Goal: Task Accomplishment & Management: Manage account settings

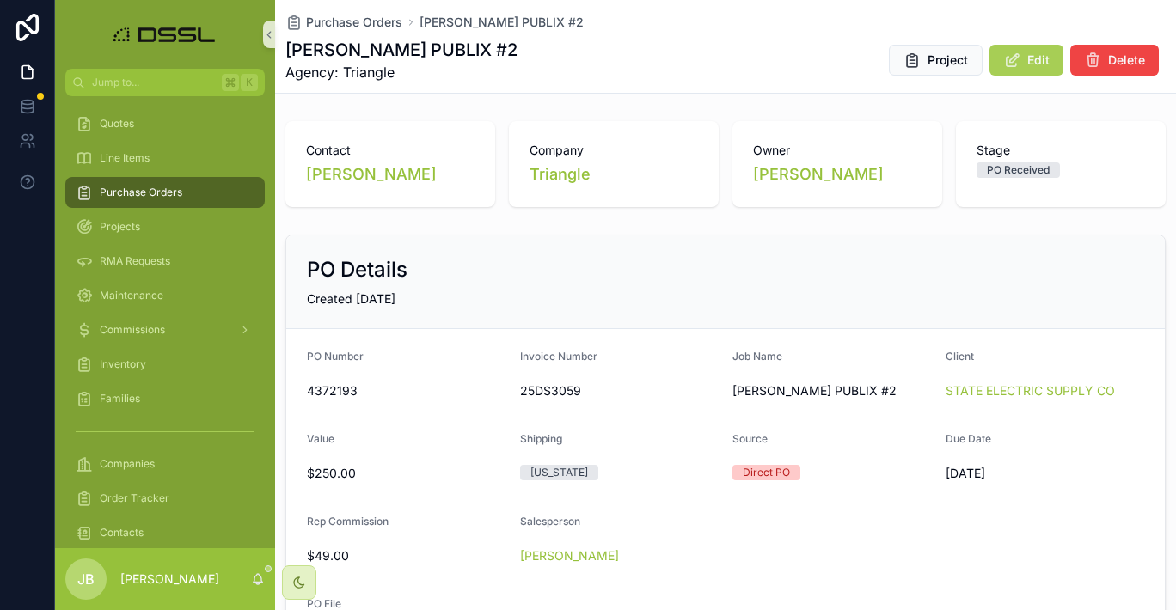
click at [158, 193] on span "Purchase Orders" at bounding box center [141, 193] width 83 height 14
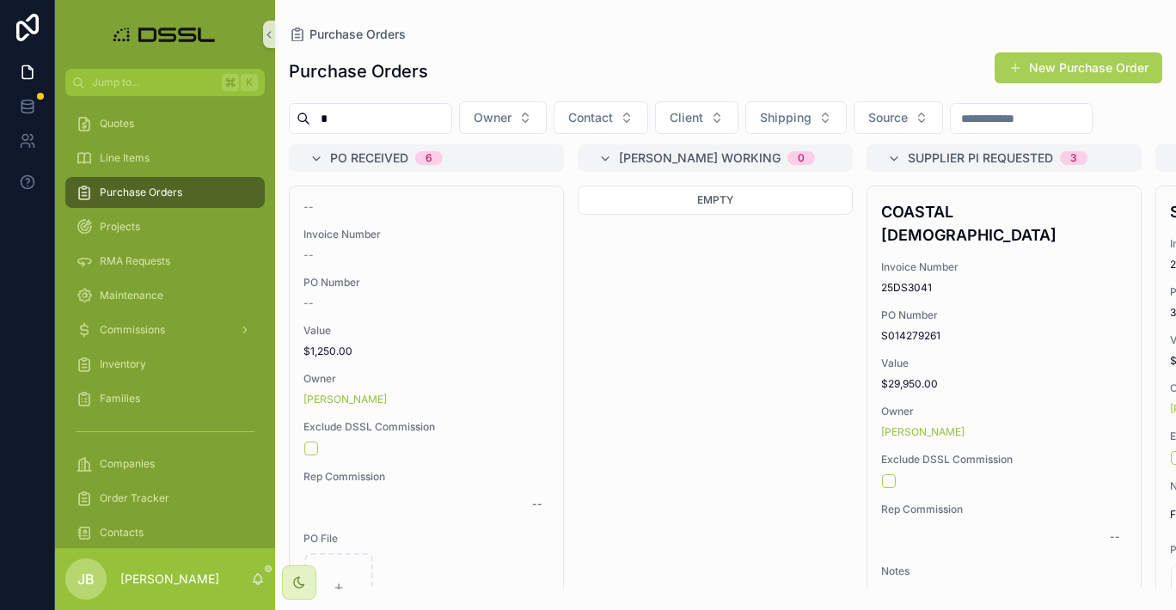
click at [360, 122] on input "*" at bounding box center [380, 119] width 141 height 24
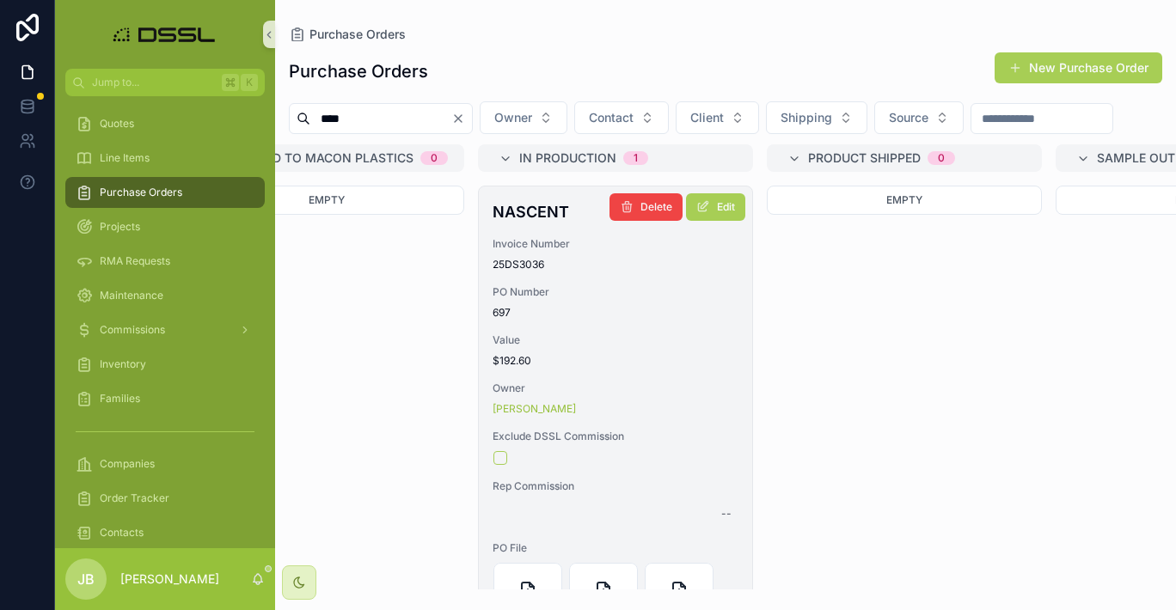
type input "****"
click at [530, 223] on h4 "NASCENT" at bounding box center [615, 211] width 246 height 23
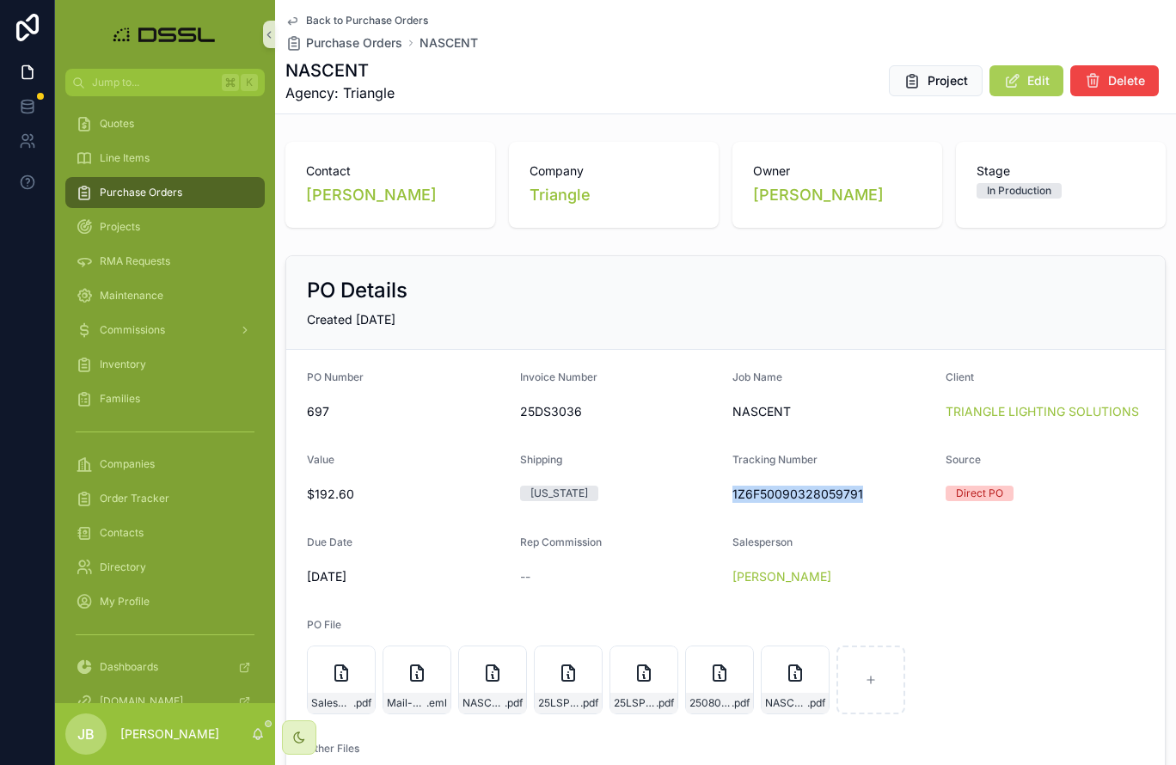
drag, startPoint x: 732, startPoint y: 492, endPoint x: 860, endPoint y: 496, distance: 128.1
click at [860, 496] on span "1Z6F50090328059791" at bounding box center [831, 494] width 199 height 17
copy span "1Z6F50090328059791"
click at [358, 609] on span ".pdf" at bounding box center [362, 703] width 18 height 14
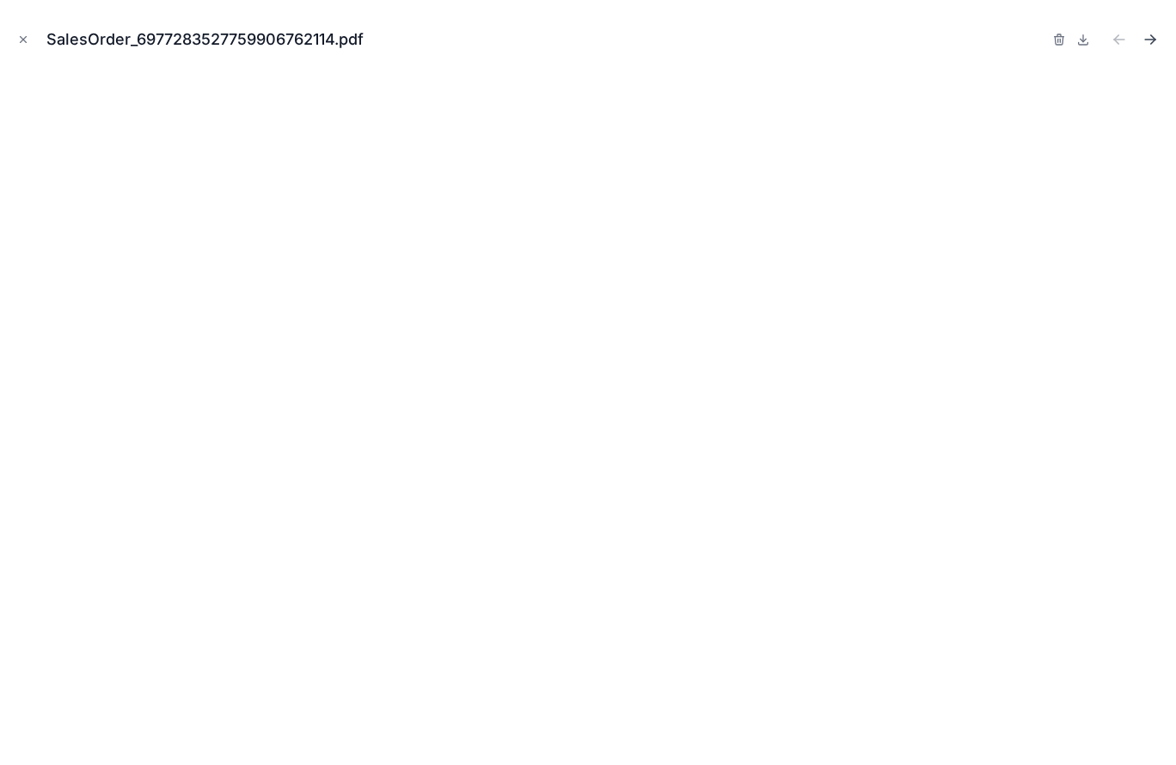
click at [1151, 42] on icon "Next file" at bounding box center [1149, 39] width 17 height 17
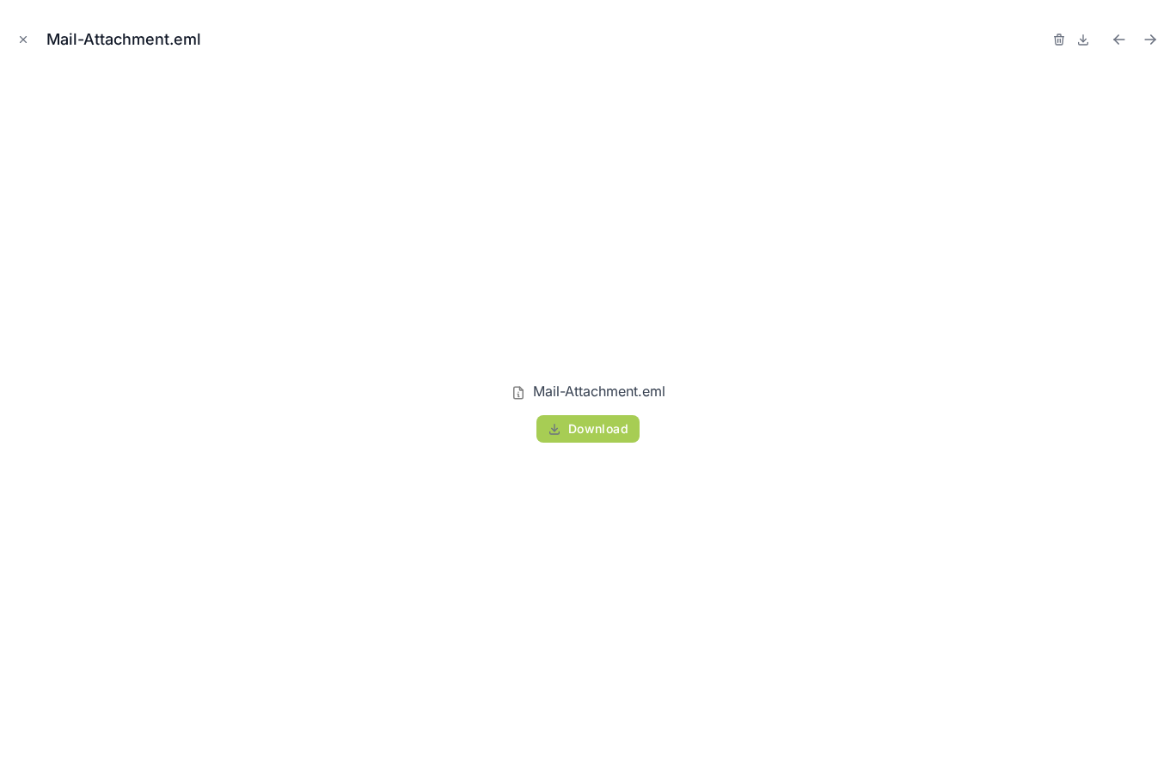
click at [1136, 49] on div at bounding box center [1107, 40] width 110 height 24
click at [1143, 46] on icon "Next file" at bounding box center [1149, 39] width 17 height 17
click at [1146, 41] on icon "Next file" at bounding box center [1149, 39] width 17 height 17
click at [1155, 38] on icon "Next file" at bounding box center [1149, 39] width 17 height 17
click at [25, 40] on icon "Close modal" at bounding box center [23, 40] width 12 height 12
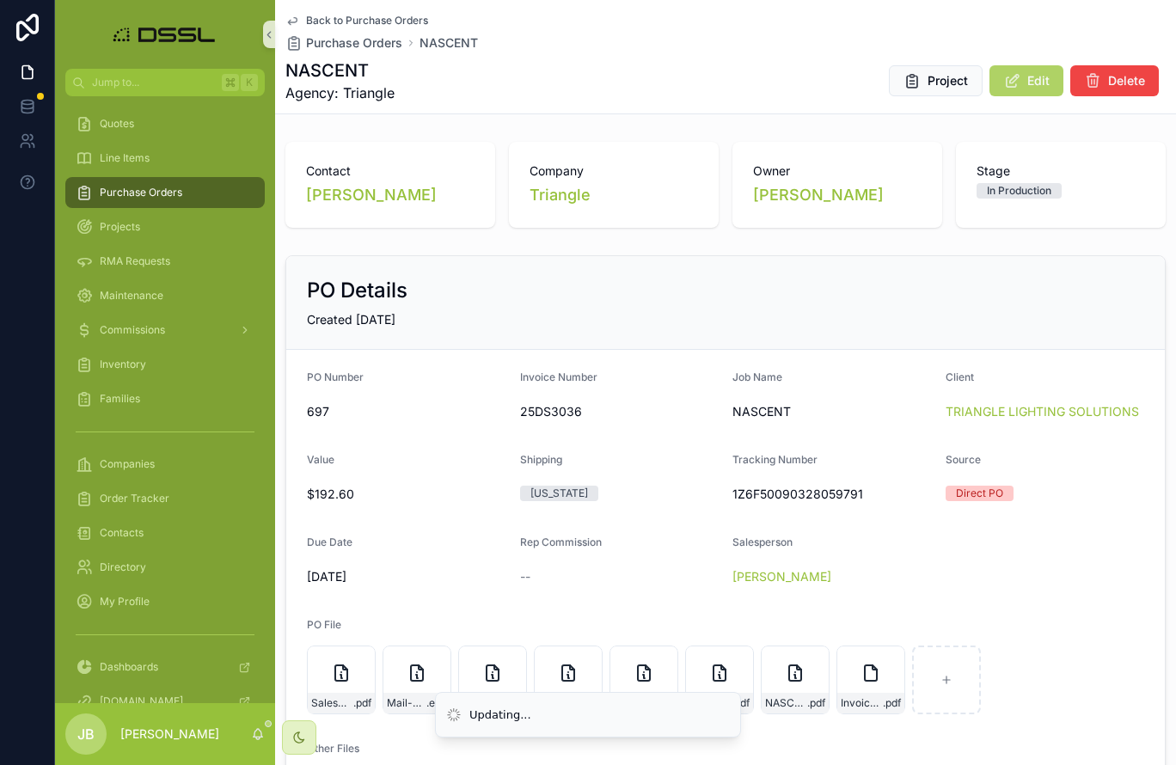
click at [1037, 83] on span "Edit" at bounding box center [1038, 80] width 22 height 17
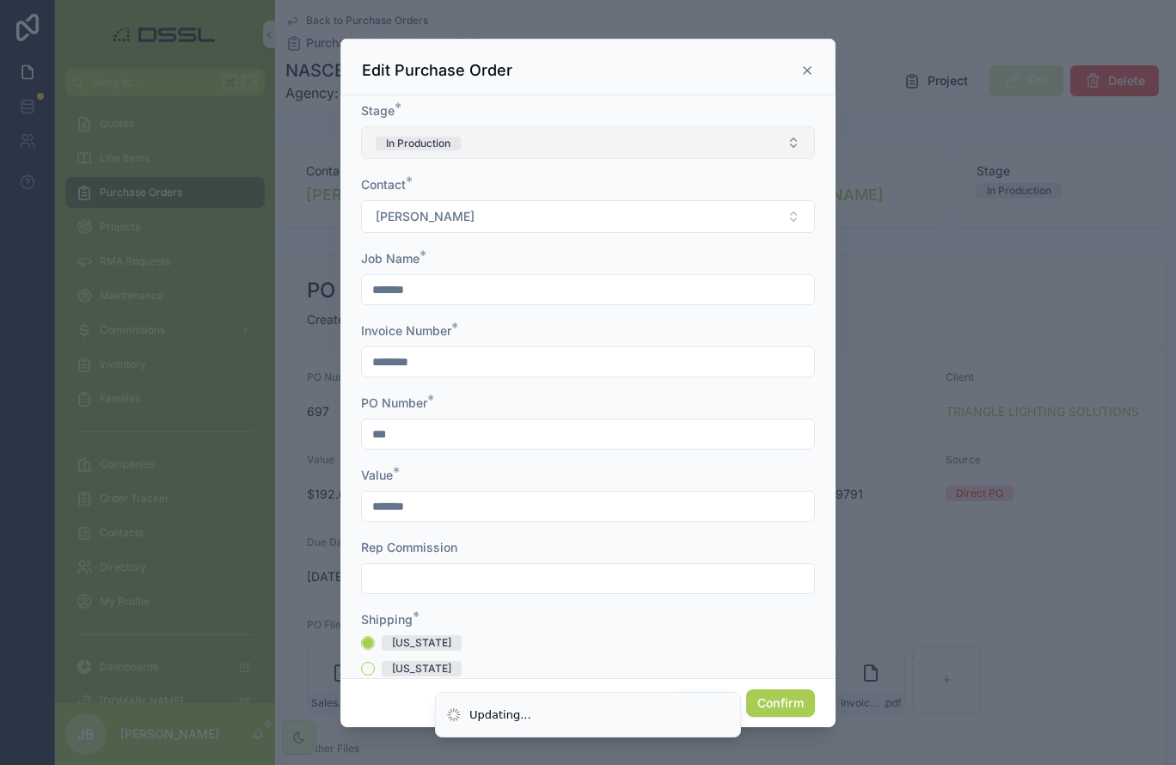
click at [546, 144] on button "In Production" at bounding box center [588, 142] width 454 height 33
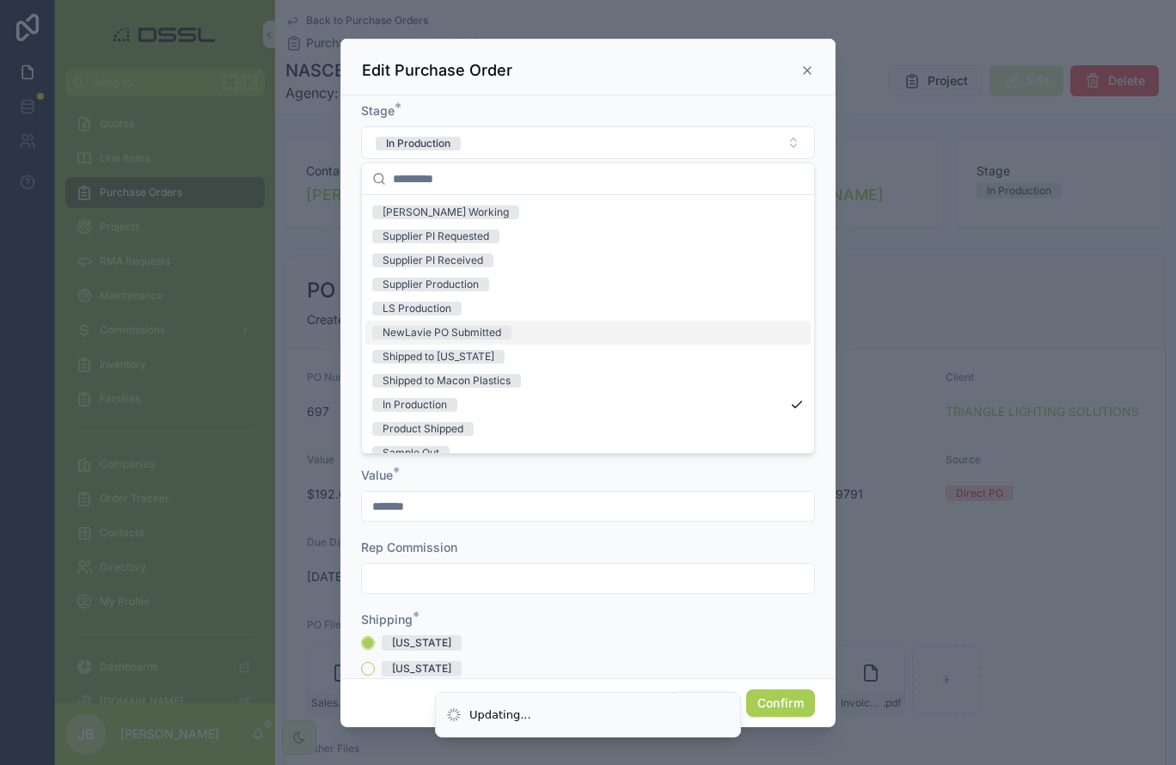
scroll to position [73, 0]
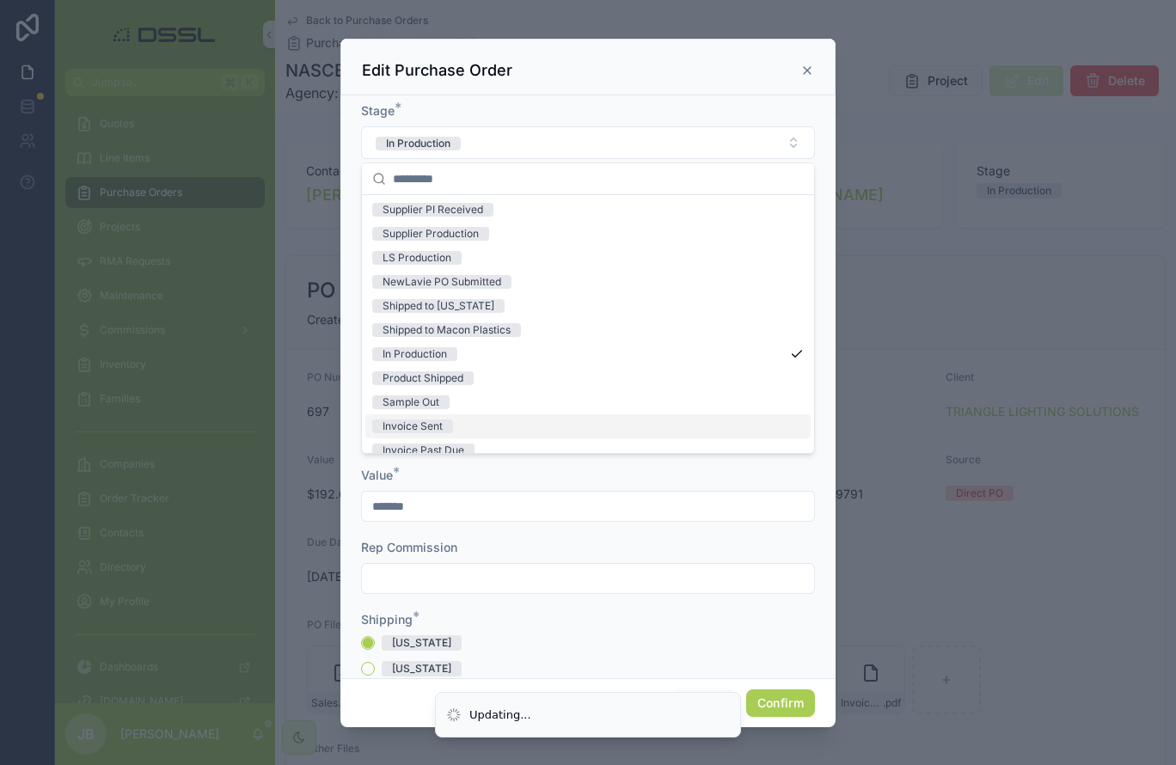
click at [422, 425] on div "Invoice Sent" at bounding box center [412, 426] width 60 height 14
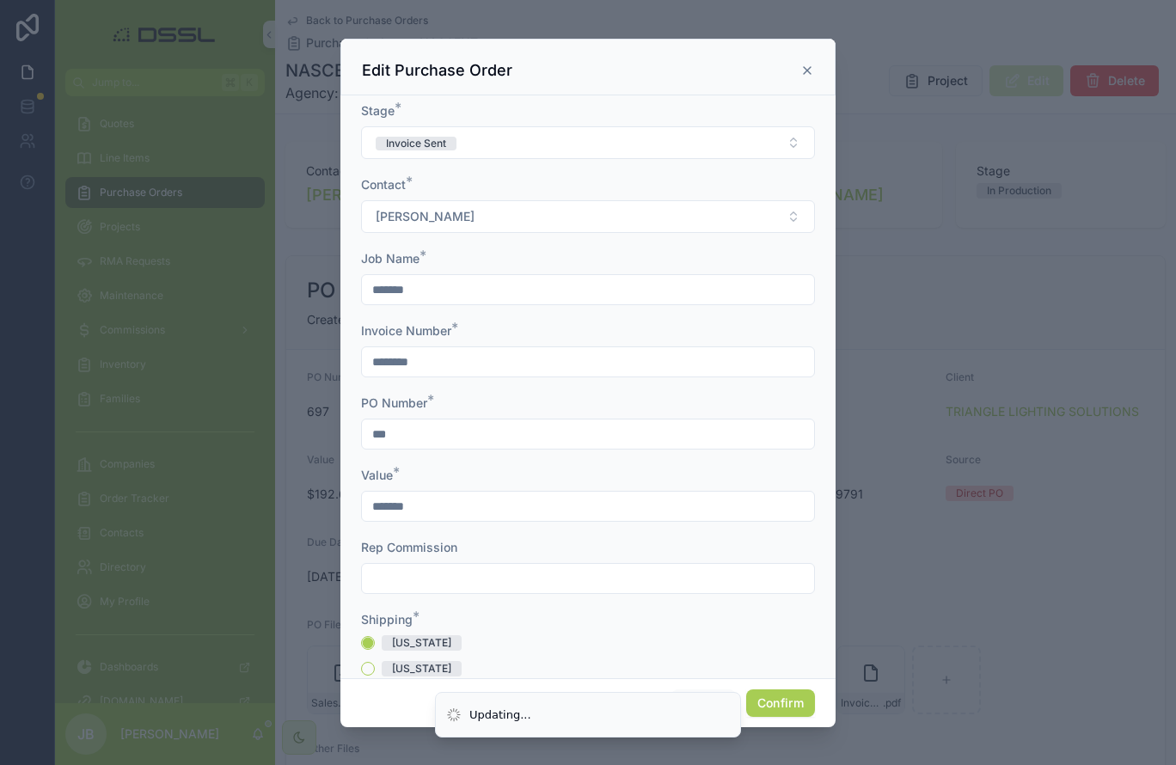
drag, startPoint x: 794, startPoint y: 707, endPoint x: 869, endPoint y: 701, distance: 75.0
click at [794, 609] on button "Confirm" at bounding box center [780, 703] width 69 height 28
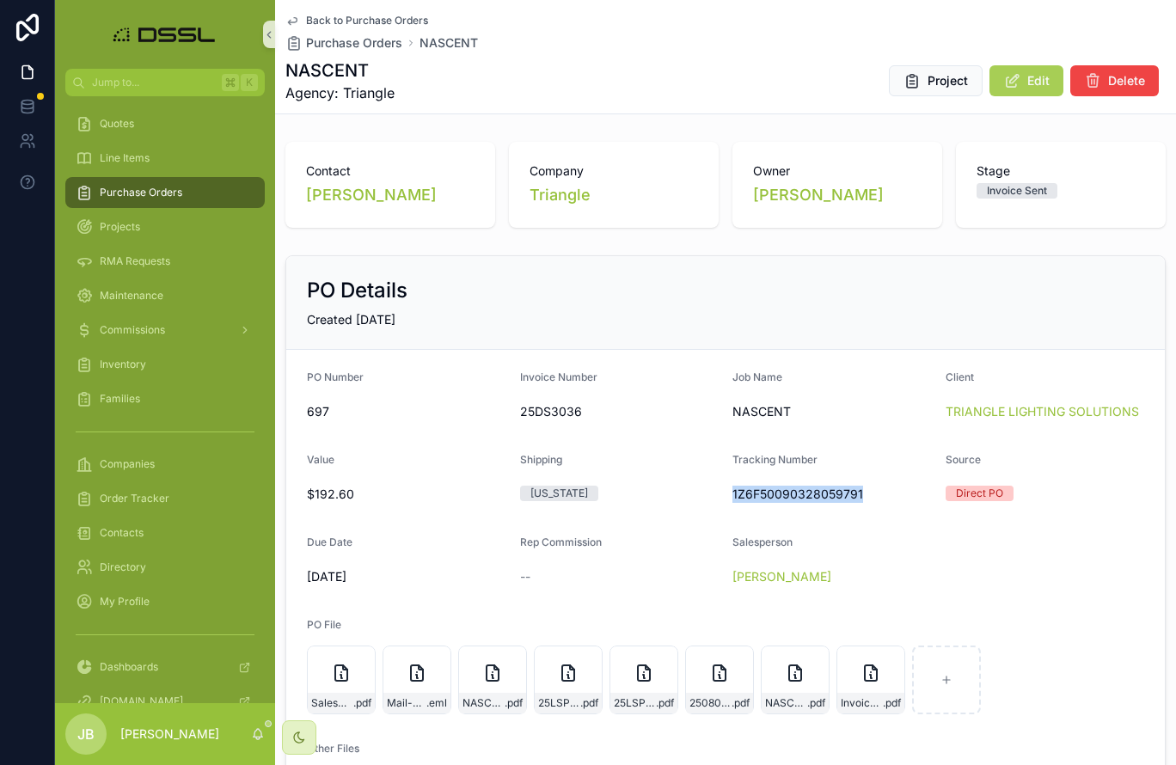
drag, startPoint x: 731, startPoint y: 490, endPoint x: 868, endPoint y: 494, distance: 136.7
click at [868, 494] on form "PO Number 697 Invoice Number 25DS3036 Job Name NASCENT Client TRIANGLE LIGHTING…" at bounding box center [725, 604] width 878 height 509
copy span "1Z6F50090328059791"
click at [136, 468] on span "Companies" at bounding box center [127, 464] width 55 height 14
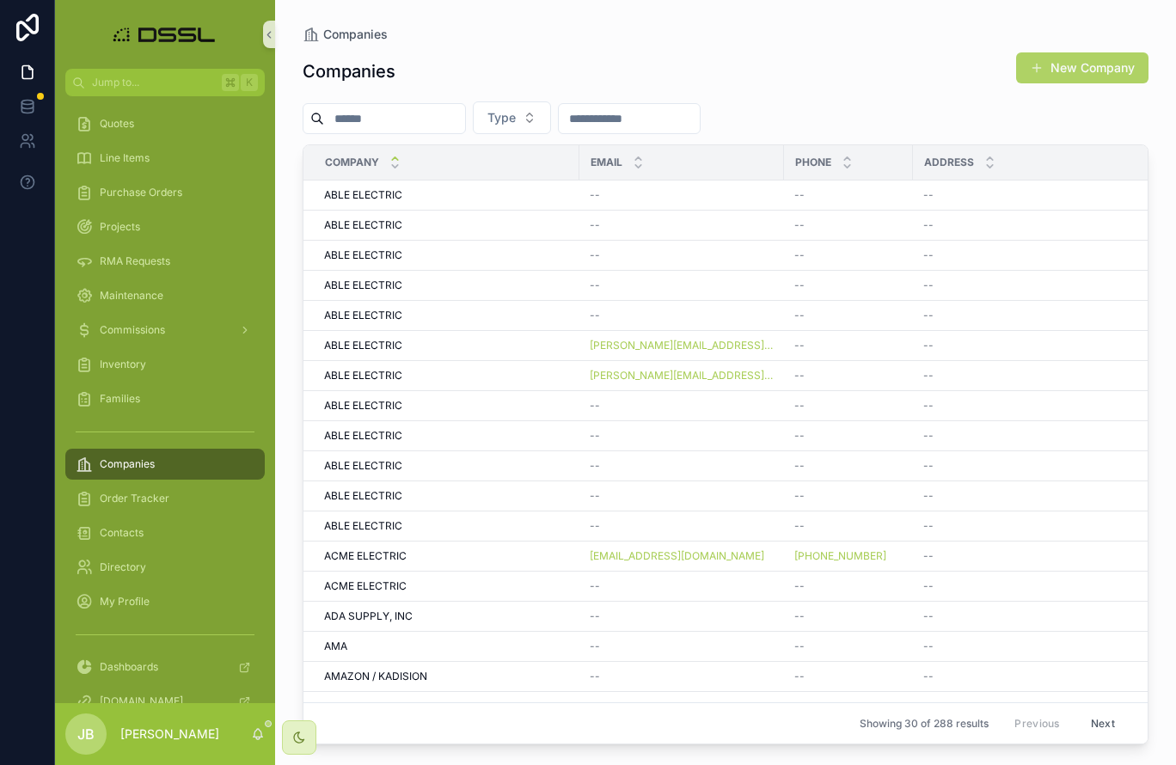
click at [1093, 62] on button "New Company" at bounding box center [1082, 67] width 132 height 31
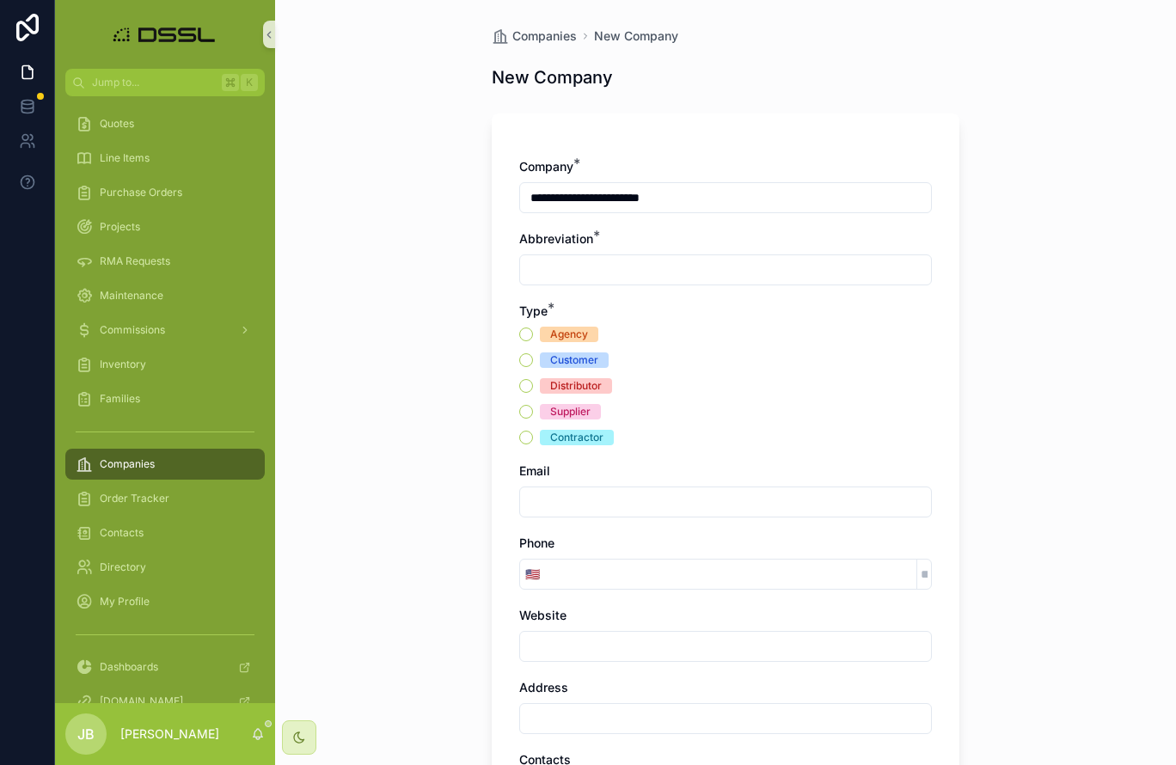
type input "**********"
drag, startPoint x: 664, startPoint y: 193, endPoint x: 511, endPoint y: 196, distance: 153.0
click at [511, 196] on div "**********" at bounding box center [726, 482] width 468 height 739
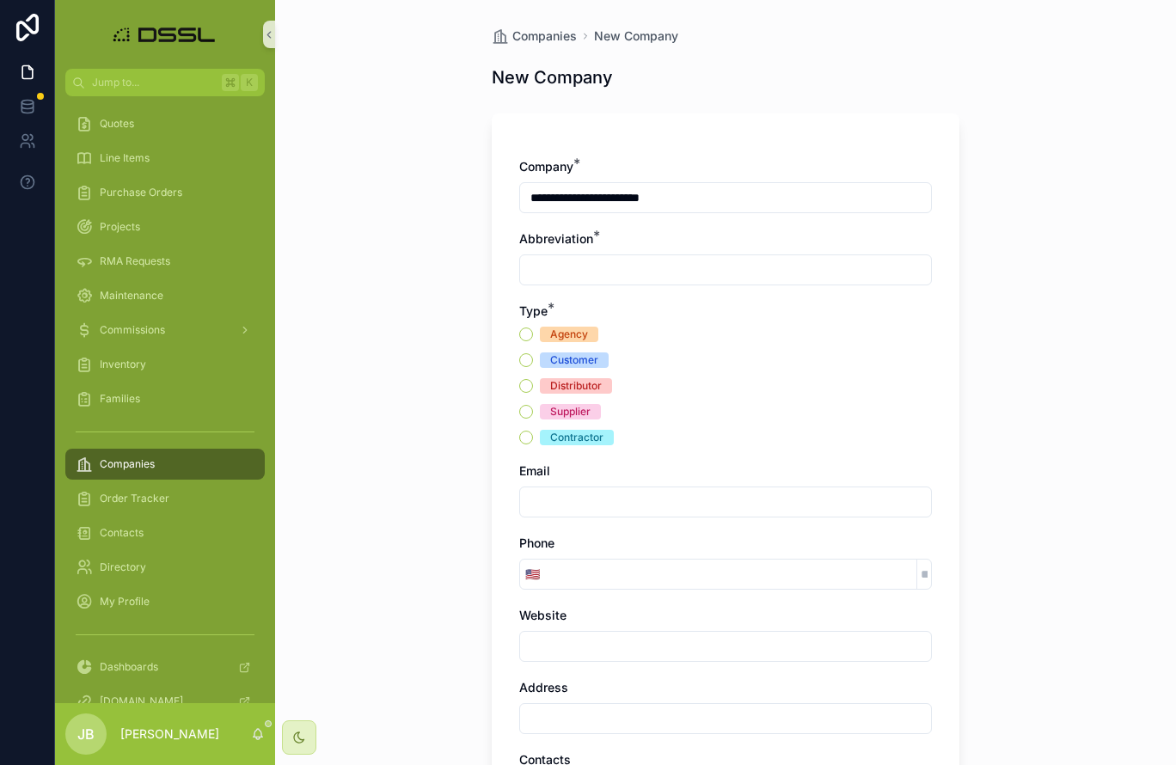
click at [566, 266] on input "scrollable content" at bounding box center [725, 270] width 411 height 24
paste input "**********"
type input "**********"
click at [526, 387] on button "Distributor" at bounding box center [526, 386] width 14 height 14
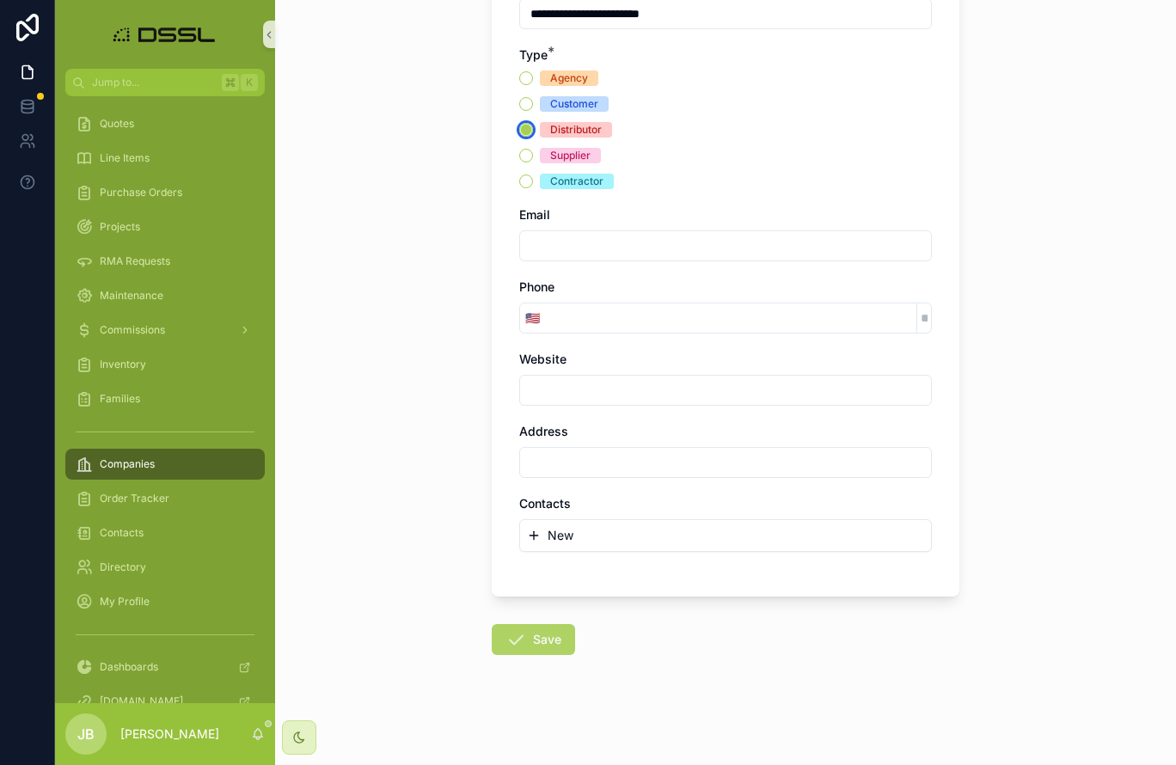
scroll to position [256, 0]
drag, startPoint x: 556, startPoint y: 633, endPoint x: 544, endPoint y: 633, distance: 12.1
click at [554, 609] on button "Save" at bounding box center [533, 639] width 83 height 31
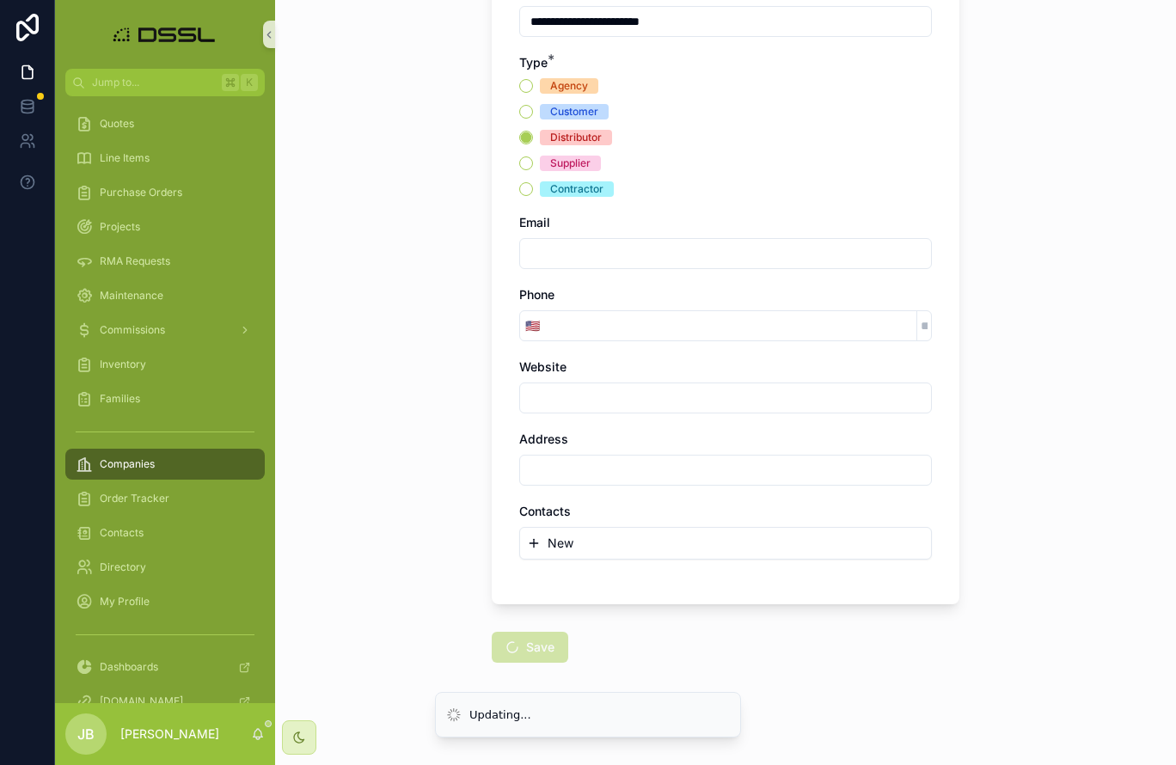
scroll to position [0, 0]
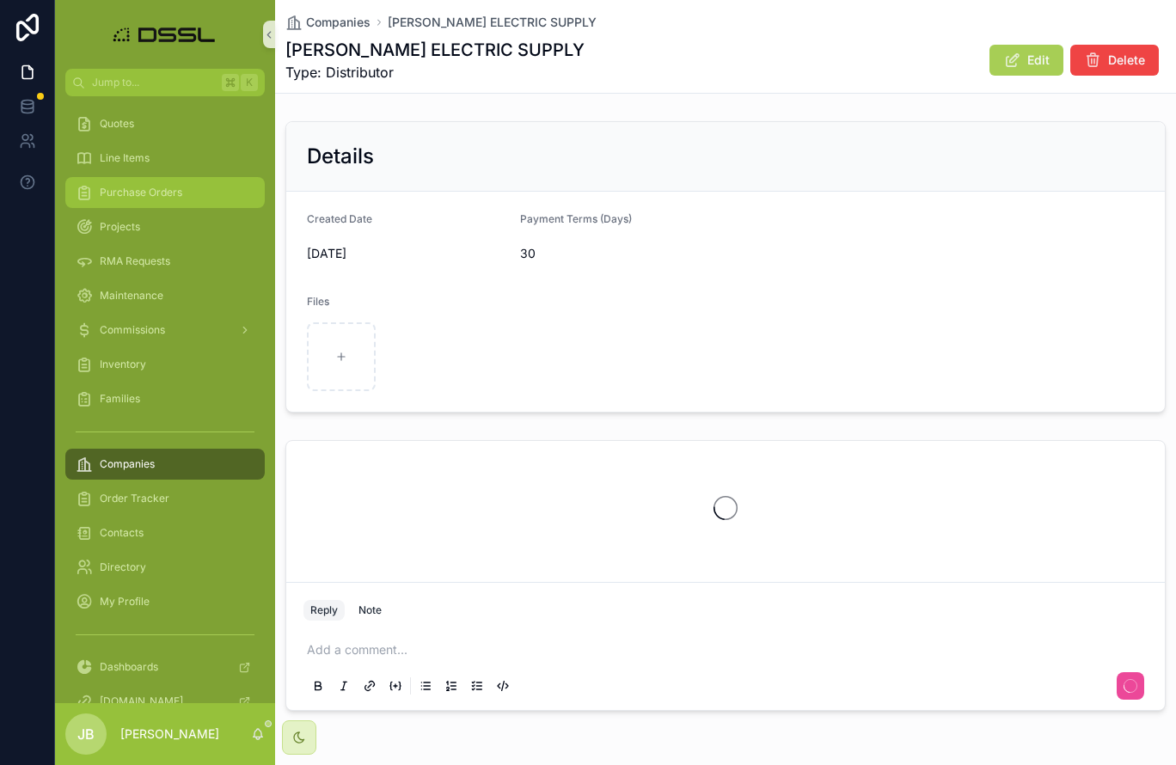
click at [129, 186] on span "Purchase Orders" at bounding box center [141, 193] width 83 height 14
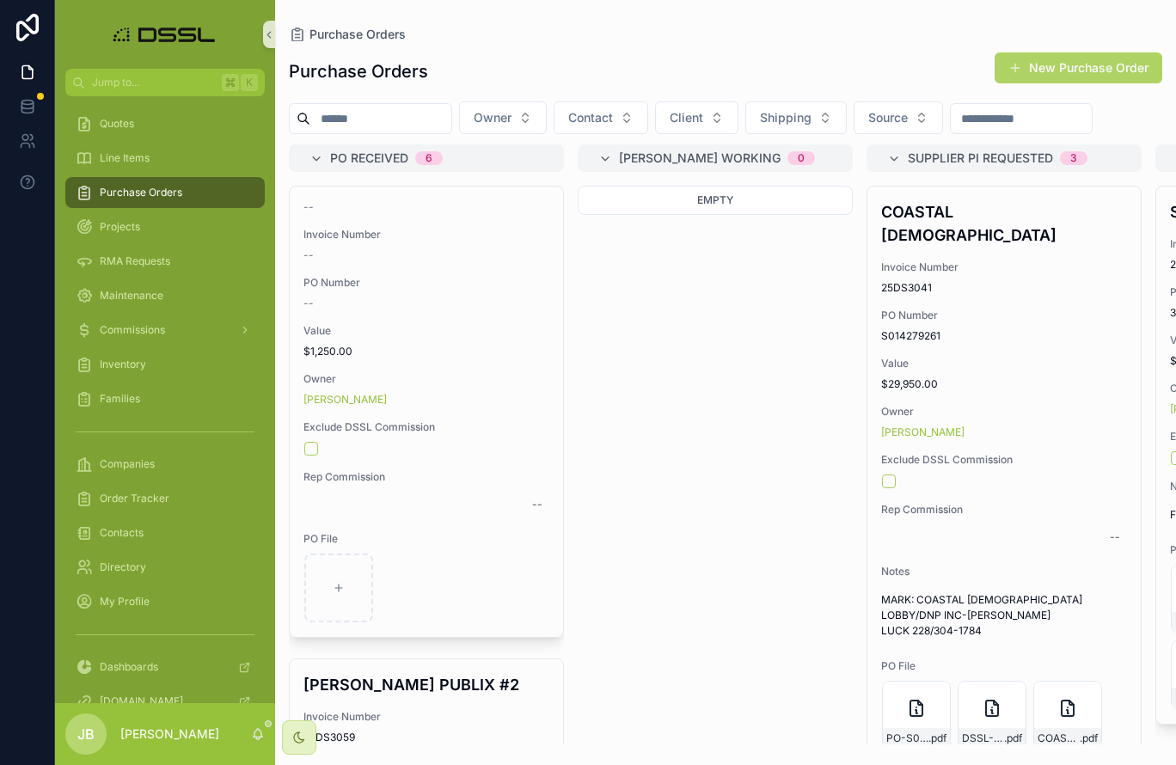
click at [1084, 70] on button "New Purchase Order" at bounding box center [1078, 67] width 168 height 31
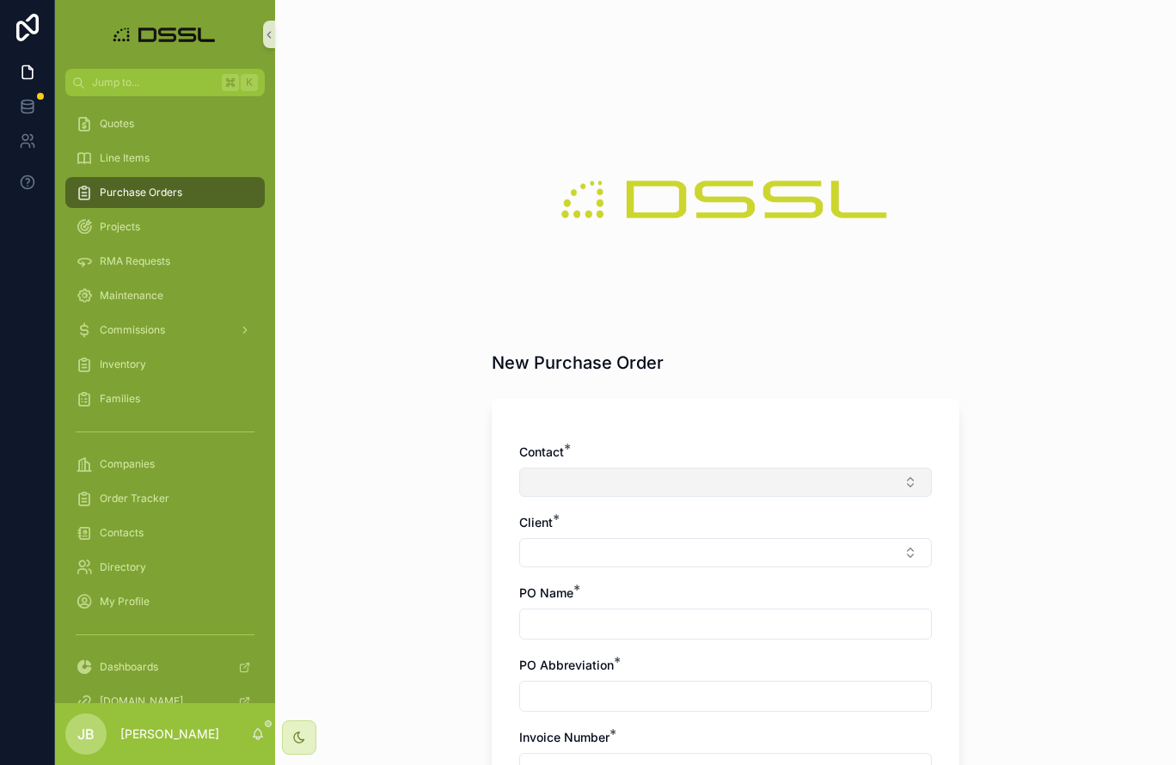
click at [730, 482] on button "Select Button" at bounding box center [725, 482] width 413 height 29
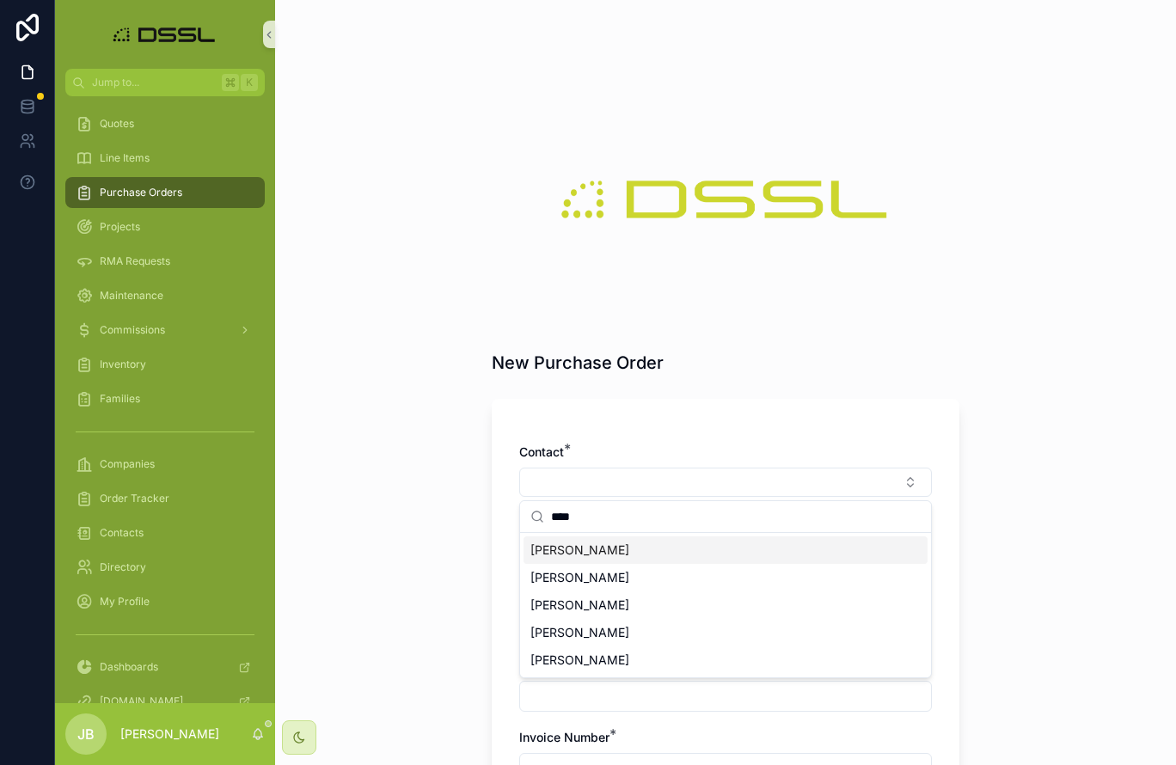
type input "****"
click at [597, 552] on div "[PERSON_NAME]" at bounding box center [725, 550] width 404 height 28
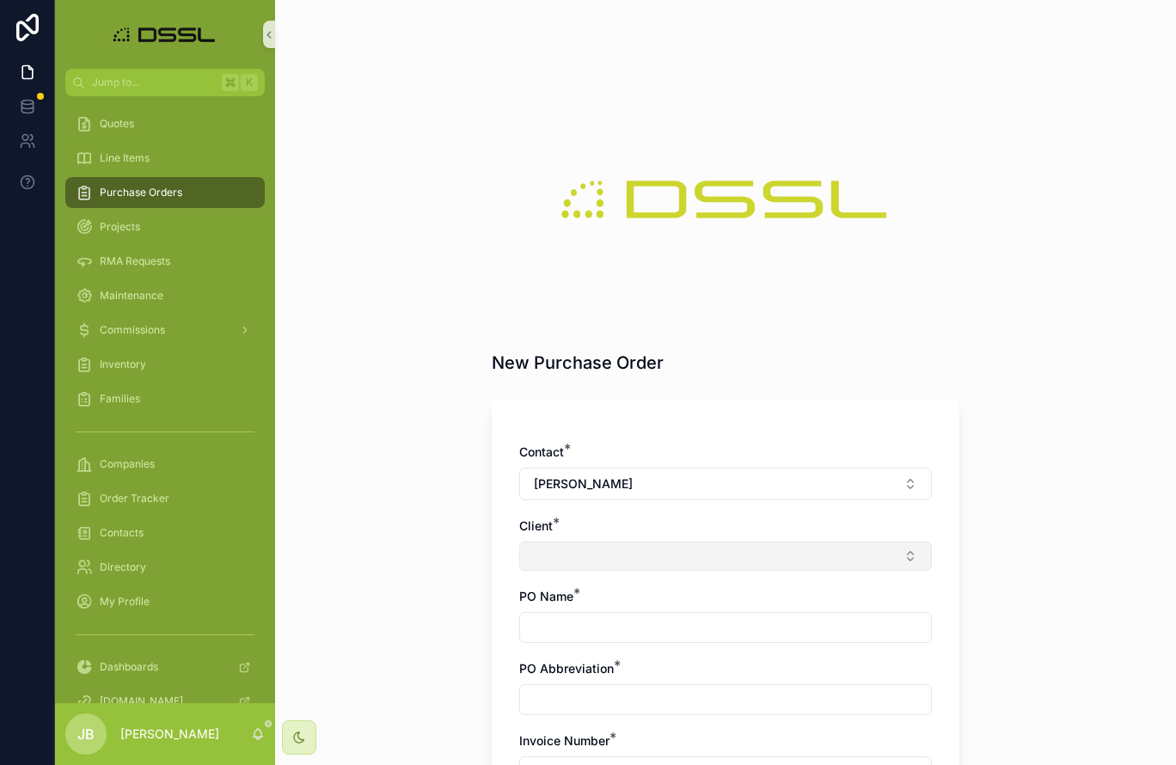
click at [617, 557] on button "Select Button" at bounding box center [725, 555] width 413 height 29
click at [563, 591] on input "*******" at bounding box center [736, 590] width 370 height 31
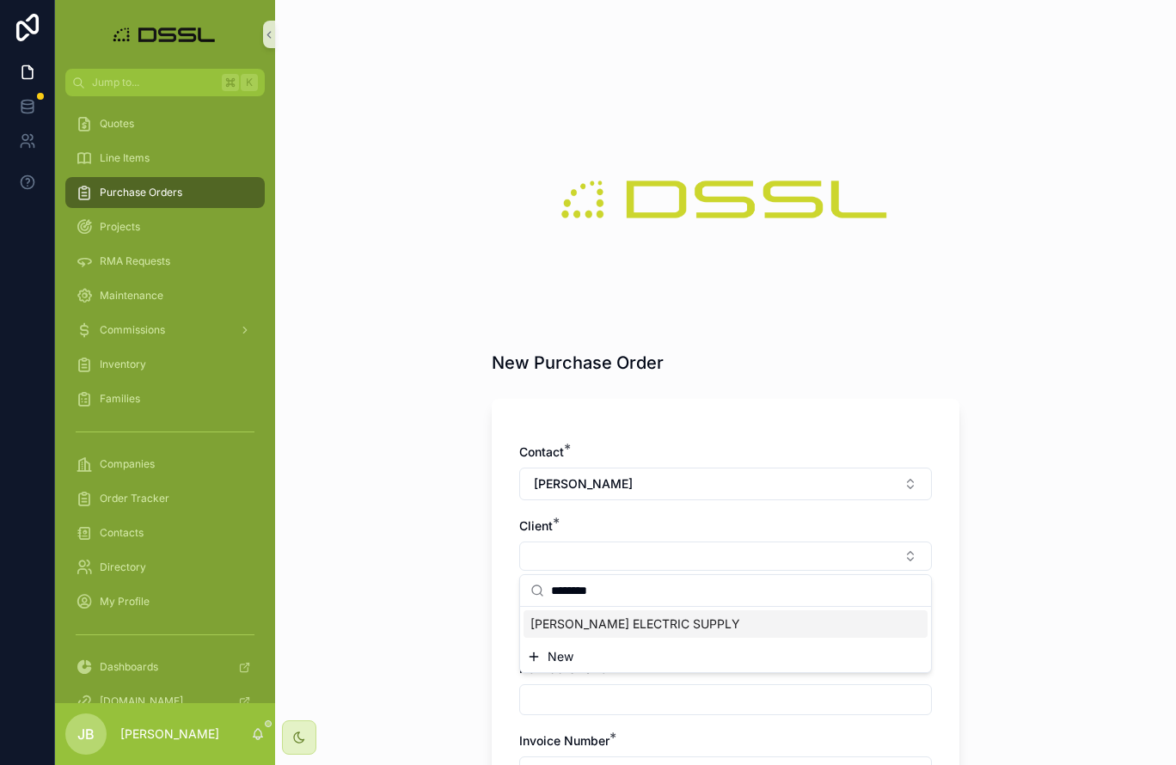
type input "********"
click at [647, 609] on span "[PERSON_NAME] ELECTRIC SUPPLY" at bounding box center [635, 623] width 210 height 17
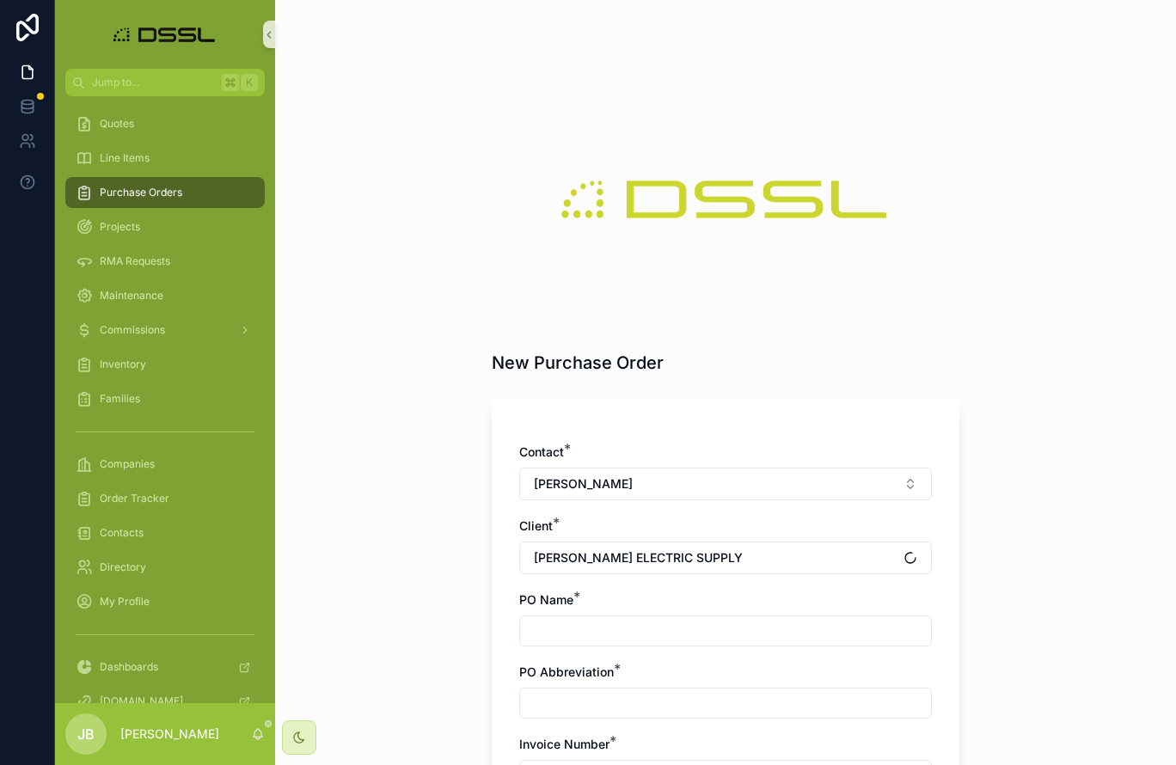
click at [640, 609] on input "scrollable content" at bounding box center [725, 631] width 411 height 24
click at [596, 609] on input "scrollable content" at bounding box center [725, 631] width 411 height 24
type input "**********"
click at [605, 609] on input "scrollable content" at bounding box center [725, 703] width 411 height 24
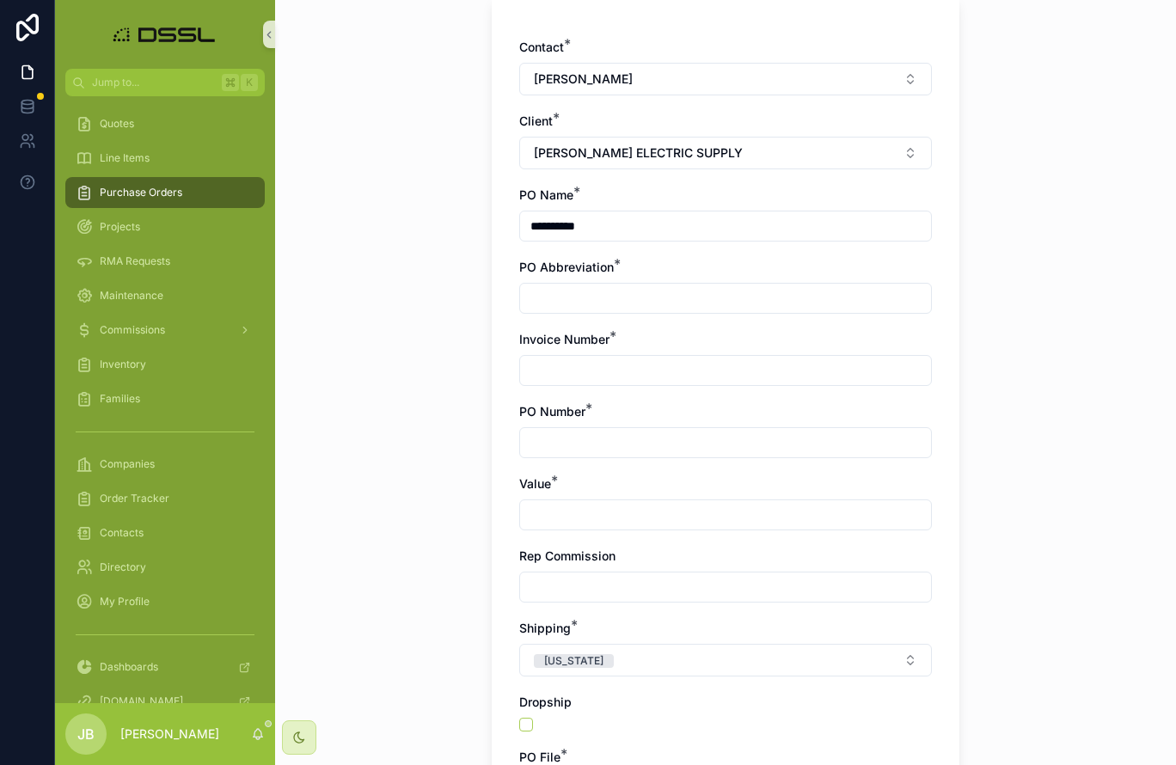
scroll to position [420, 0]
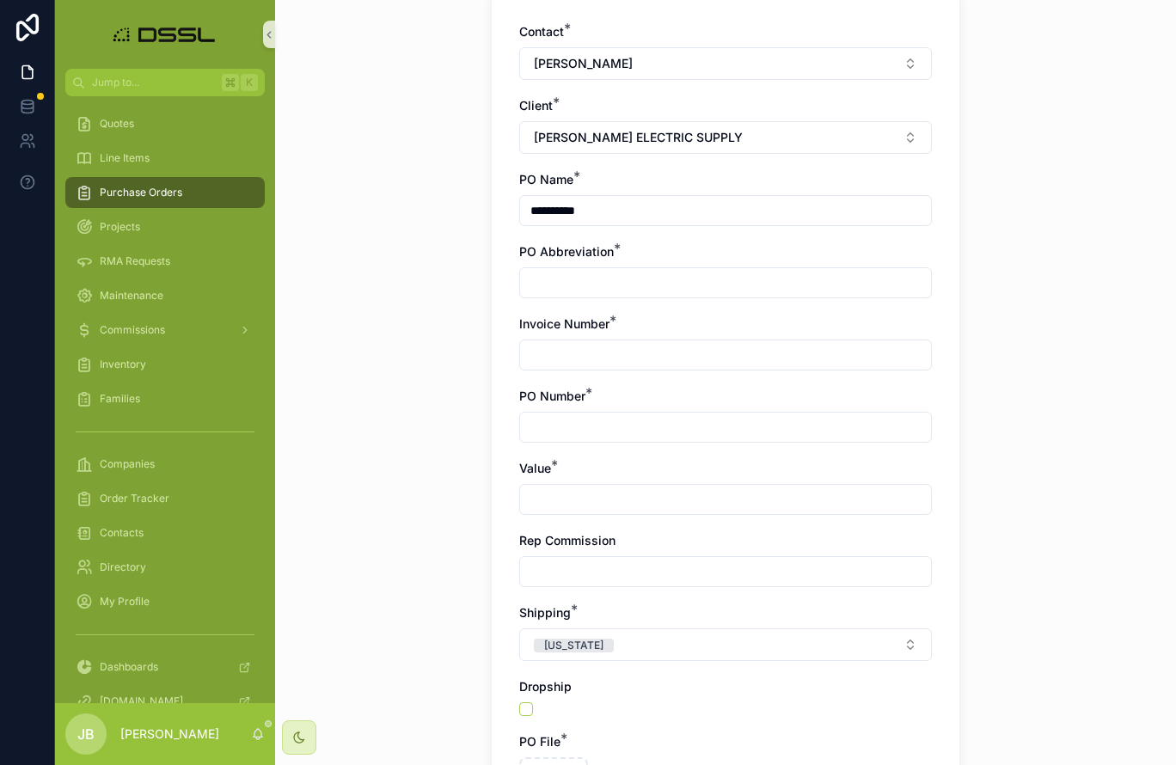
drag, startPoint x: 604, startPoint y: 210, endPoint x: 521, endPoint y: 213, distance: 83.4
click at [521, 213] on input "**********" at bounding box center [725, 211] width 411 height 24
click at [552, 276] on input "scrollable content" at bounding box center [725, 283] width 411 height 24
paste input "**********"
type input "**********"
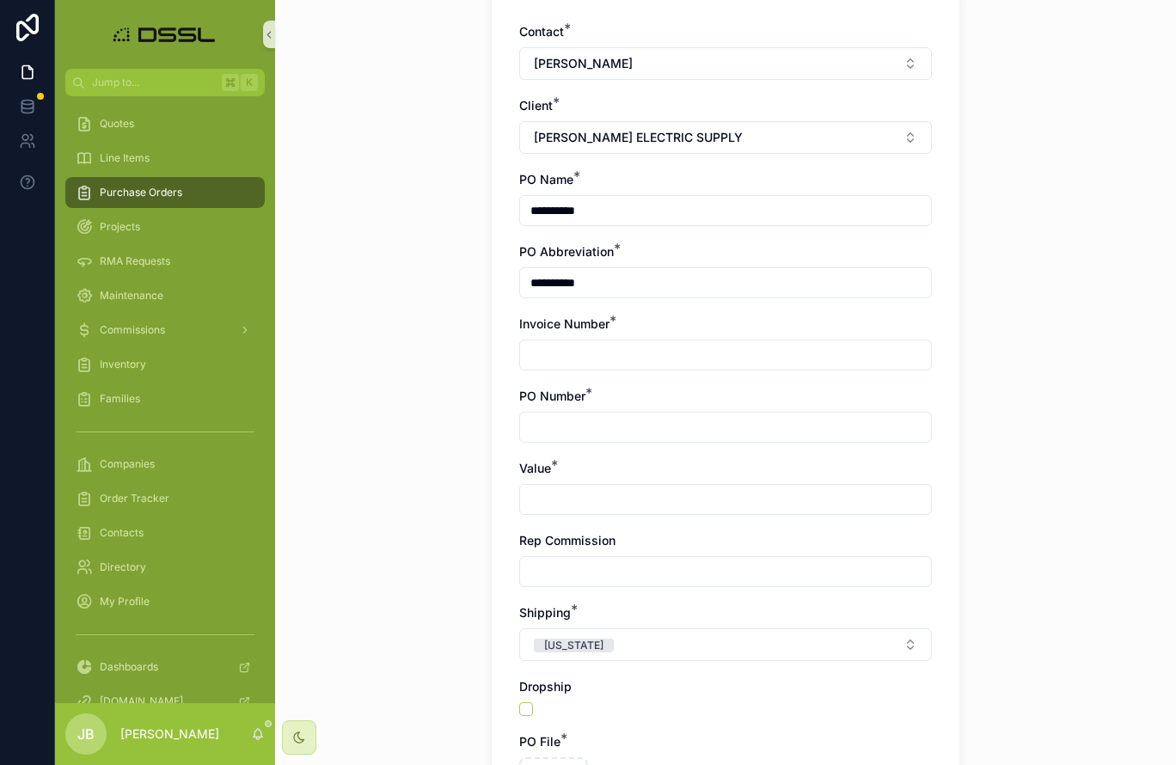
click at [549, 348] on input "scrollable content" at bounding box center [725, 355] width 411 height 24
type input "********"
type input "*****"
click at [570, 499] on input "scrollable content" at bounding box center [725, 499] width 411 height 24
type input "*********"
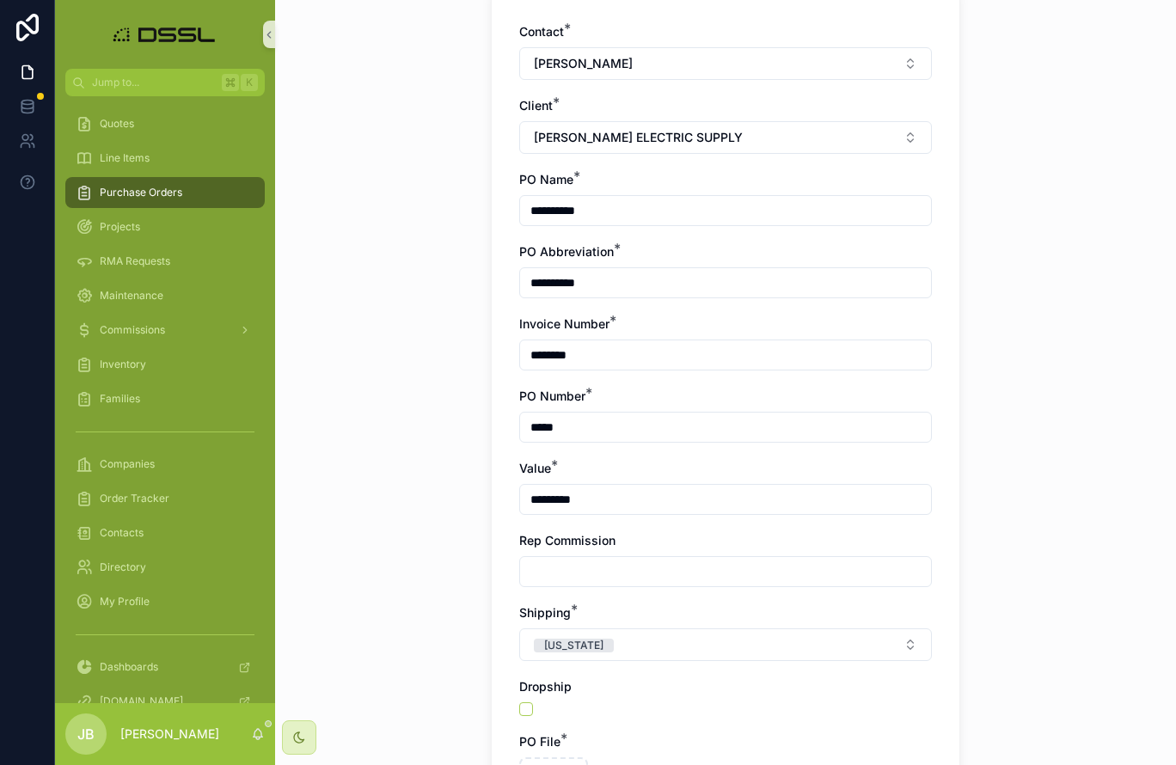
scroll to position [0, 1]
click at [591, 566] on input "scrollable content" at bounding box center [725, 572] width 411 height 24
click at [590, 572] on input "scrollable content" at bounding box center [725, 572] width 411 height 24
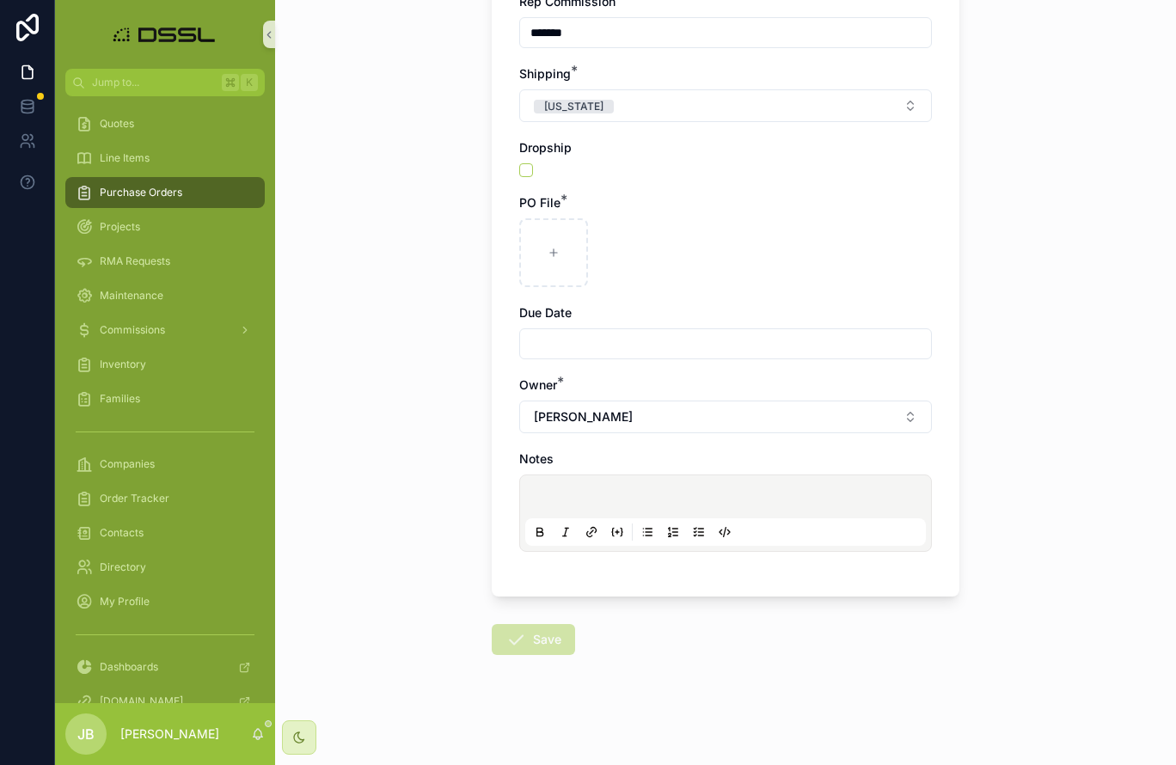
type input "*******"
click at [602, 349] on input "scrollable content" at bounding box center [725, 344] width 411 height 24
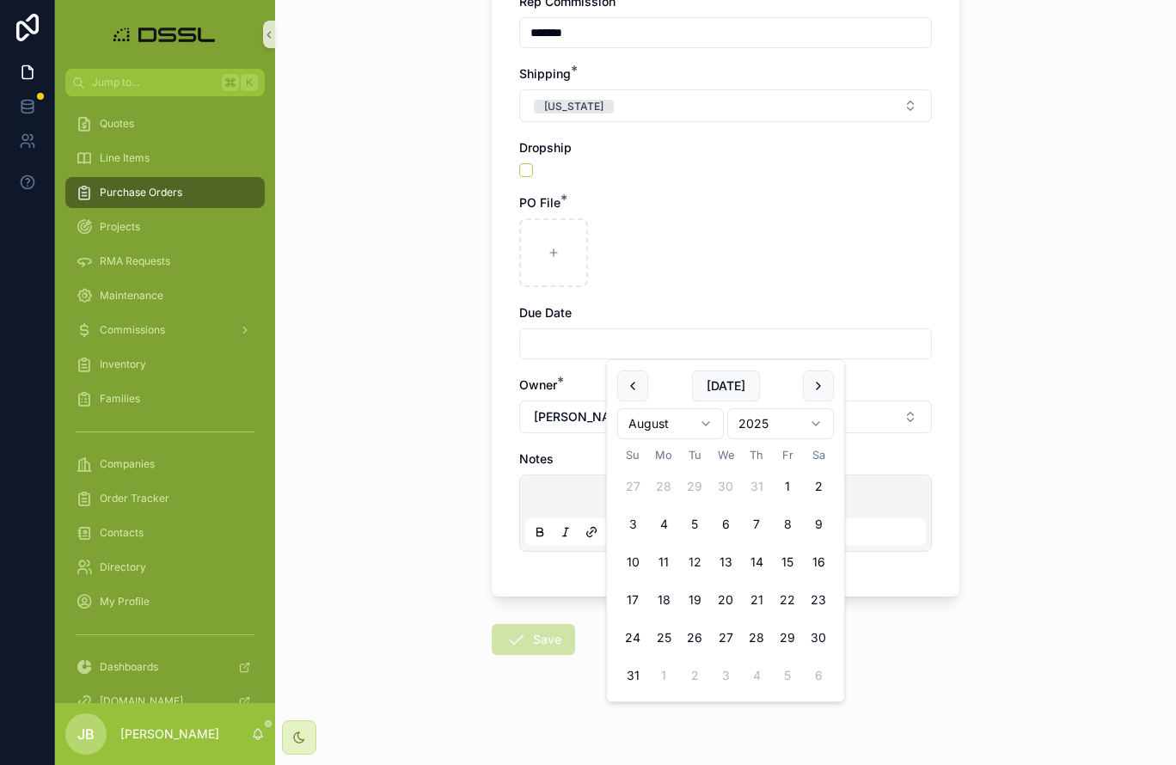
scroll to position [959, 0]
click at [822, 383] on button "scrollable content" at bounding box center [818, 385] width 31 height 31
click at [658, 523] on button "8" at bounding box center [663, 524] width 31 height 31
type input "********"
click at [973, 272] on div "**********" at bounding box center [725, 382] width 901 height 765
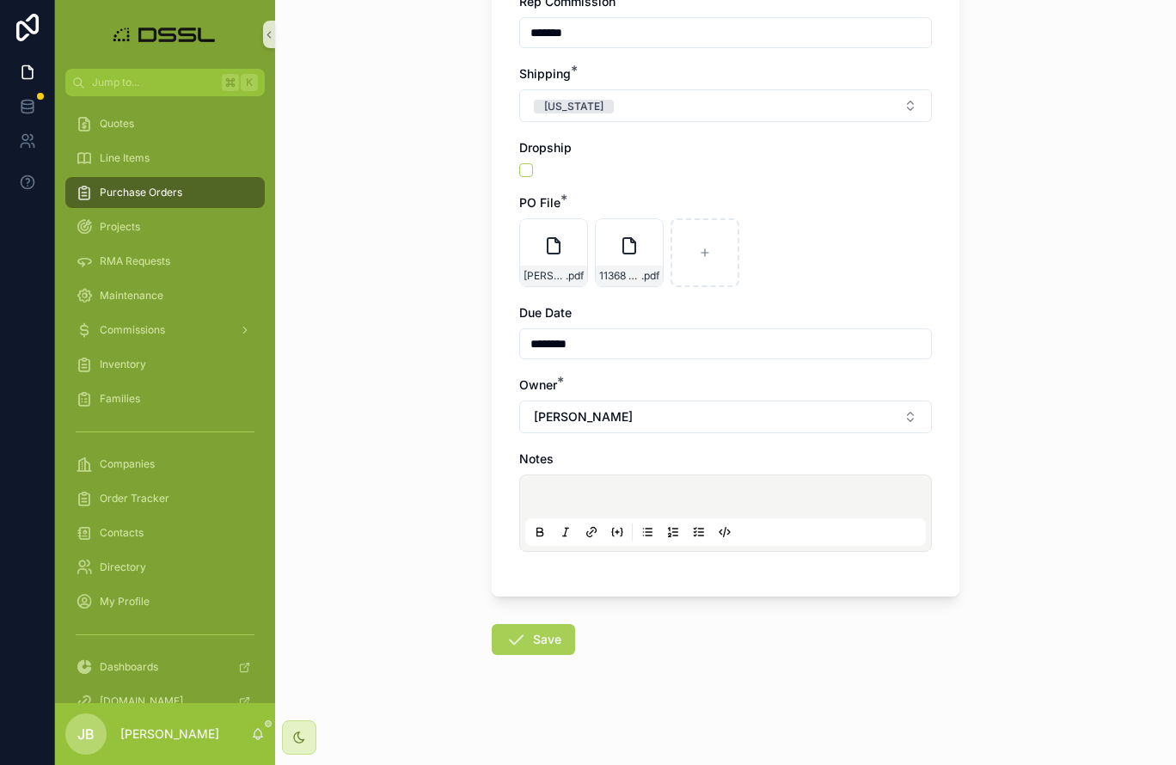
click at [546, 487] on div "scrollable content" at bounding box center [725, 512] width 401 height 65
click at [544, 492] on p "scrollable content" at bounding box center [729, 499] width 401 height 17
drag, startPoint x: 764, startPoint y: 498, endPoint x: 508, endPoint y: 498, distance: 256.1
click at [508, 498] on div "**********" at bounding box center [726, 18] width 468 height 1157
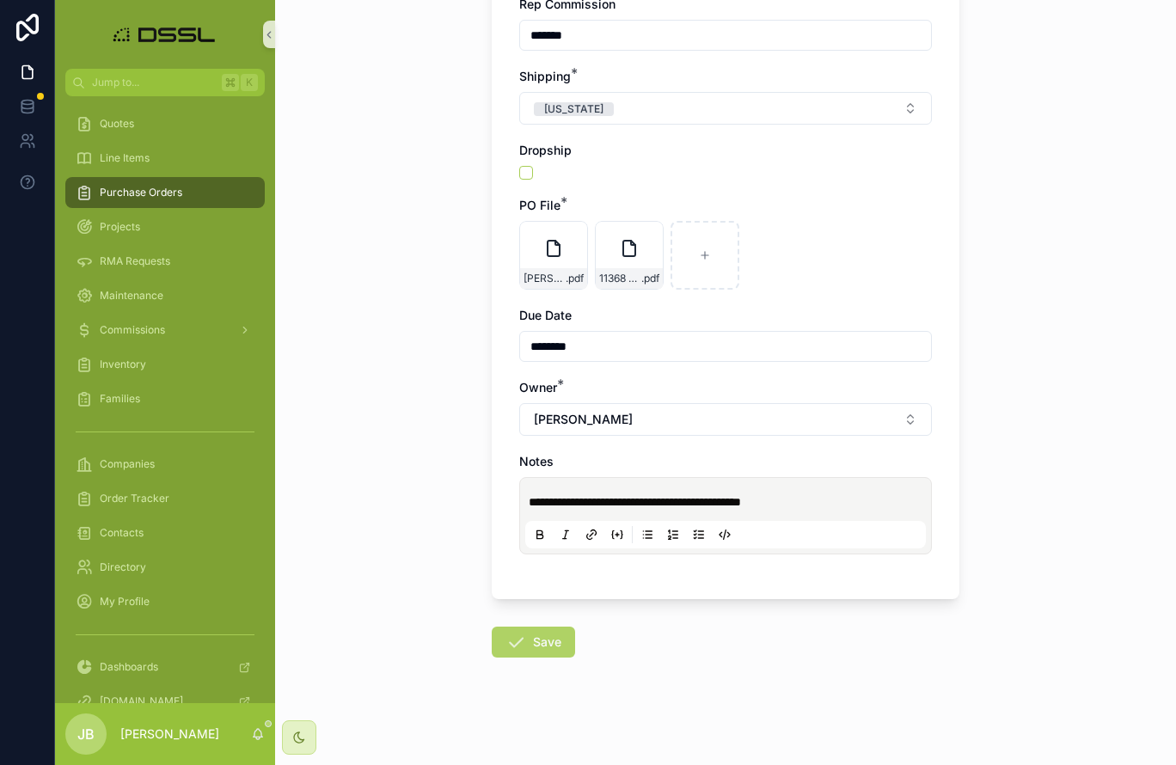
scroll to position [958, 0]
drag, startPoint x: 550, startPoint y: 642, endPoint x: 532, endPoint y: 639, distance: 18.2
click at [546, 609] on button "Save" at bounding box center [533, 640] width 83 height 31
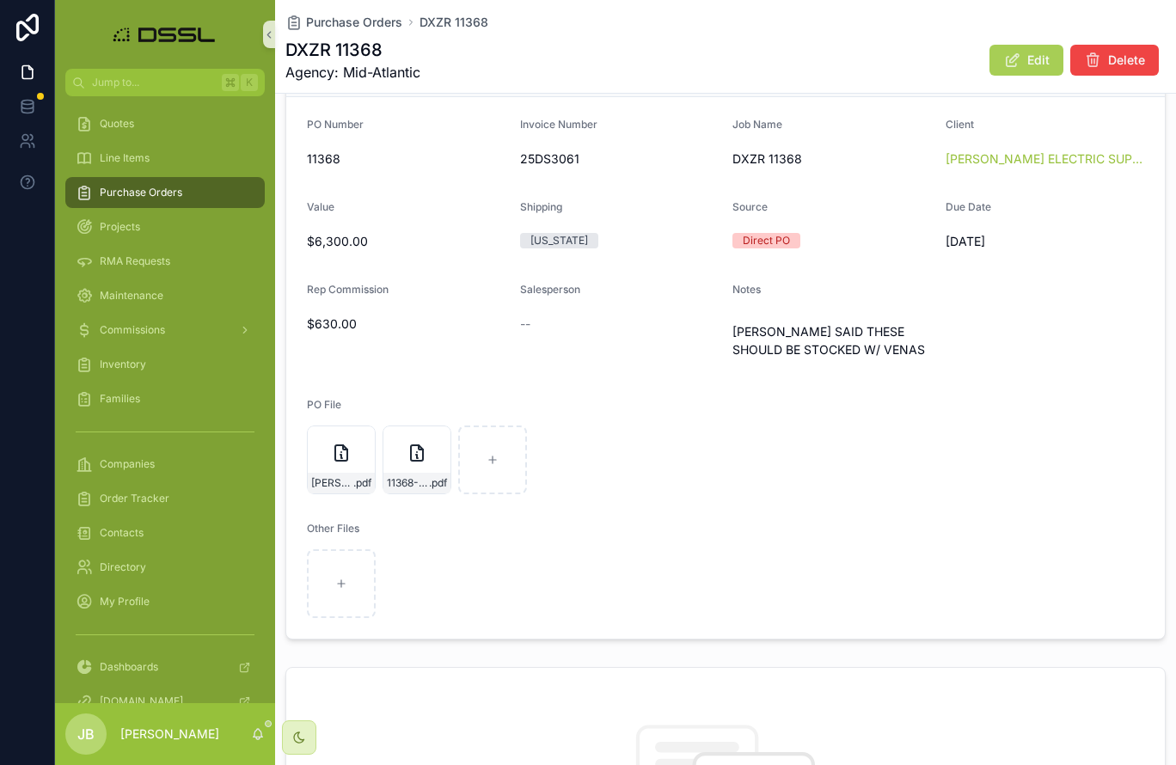
scroll to position [223, 0]
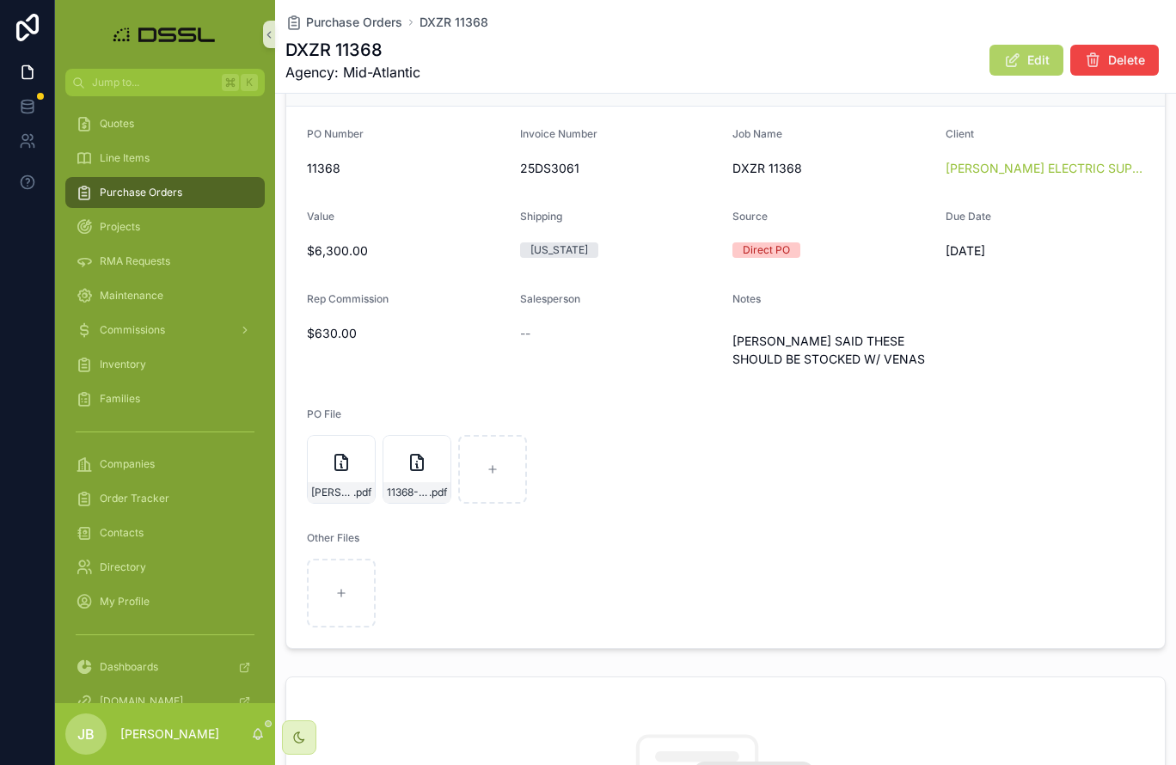
click at [1033, 69] on button "Edit" at bounding box center [1026, 60] width 74 height 31
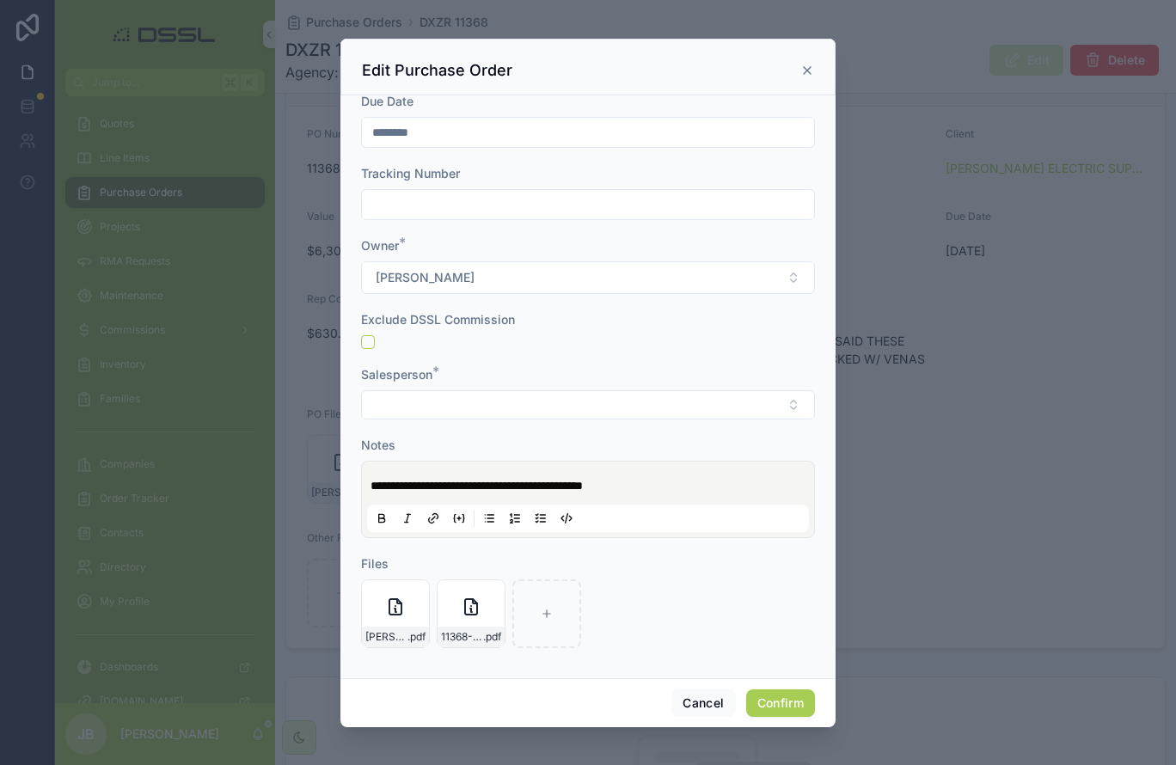
scroll to position [657, 0]
click at [451, 409] on button "Select Button" at bounding box center [588, 404] width 454 height 29
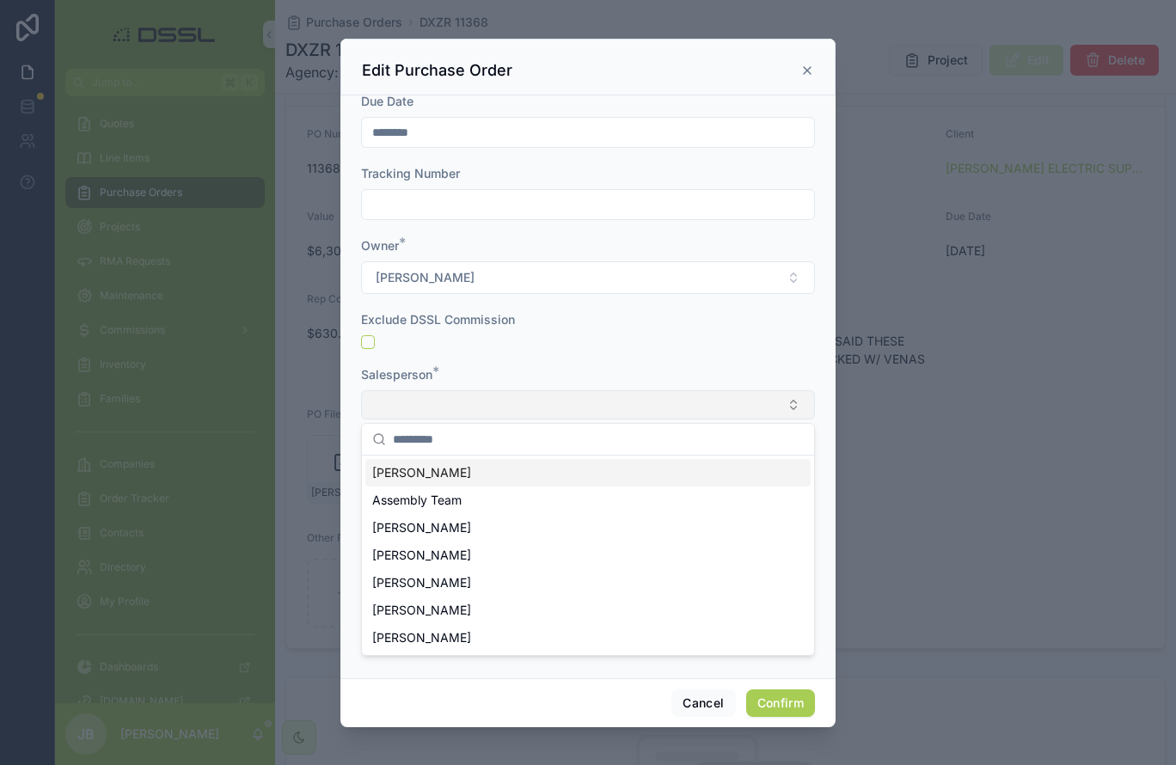
click at [424, 406] on button "Select Button" at bounding box center [588, 404] width 454 height 29
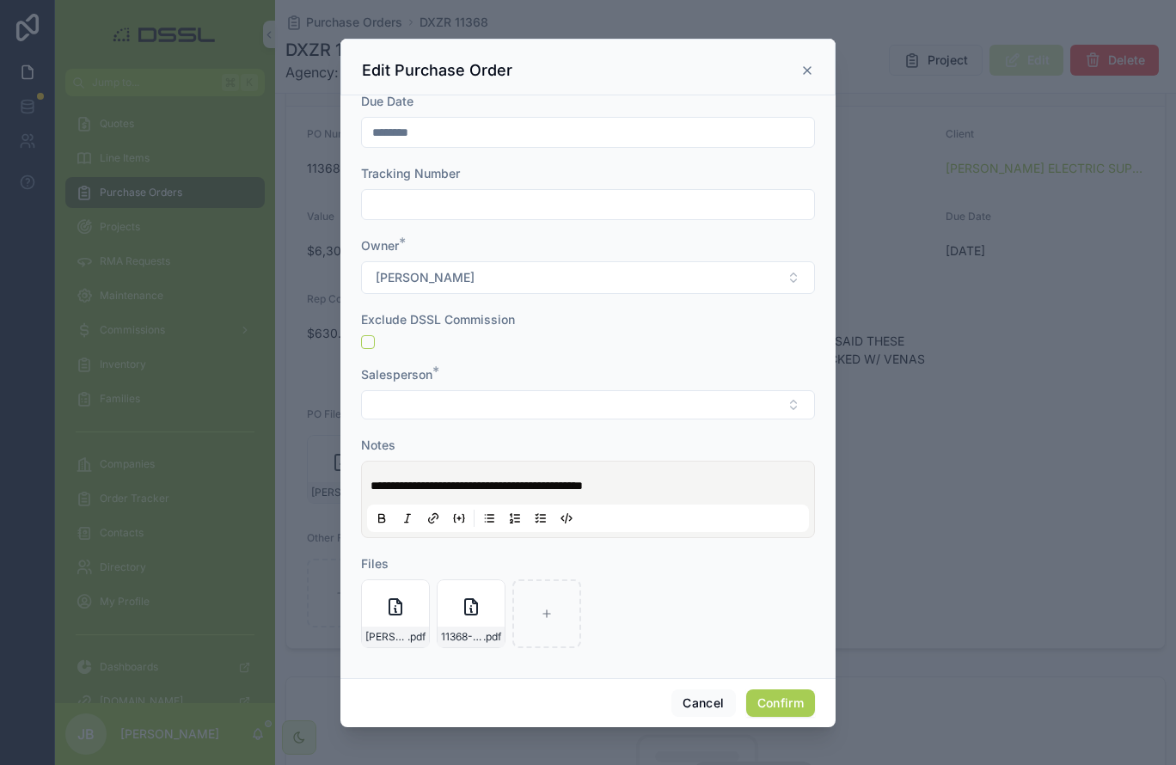
click at [431, 387] on div "Salesperson *" at bounding box center [588, 392] width 454 height 53
click at [430, 414] on button "Select Button" at bounding box center [588, 404] width 454 height 29
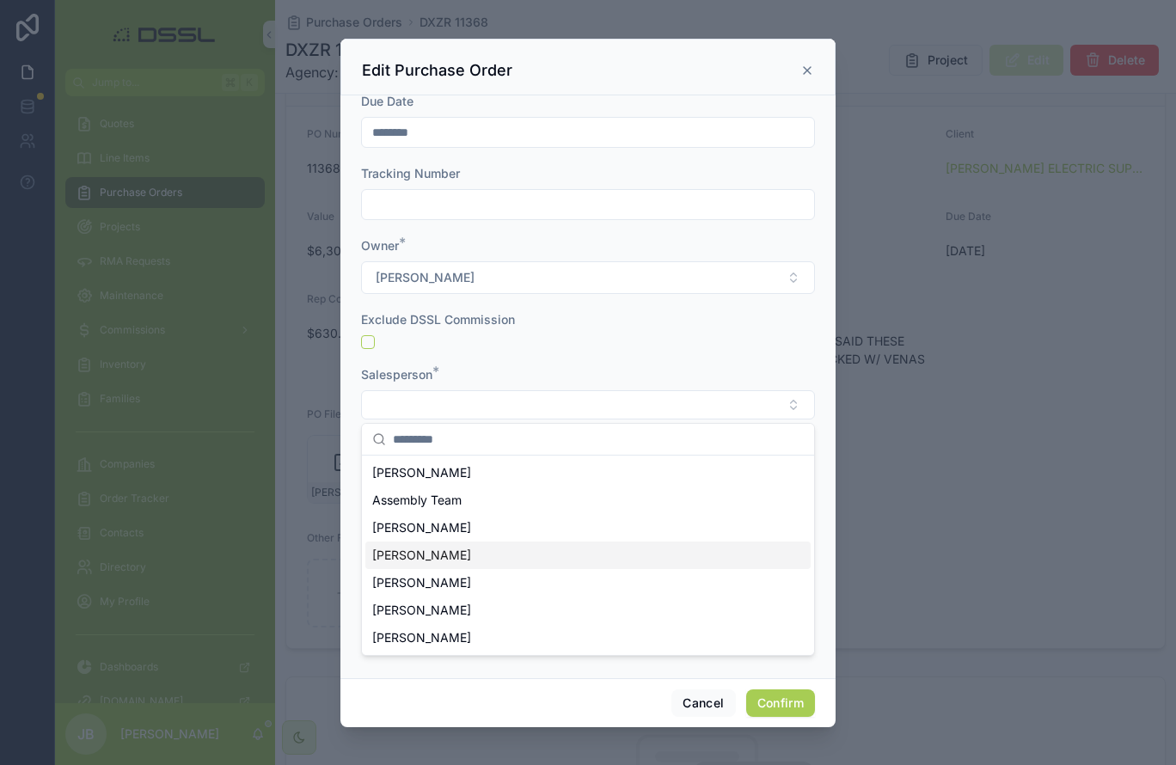
click at [424, 559] on span "[PERSON_NAME]" at bounding box center [421, 555] width 99 height 17
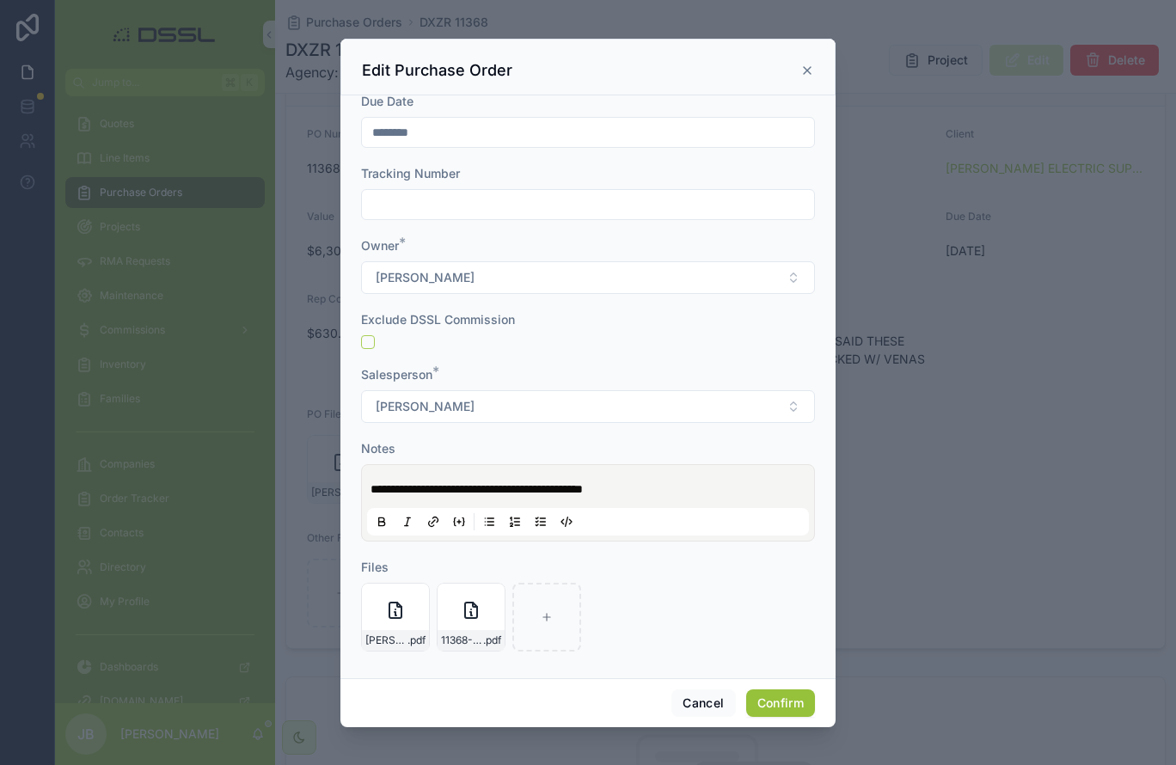
click at [786, 609] on button "Confirm" at bounding box center [780, 703] width 69 height 28
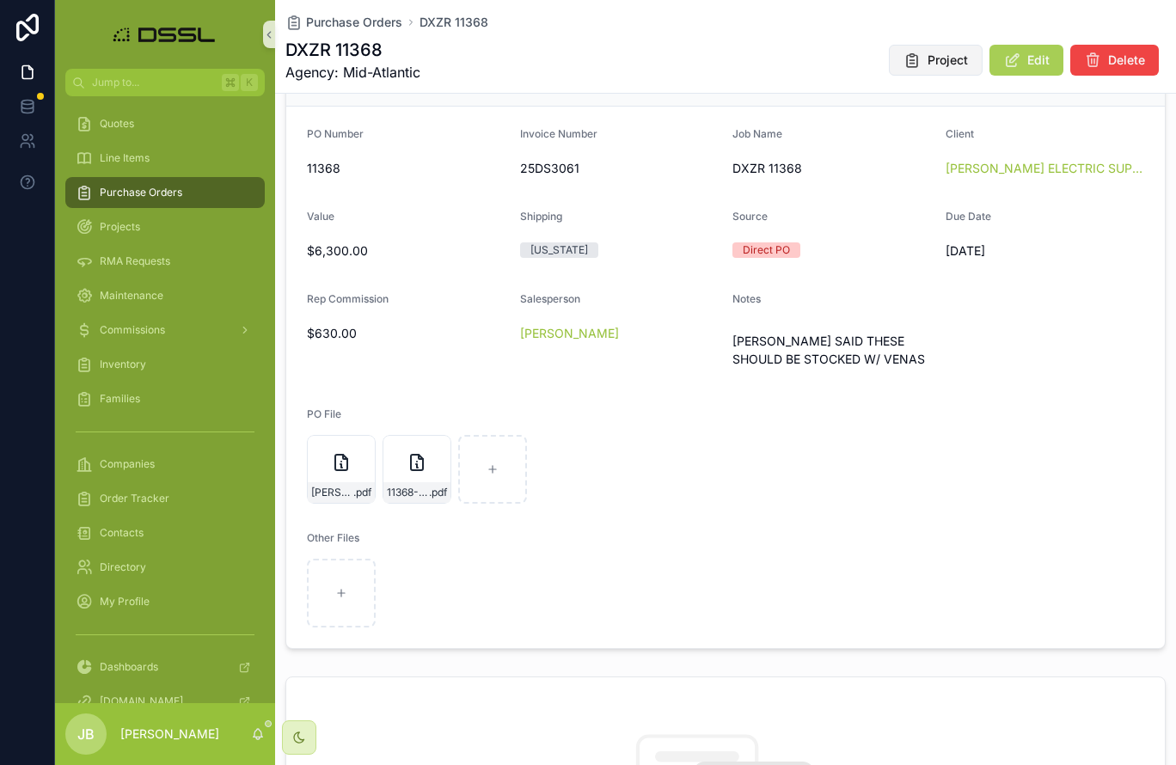
click at [941, 64] on span "Project" at bounding box center [947, 60] width 40 height 17
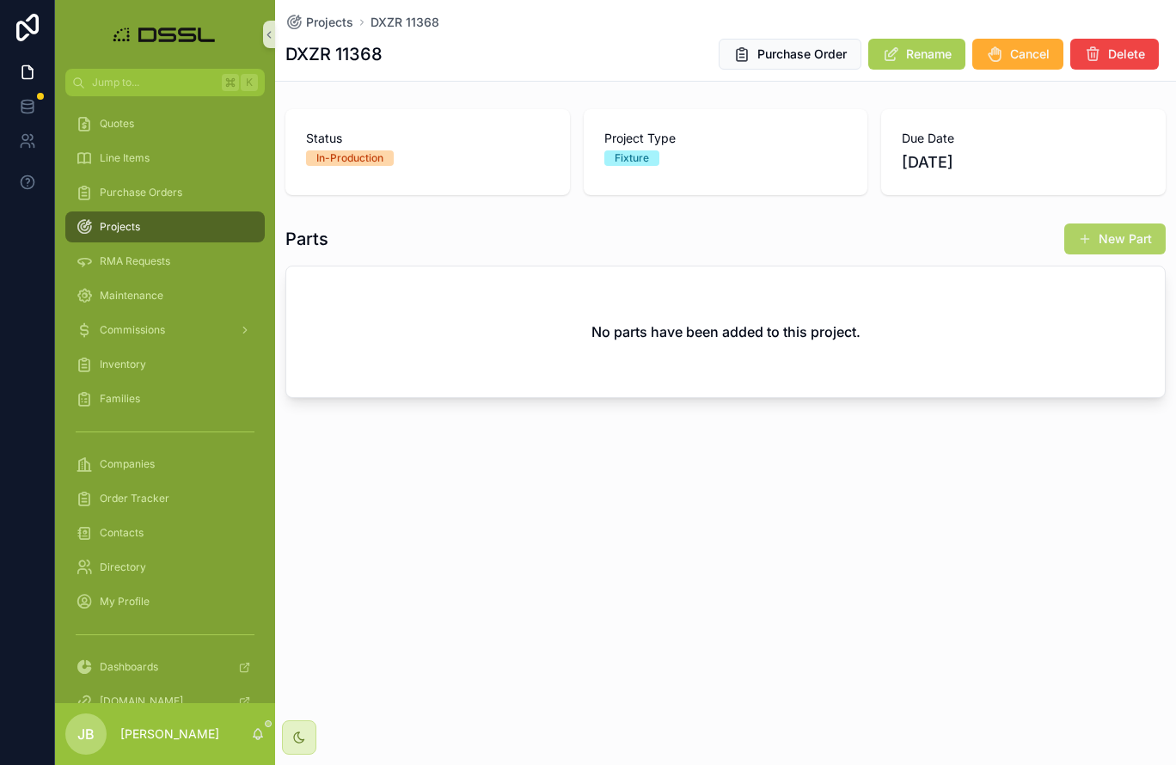
click at [1116, 243] on button "New Part" at bounding box center [1114, 238] width 101 height 31
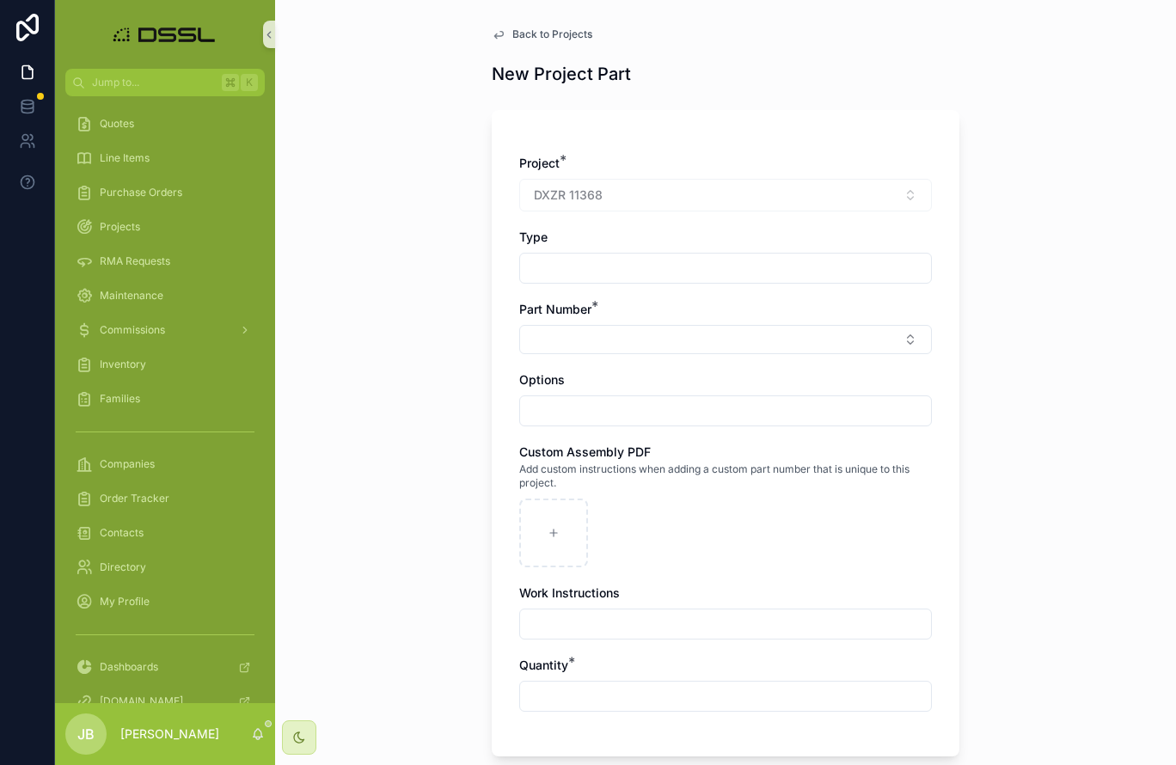
click at [573, 268] on input "scrollable content" at bounding box center [725, 268] width 411 height 24
click at [542, 338] on button "Select Button" at bounding box center [725, 339] width 413 height 29
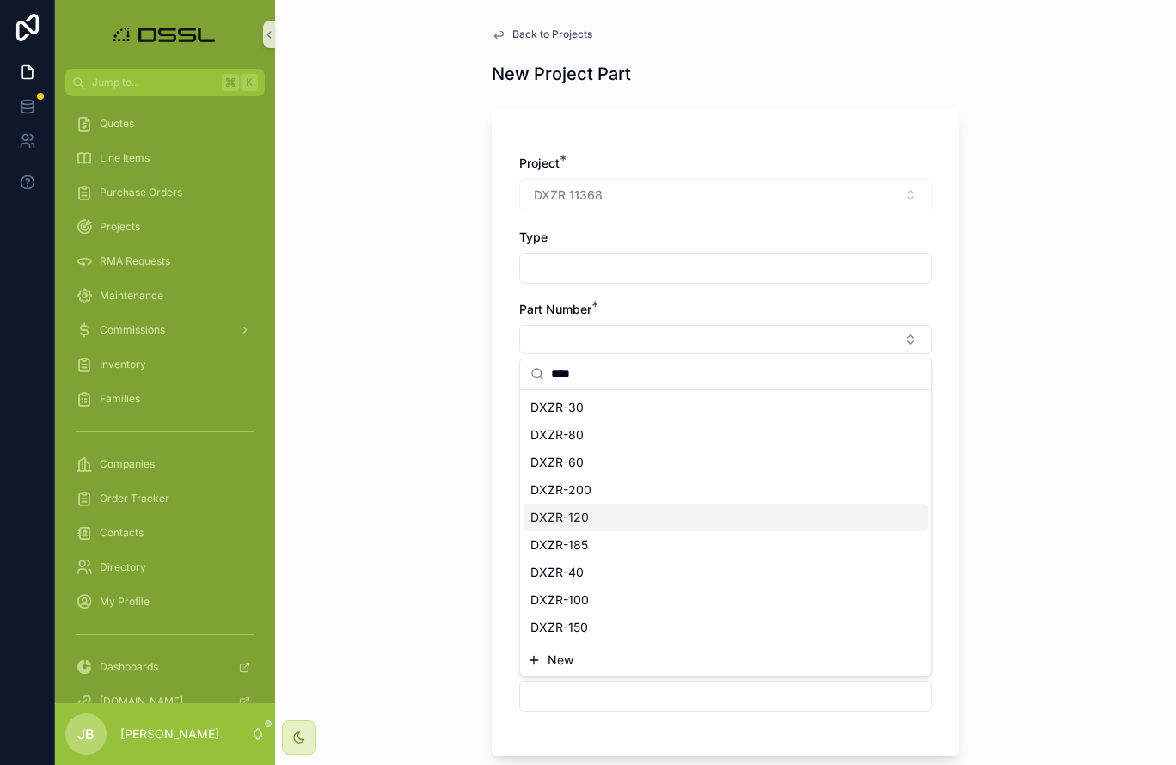
scroll to position [0, 1]
type input "****"
click at [586, 495] on span "DXZR-200" at bounding box center [559, 489] width 61 height 17
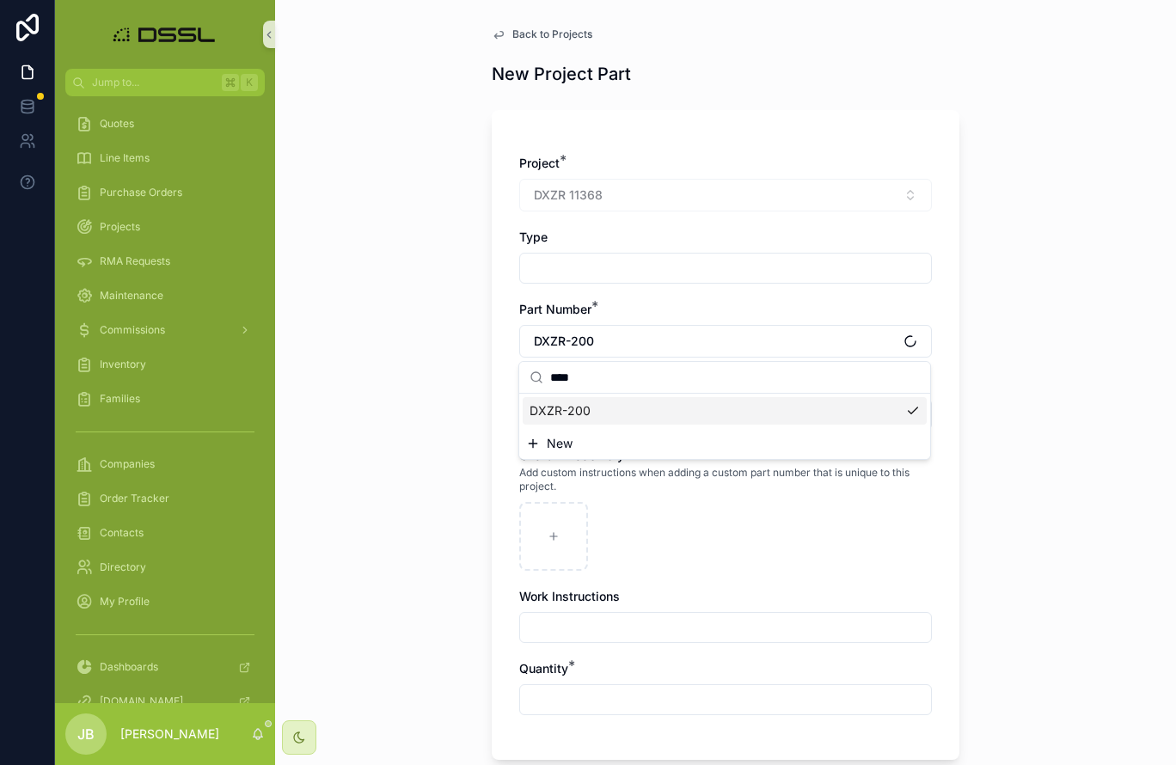
scroll to position [0, 0]
click at [591, 412] on input "scrollable content" at bounding box center [725, 414] width 411 height 24
type input "**********"
click at [578, 609] on input "scrollable content" at bounding box center [725, 700] width 411 height 24
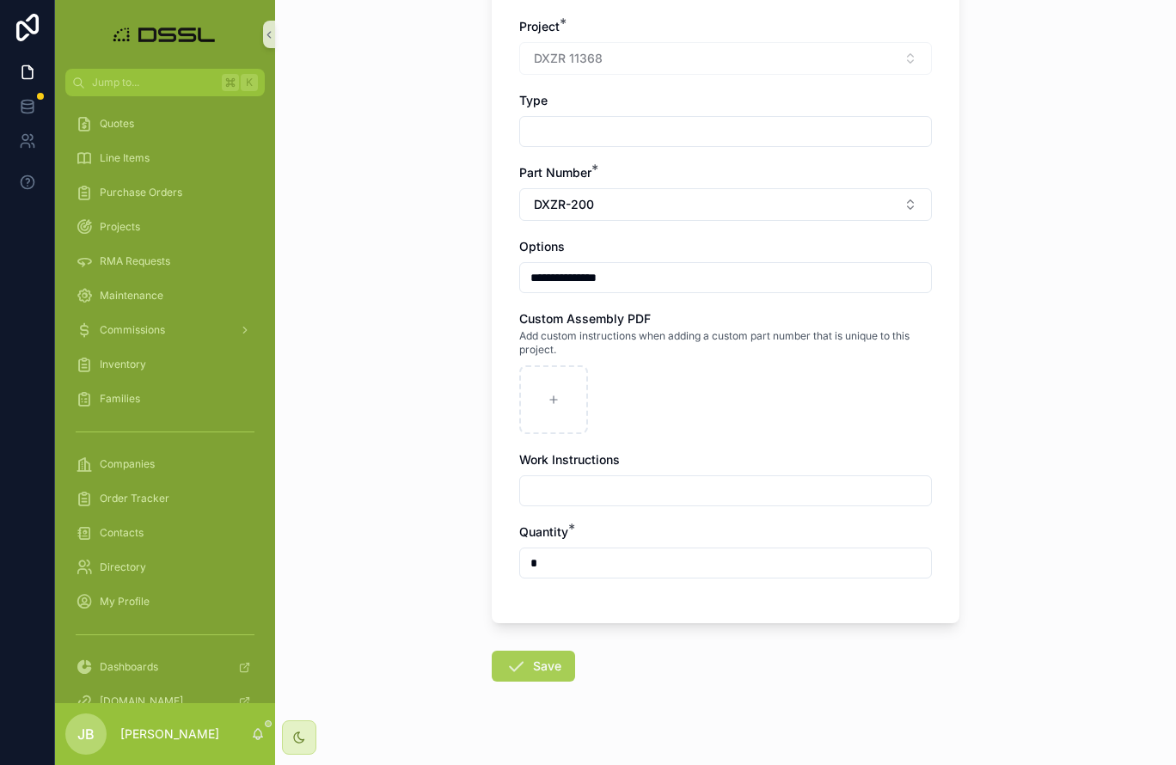
scroll to position [140, 0]
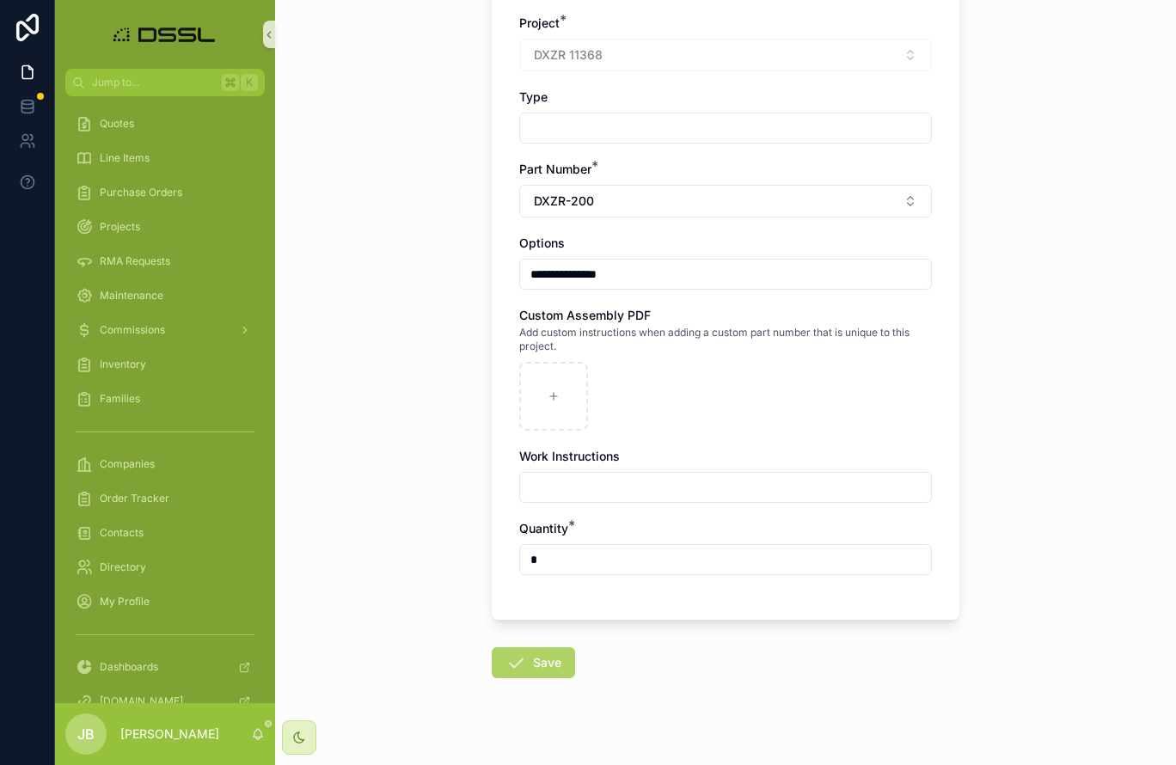
type input "*"
click at [536, 609] on button "Save" at bounding box center [533, 662] width 83 height 31
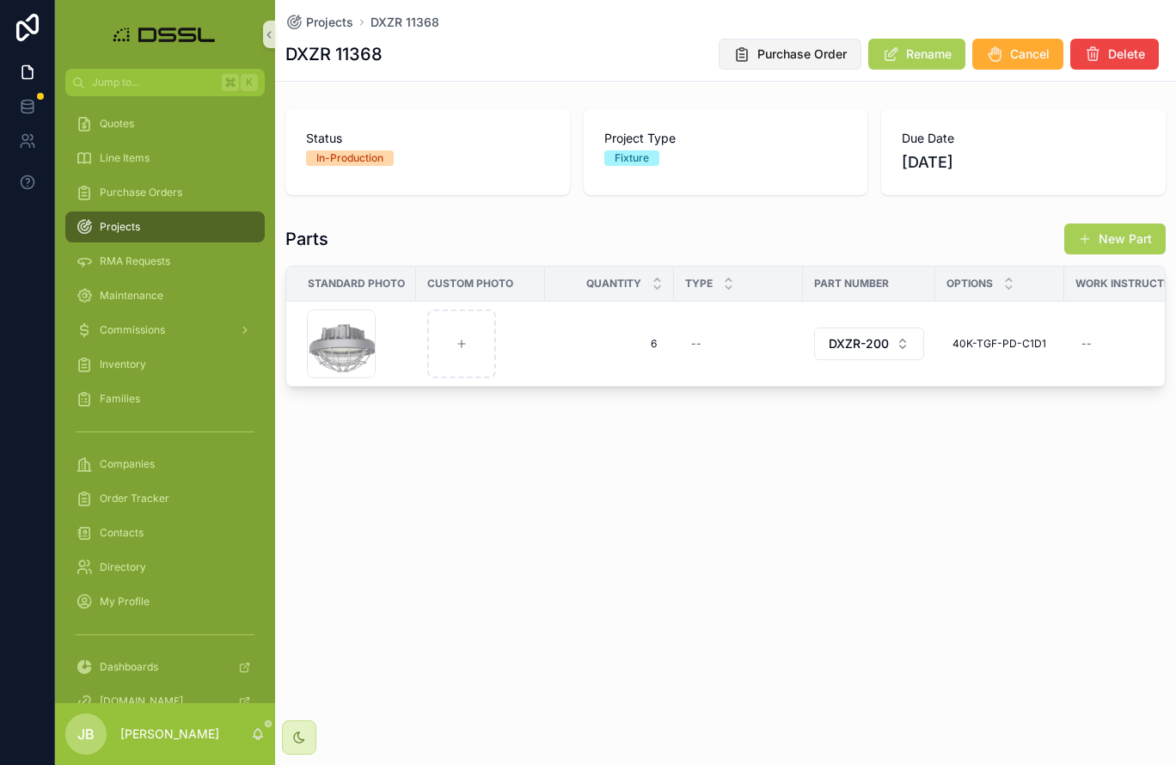
click at [811, 58] on span "Purchase Order" at bounding box center [801, 54] width 89 height 17
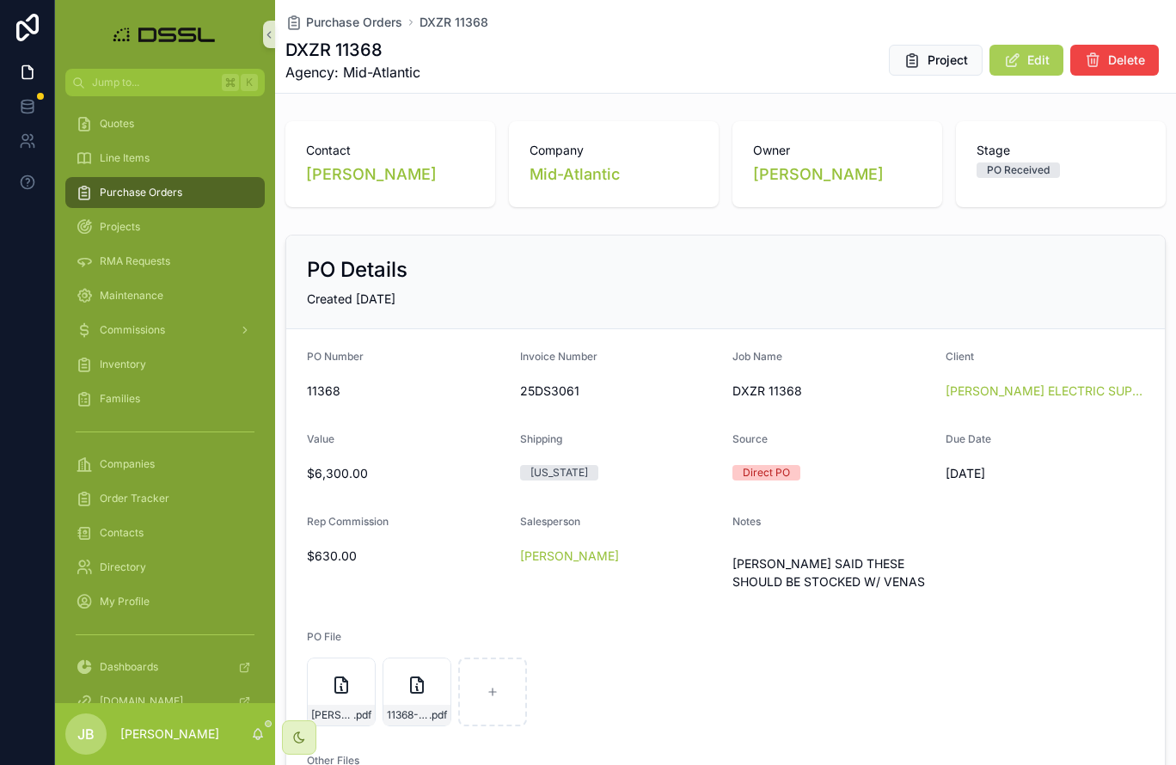
click at [145, 193] on span "Purchase Orders" at bounding box center [141, 193] width 83 height 14
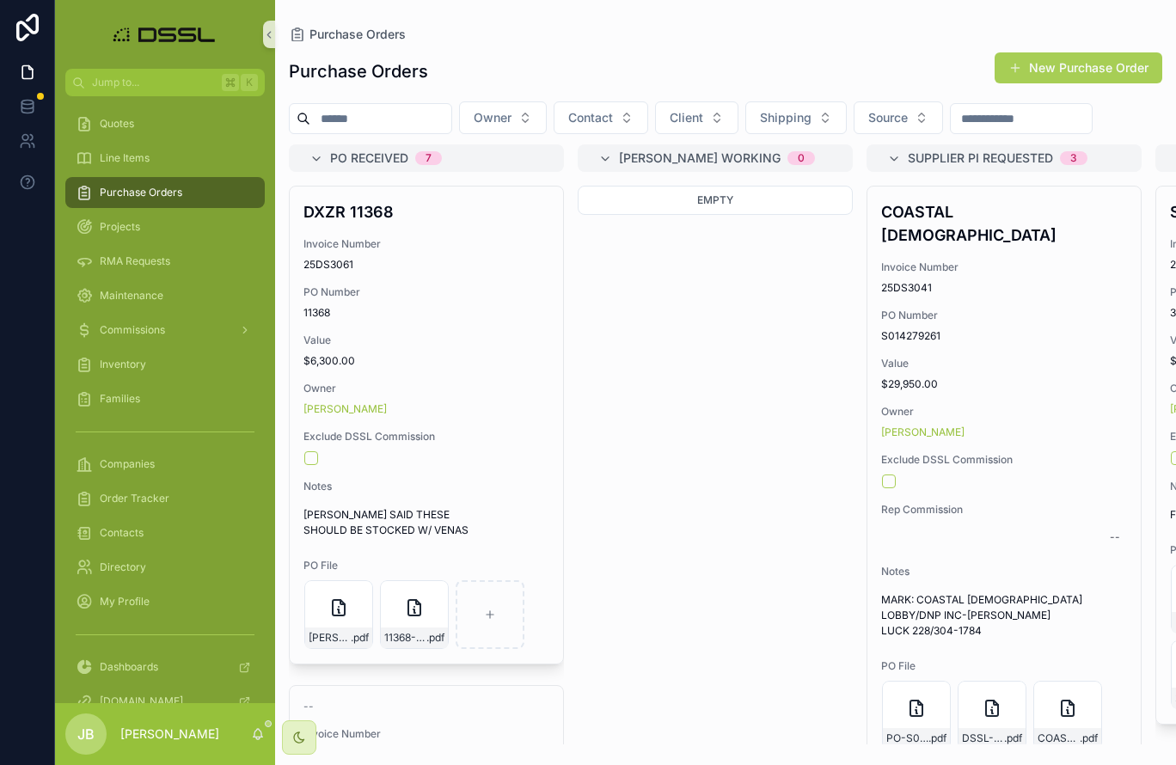
click at [358, 121] on input "scrollable content" at bounding box center [380, 119] width 141 height 24
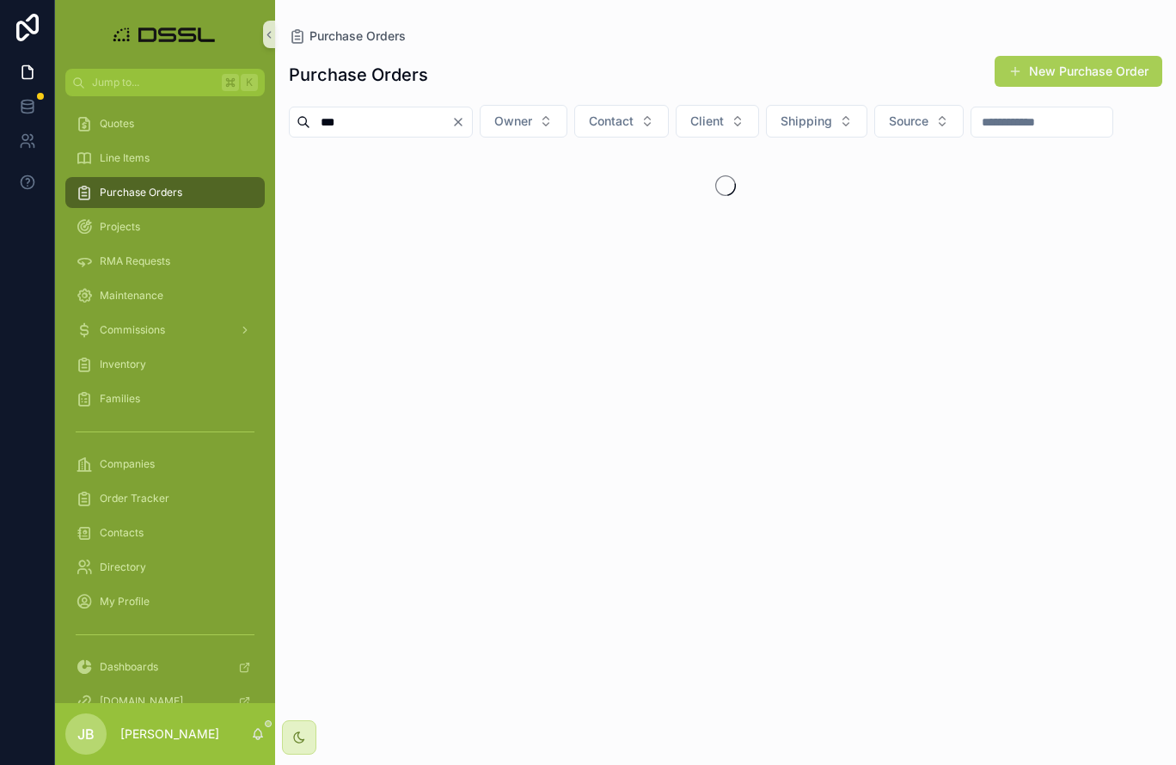
click at [318, 117] on input "***" at bounding box center [380, 122] width 141 height 24
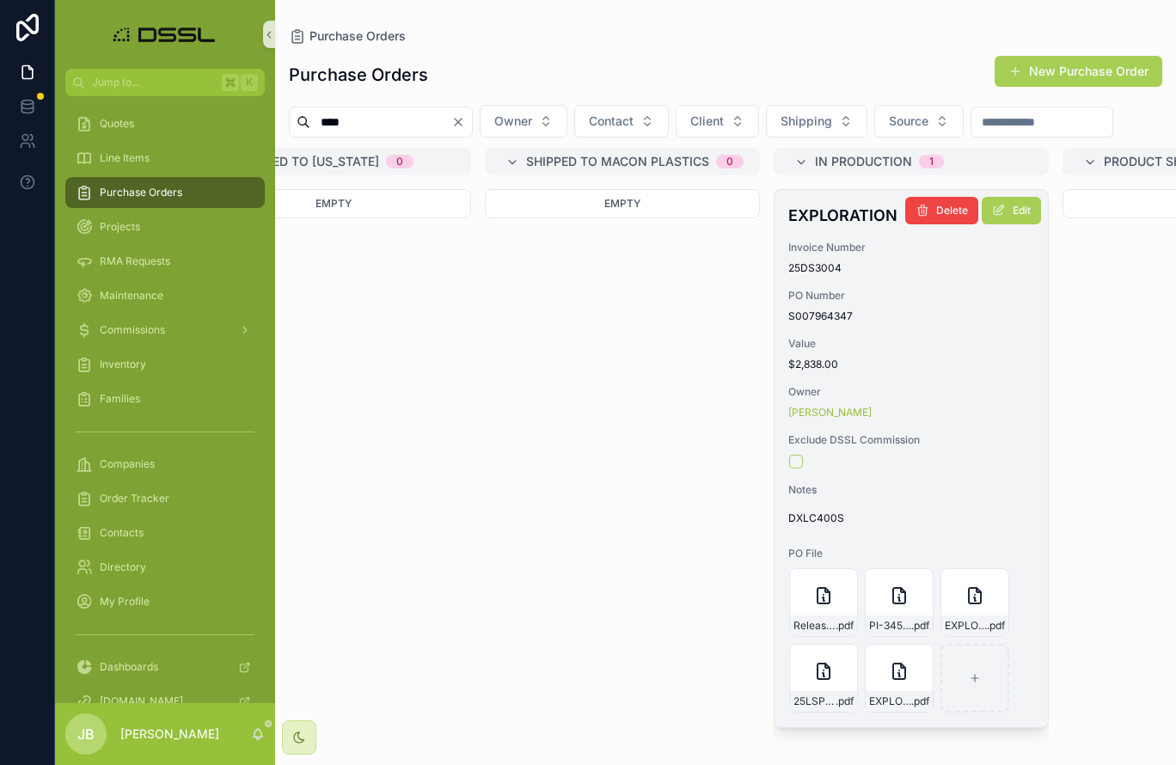
scroll to position [0, 2125]
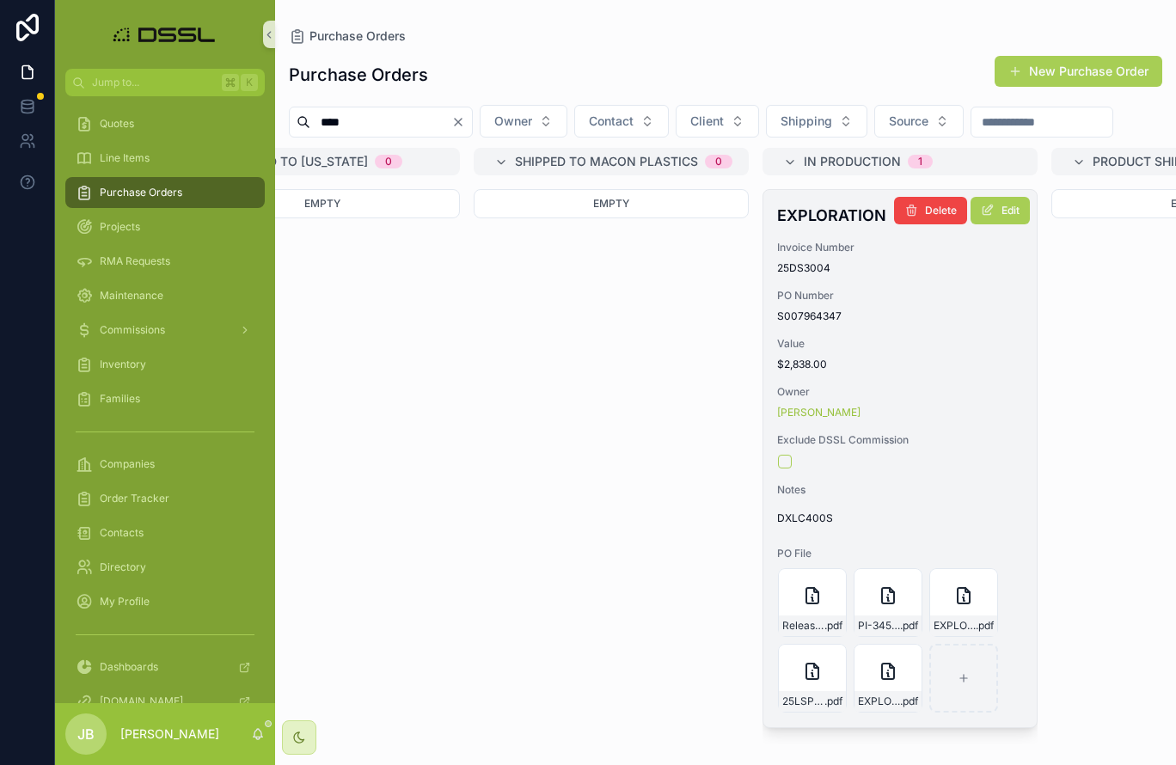
type input "****"
click at [811, 227] on h4 "EXPLORATION" at bounding box center [900, 215] width 246 height 23
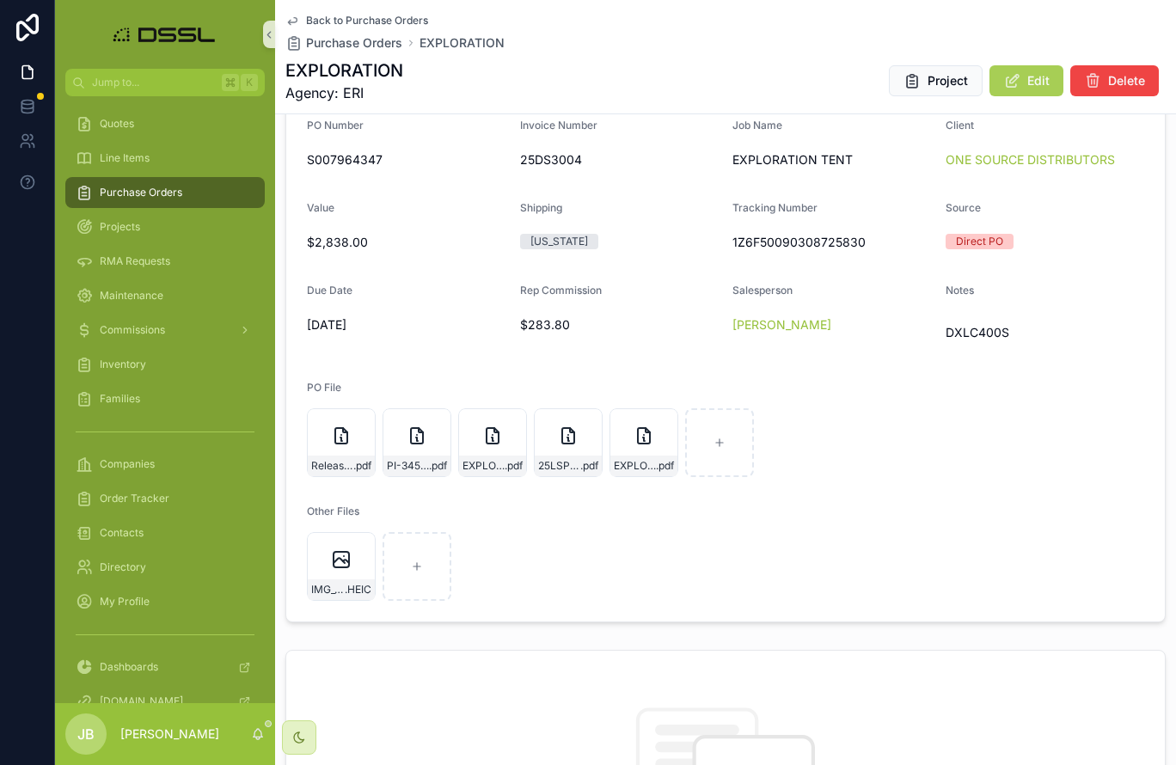
scroll to position [265, 0]
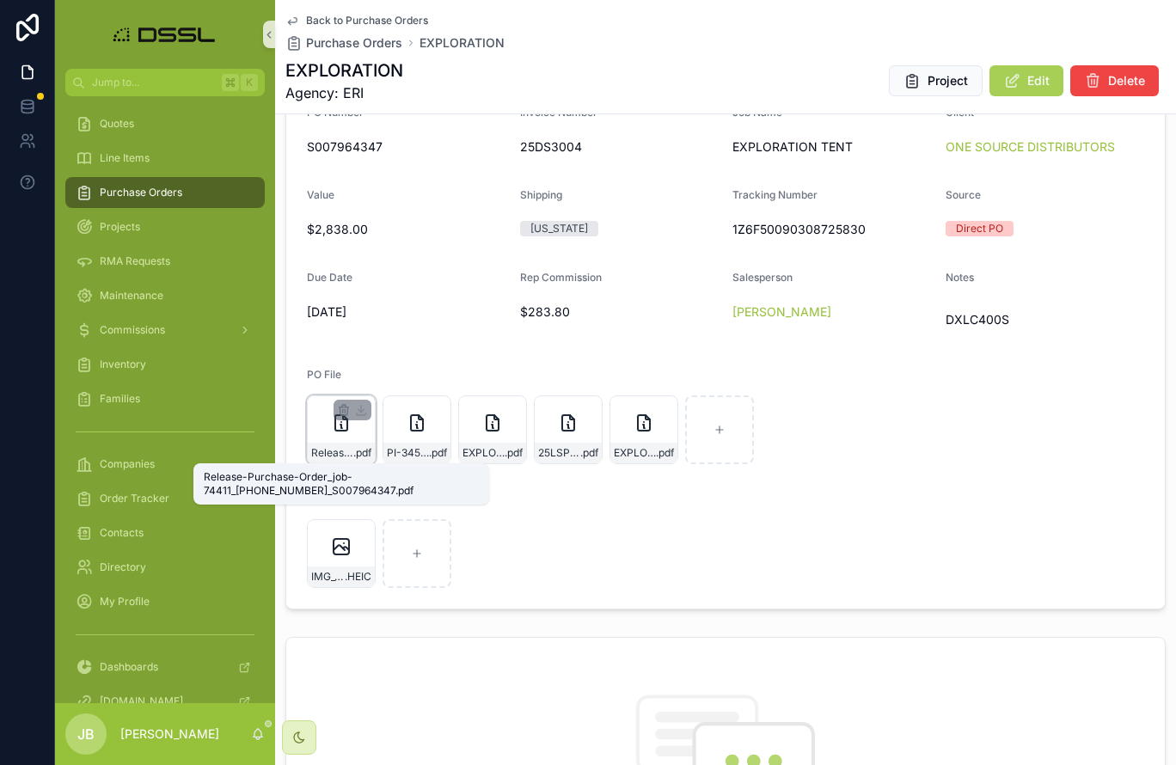
click at [339, 458] on span "Release-Purchase-Order_job-74411_[PHONE_NUMBER]_S007964347" at bounding box center [332, 453] width 42 height 14
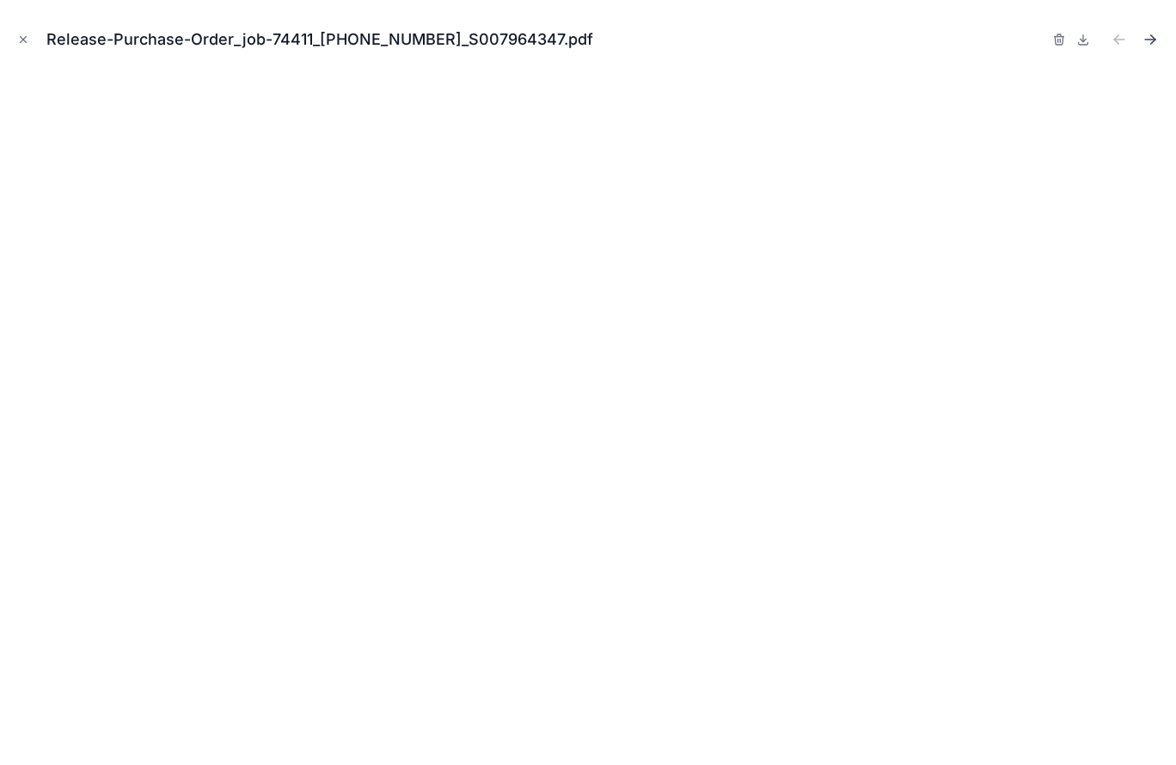
click at [1145, 40] on icon "Next file" at bounding box center [1150, 40] width 10 height 0
click at [1149, 39] on icon "Next file" at bounding box center [1149, 39] width 17 height 17
click at [1122, 41] on icon "Previous file" at bounding box center [1118, 39] width 17 height 17
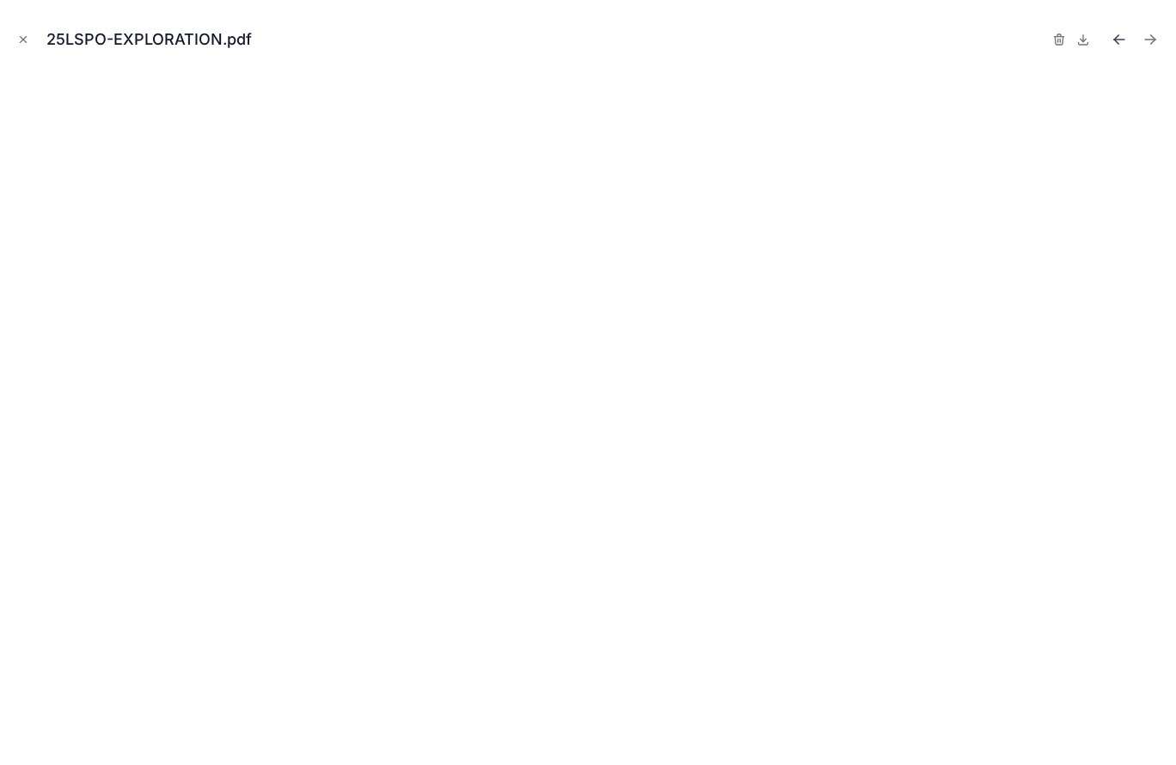
click at [1122, 41] on icon "Previous file" at bounding box center [1118, 39] width 17 height 17
click at [26, 40] on icon "Close modal" at bounding box center [23, 40] width 12 height 12
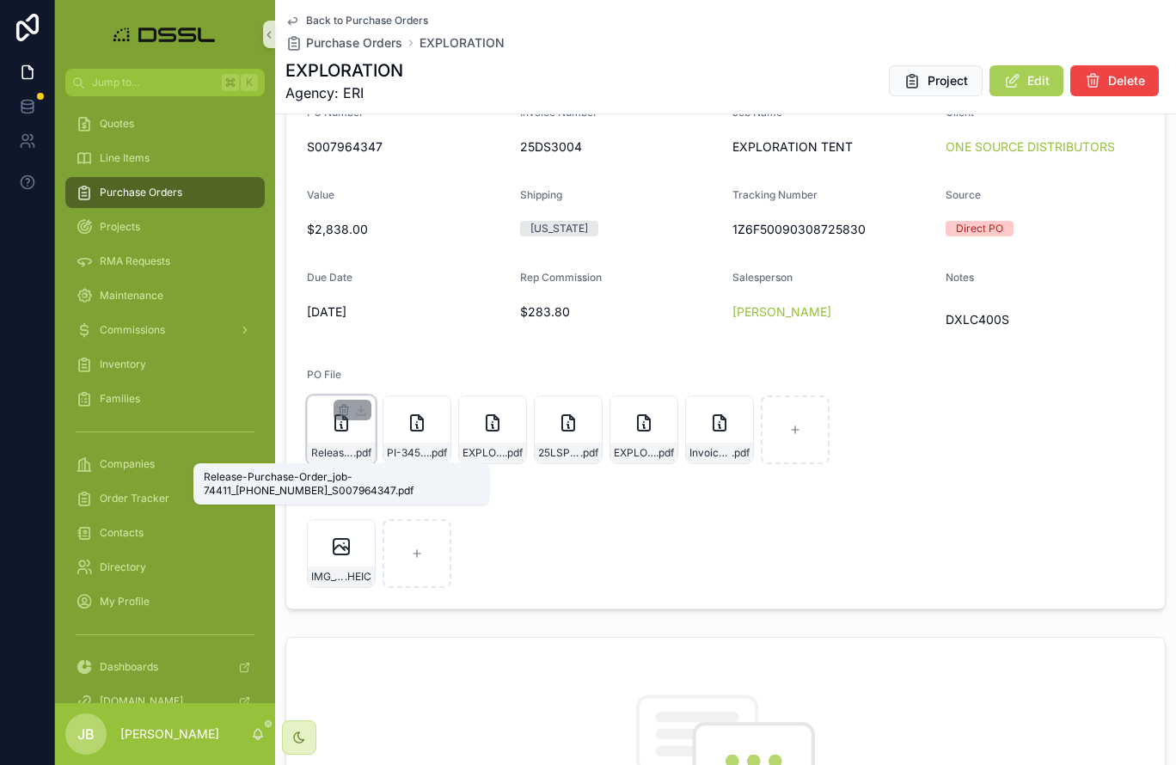
click at [335, 455] on span "Release-Purchase-Order_job-74411_[PHONE_NUMBER]_S007964347" at bounding box center [332, 453] width 42 height 14
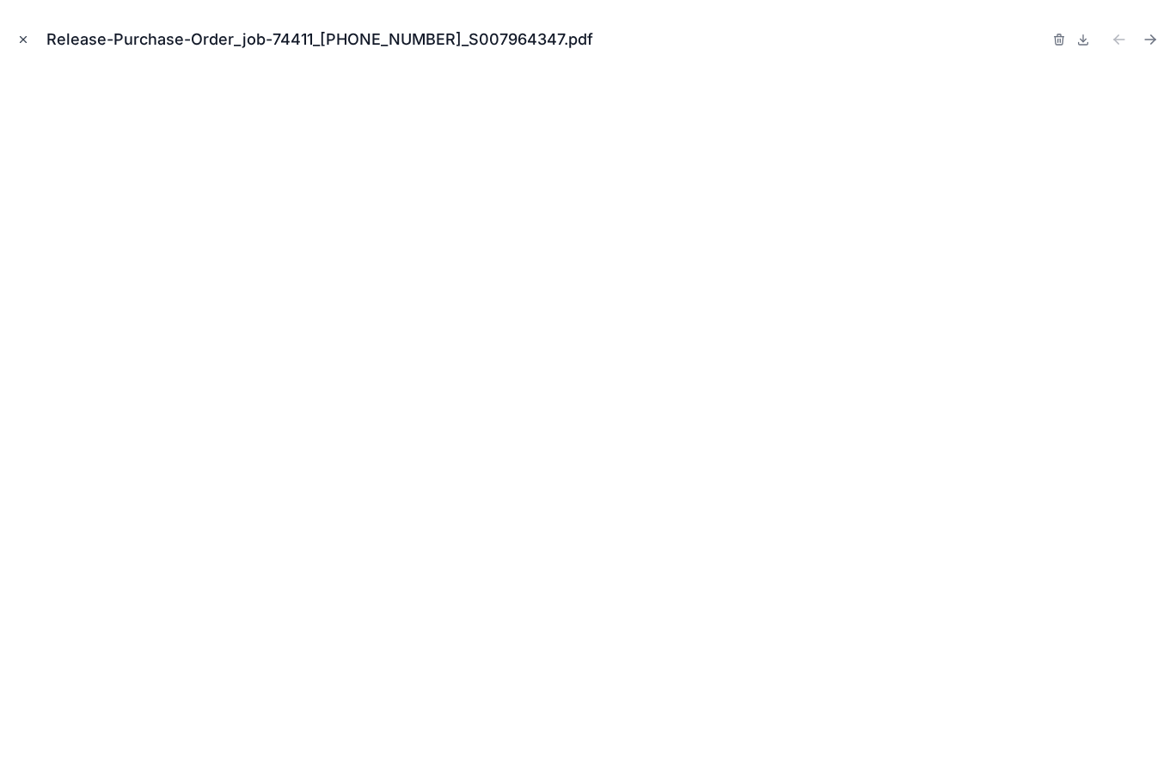
click at [28, 38] on icon "Close modal" at bounding box center [23, 40] width 12 height 12
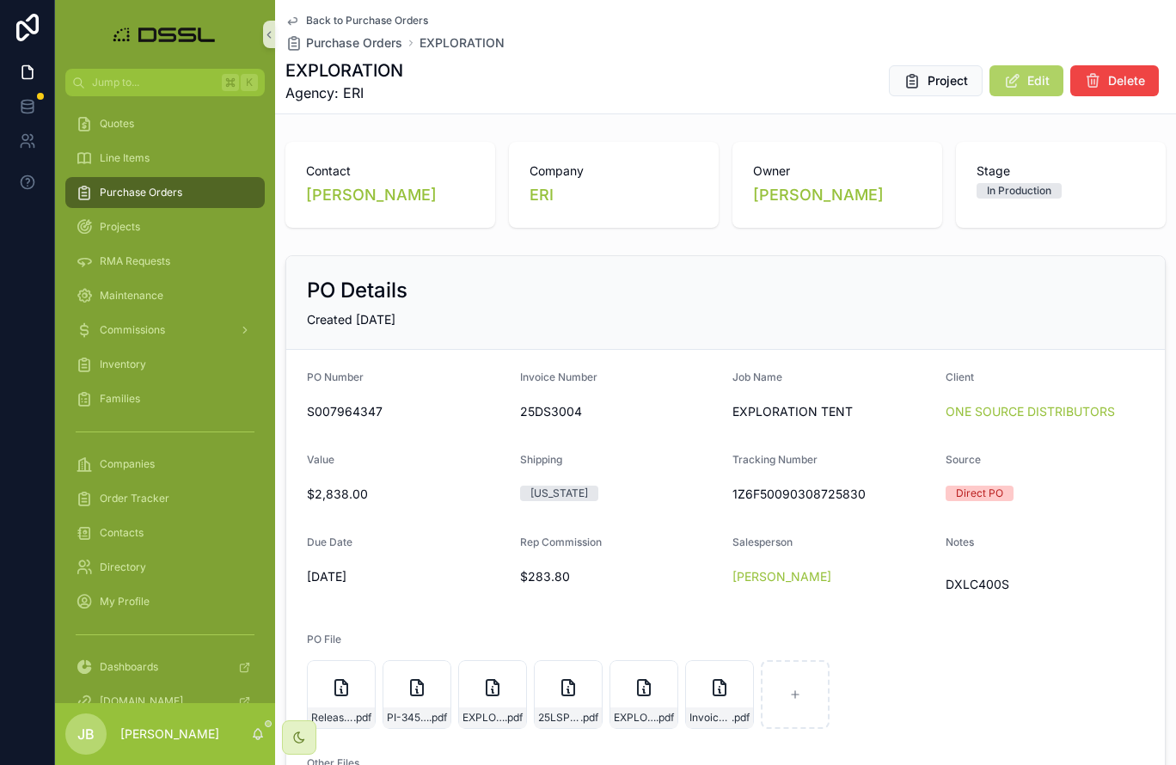
click at [1037, 86] on span "Edit" at bounding box center [1038, 80] width 22 height 17
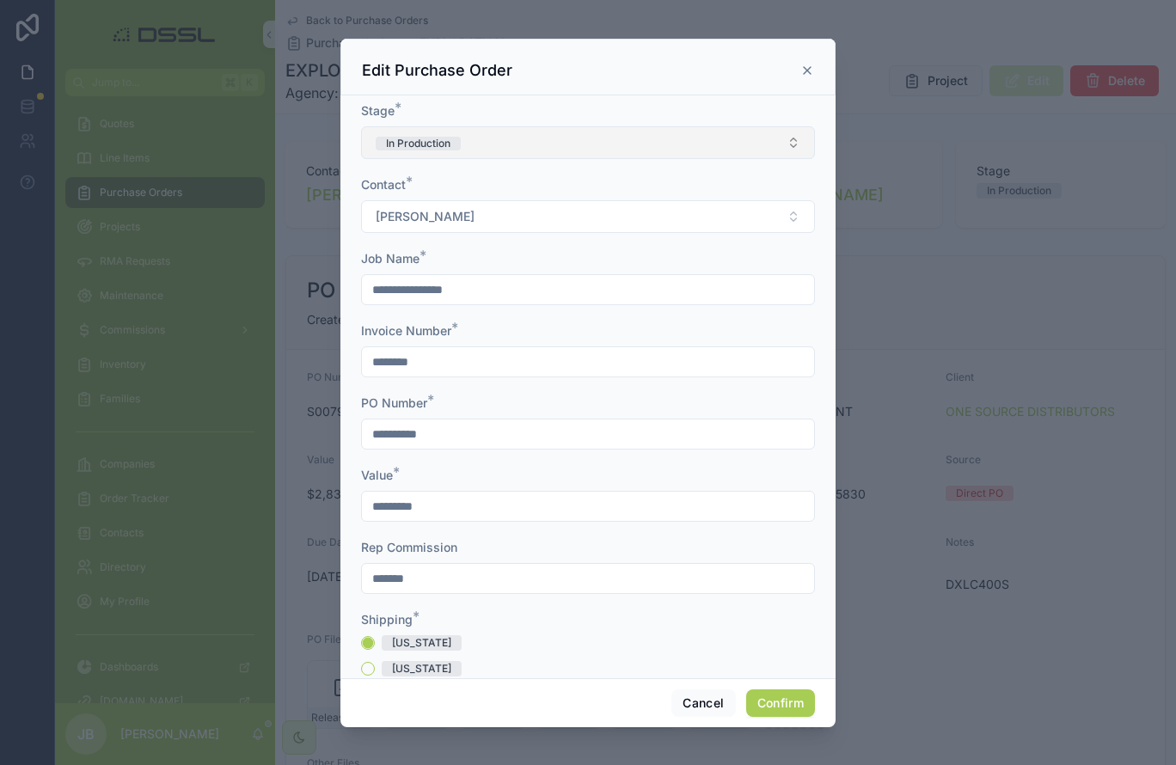
click at [602, 138] on button "In Production" at bounding box center [588, 142] width 454 height 33
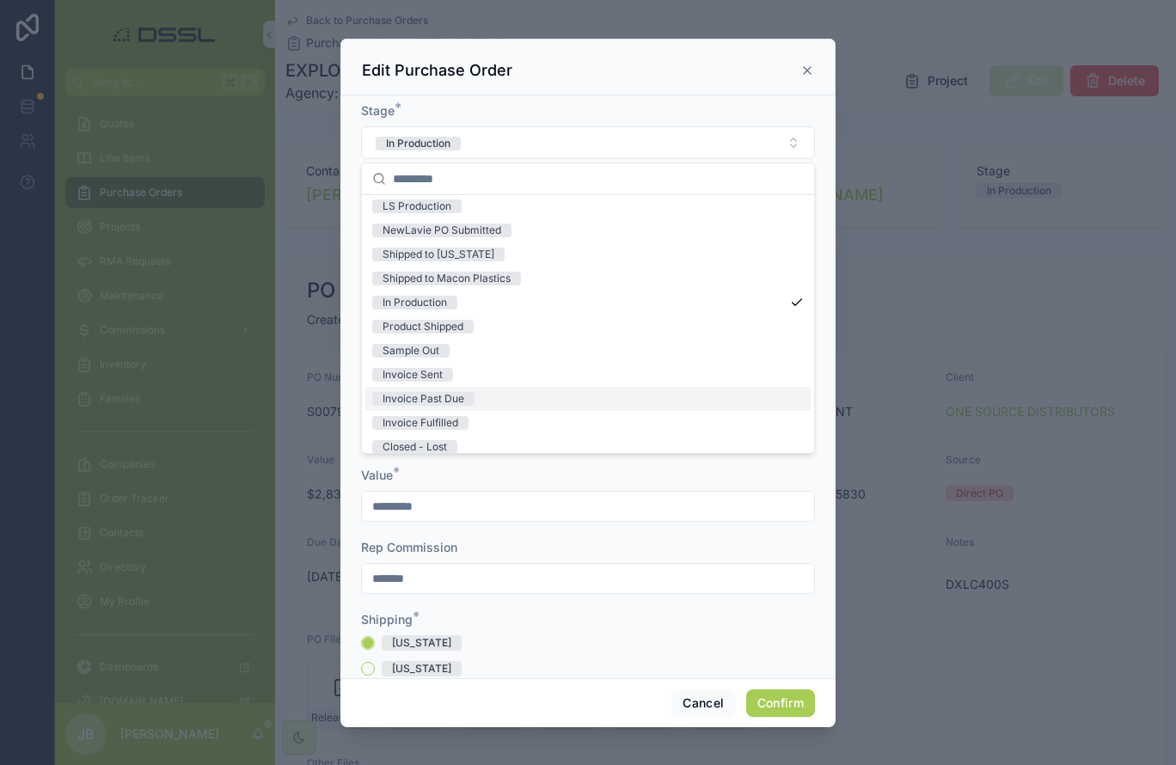
scroll to position [125, 0]
click at [454, 376] on div "Invoice Sent" at bounding box center [587, 374] width 445 height 24
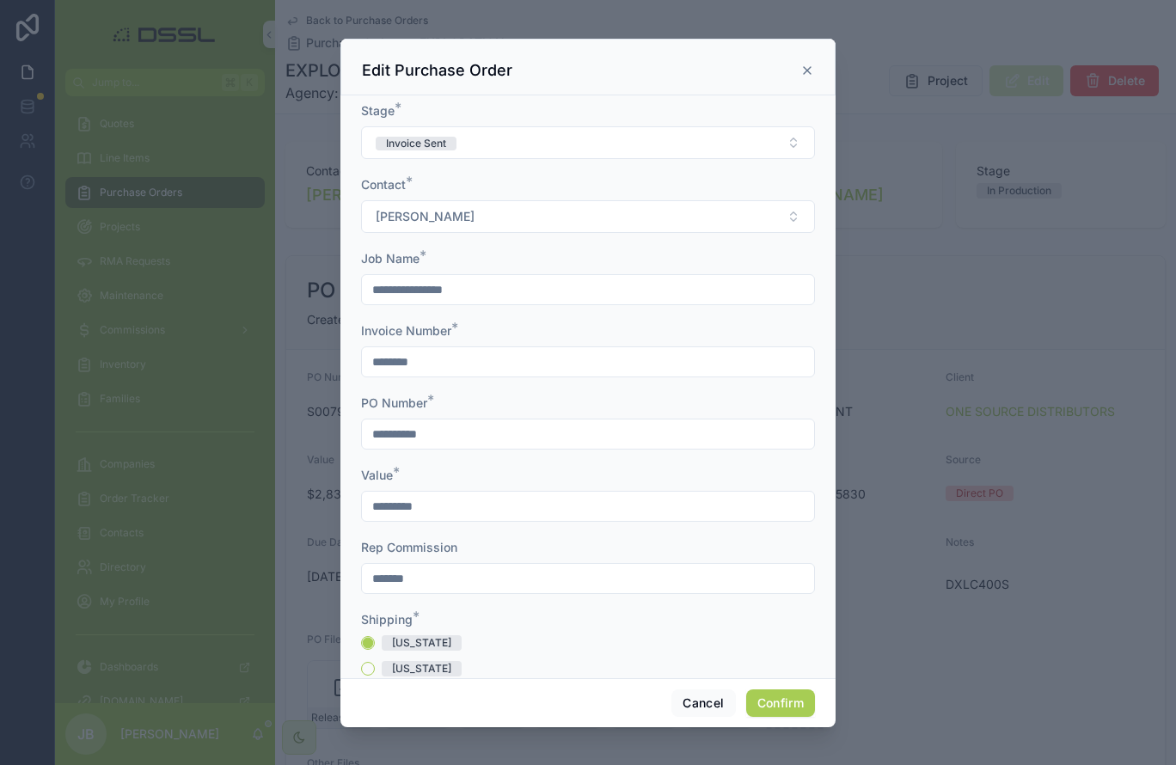
click at [796, 609] on button "Confirm" at bounding box center [780, 703] width 69 height 28
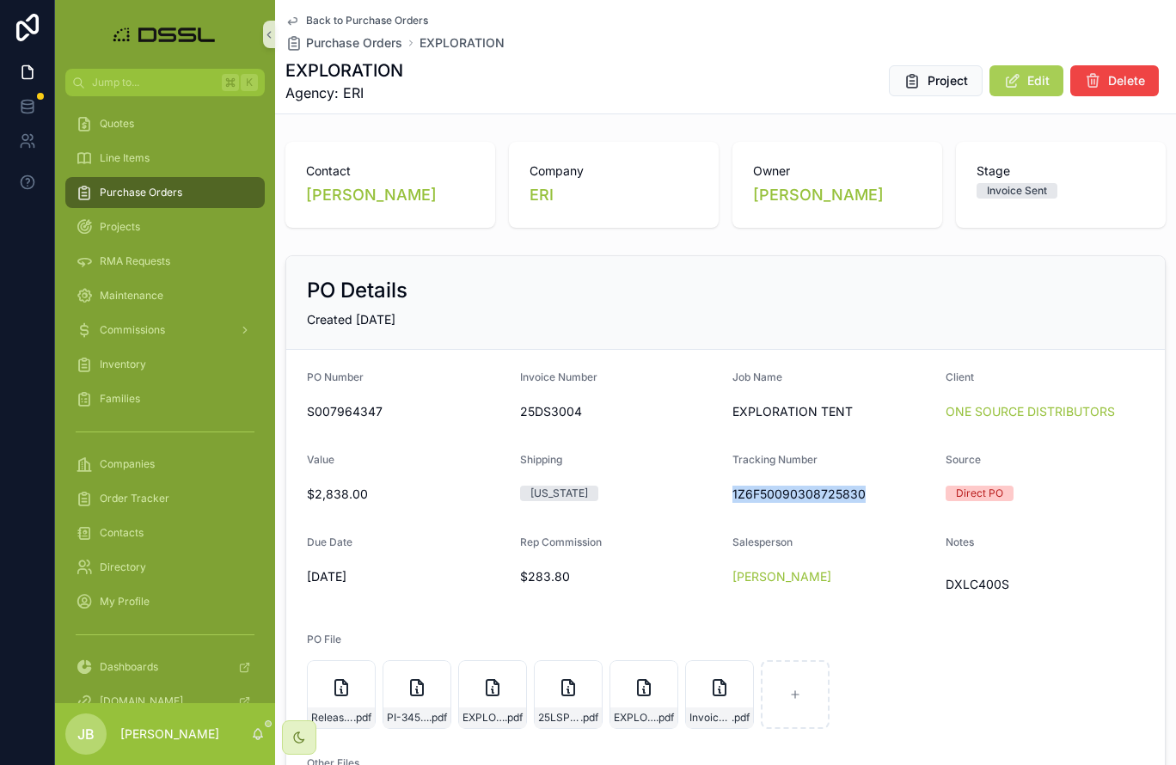
drag, startPoint x: 727, startPoint y: 494, endPoint x: 874, endPoint y: 499, distance: 147.1
click at [874, 499] on form "PO Number S007964347 Invoice Number 25DS3004 Job Name EXPLORATION TENT Client O…" at bounding box center [725, 611] width 878 height 523
copy span "1Z6F50090308725830"
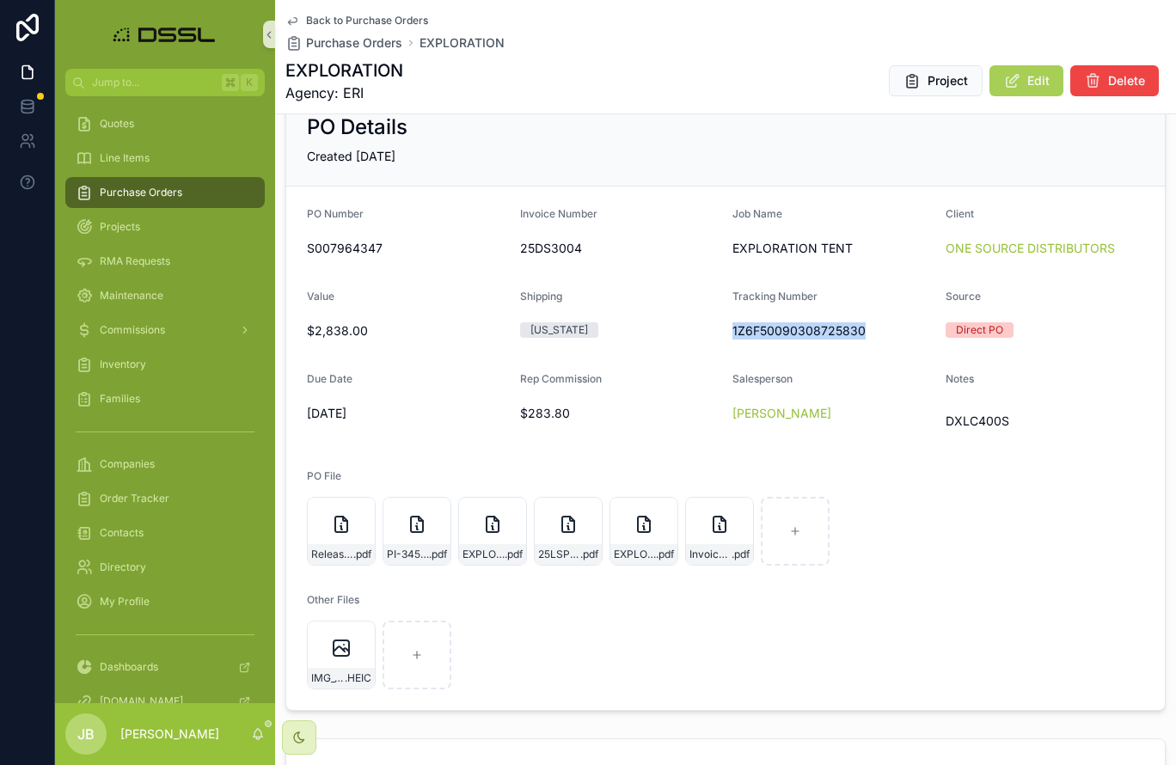
scroll to position [170, 0]
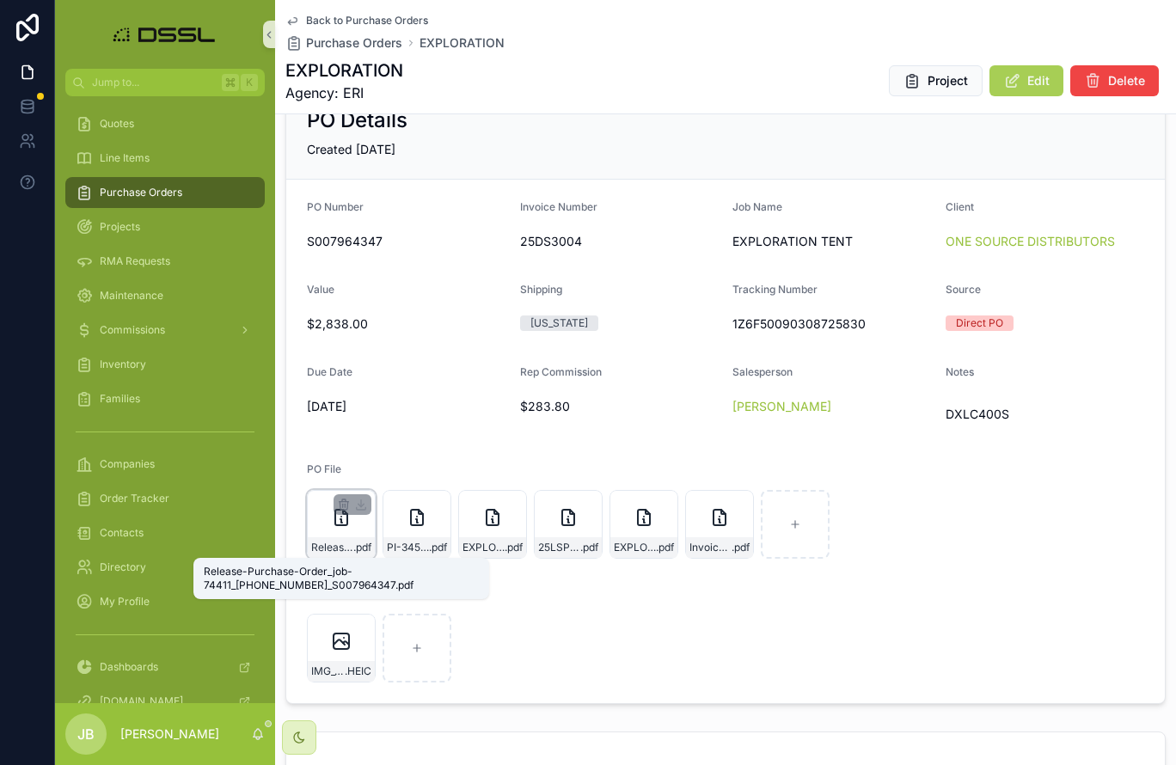
click at [351, 550] on span "Release-Purchase-Order_job-74411_[PHONE_NUMBER]_S007964347" at bounding box center [332, 548] width 42 height 14
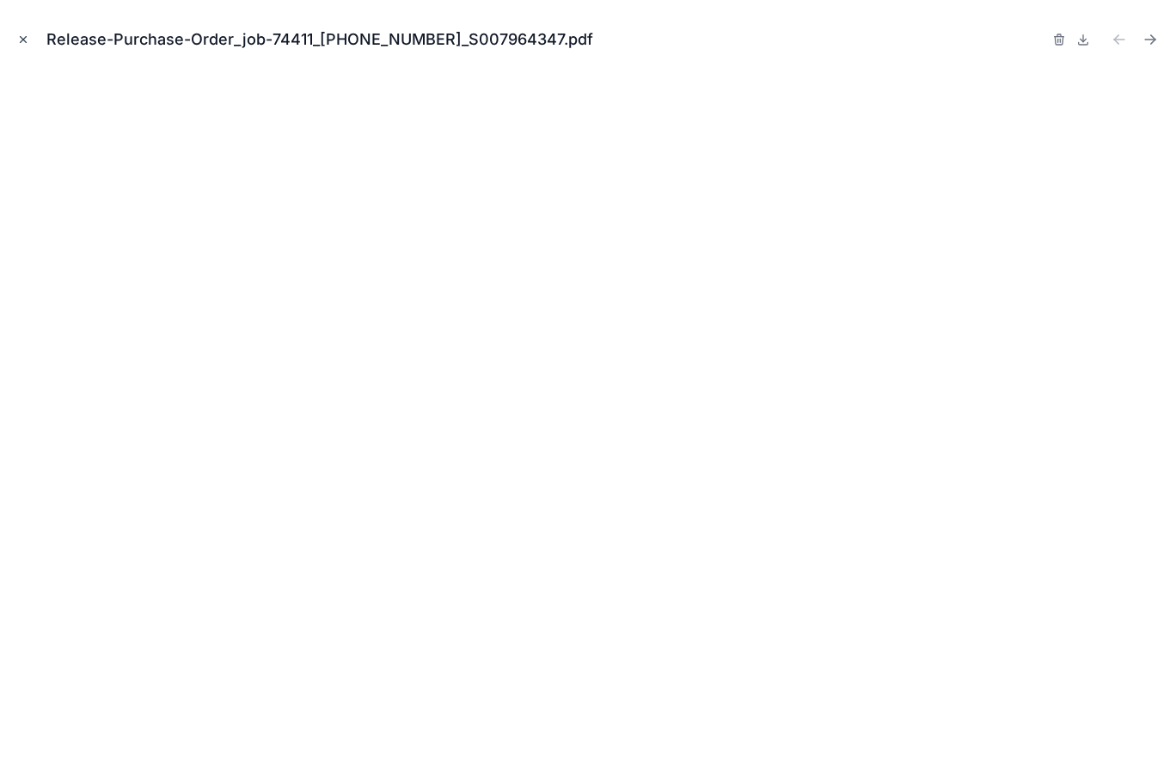
click at [25, 39] on icon "Close modal" at bounding box center [23, 40] width 12 height 12
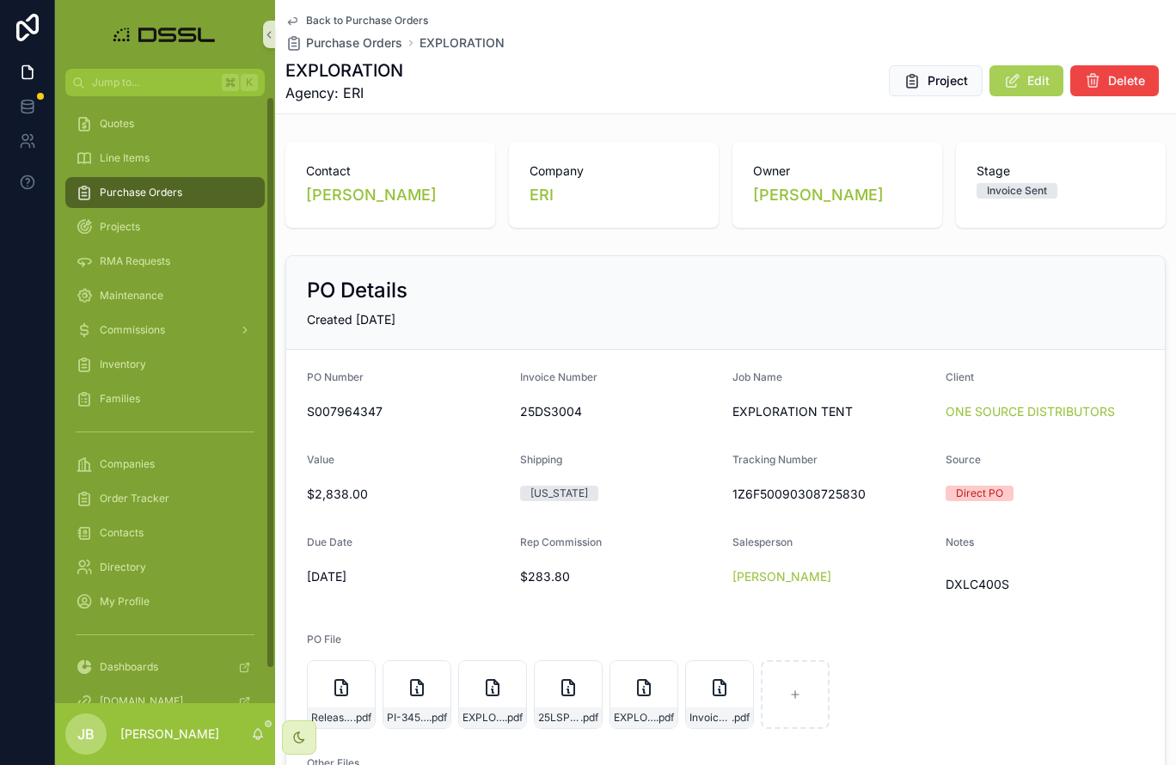
click at [111, 190] on span "Purchase Orders" at bounding box center [141, 193] width 83 height 14
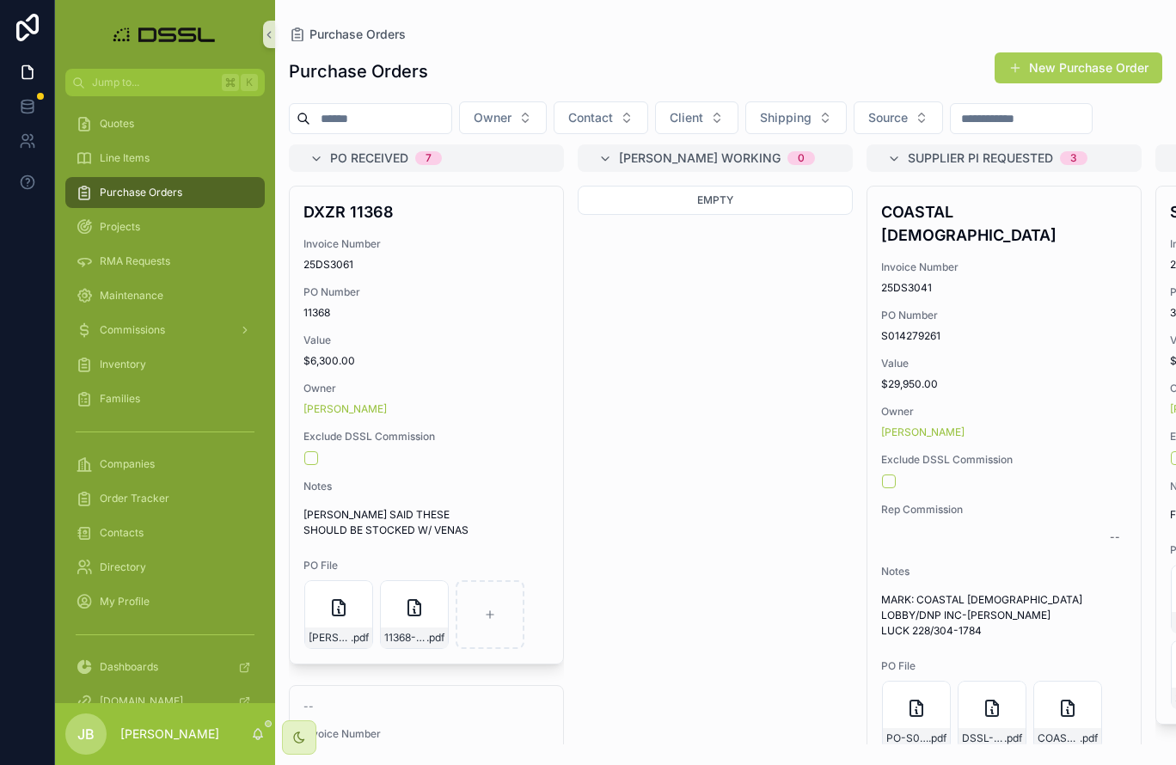
click at [363, 118] on input "scrollable content" at bounding box center [380, 119] width 141 height 24
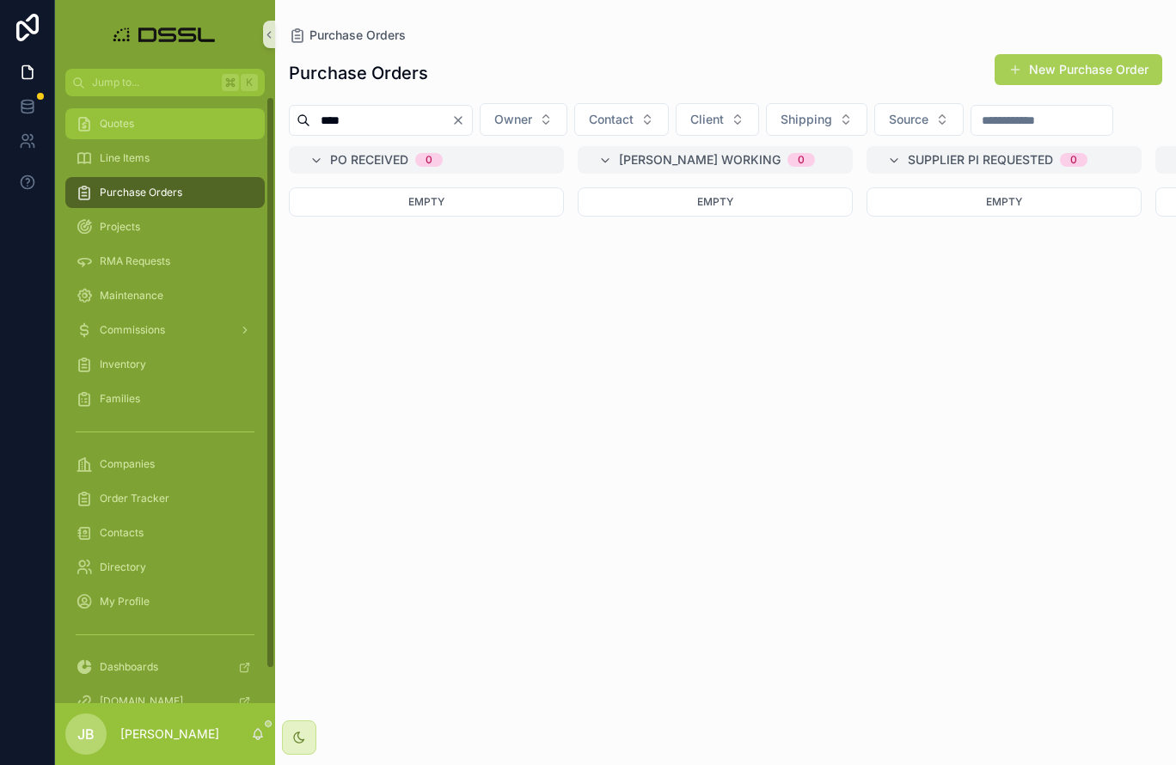
drag, startPoint x: 382, startPoint y: 121, endPoint x: 241, endPoint y: 114, distance: 141.1
click at [241, 114] on div "Jump to... K Quotes Line Items Purchase Orders Projects RMA Requests Maintenanc…" at bounding box center [615, 382] width 1121 height 765
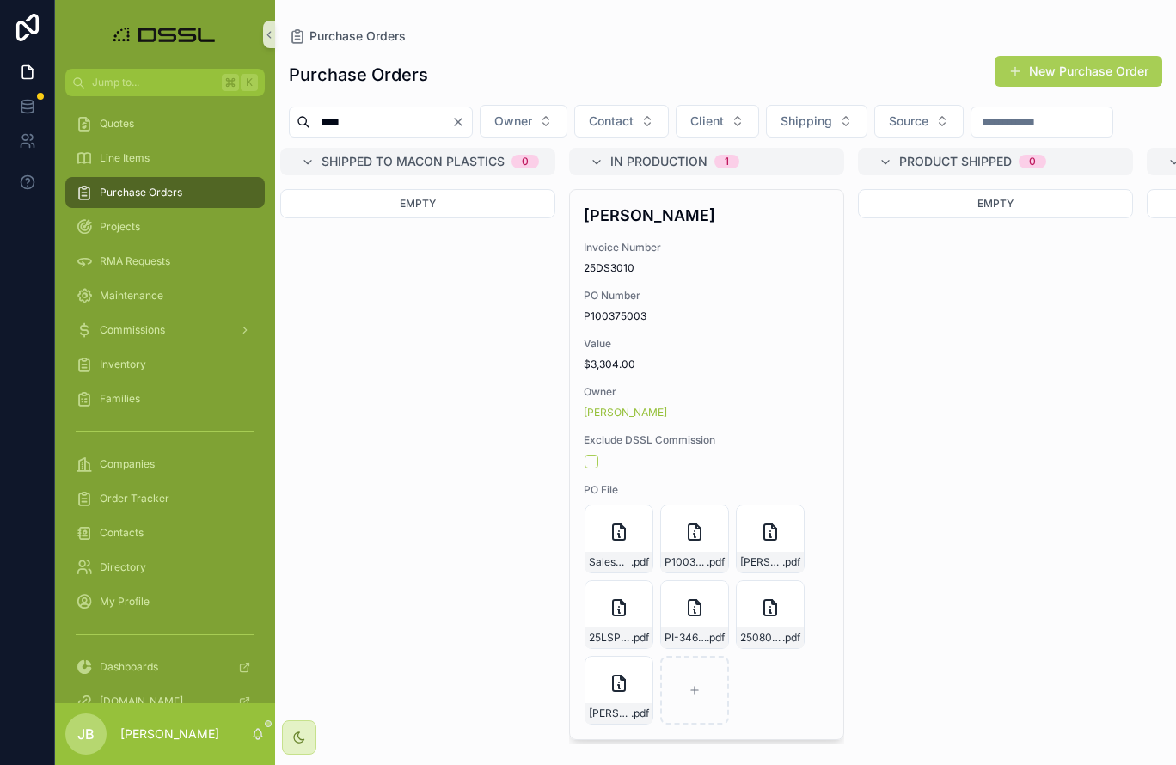
scroll to position [0, 2247]
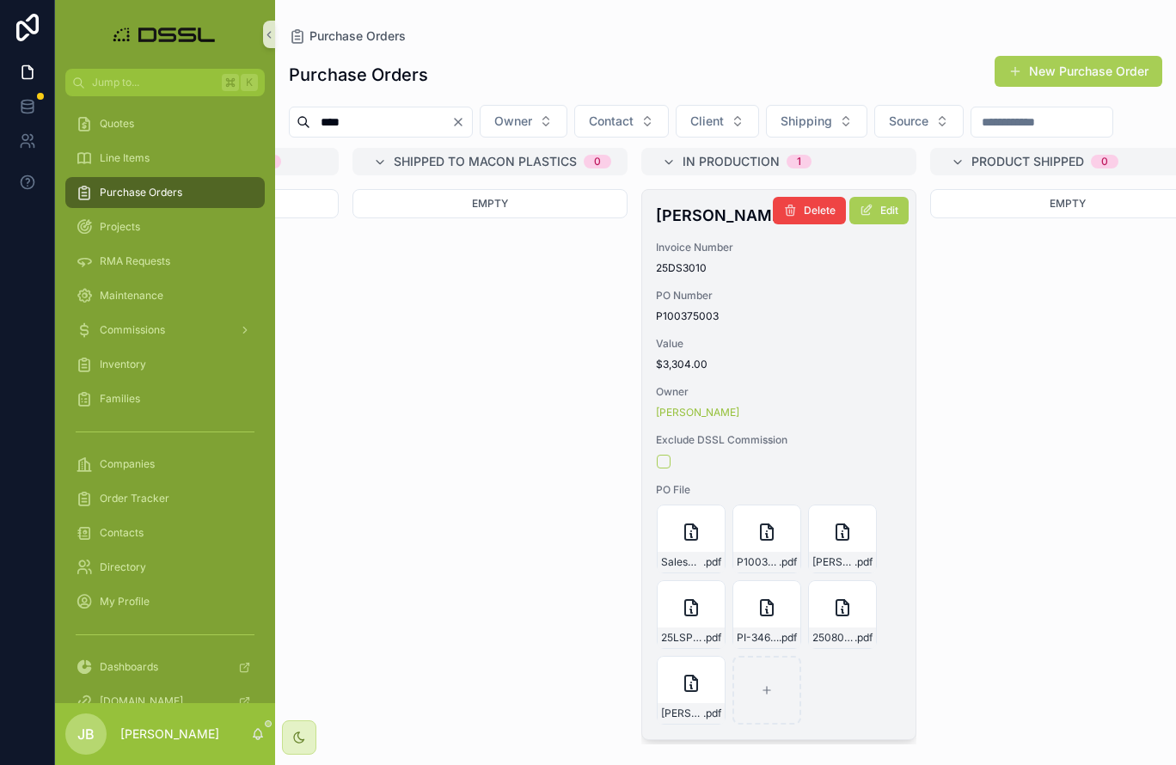
type input "****"
click at [701, 227] on h4 "[PERSON_NAME]" at bounding box center [779, 215] width 246 height 23
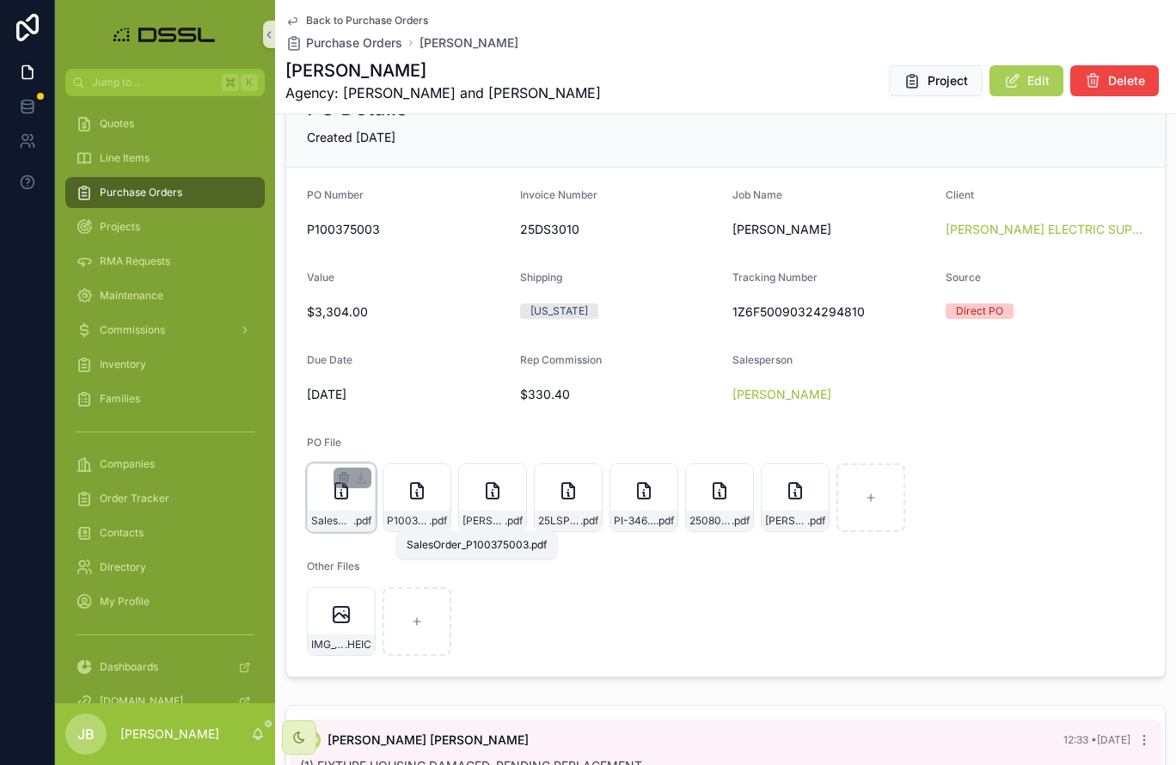
click at [339, 525] on span "SalesOrder_P100375003" at bounding box center [332, 521] width 42 height 14
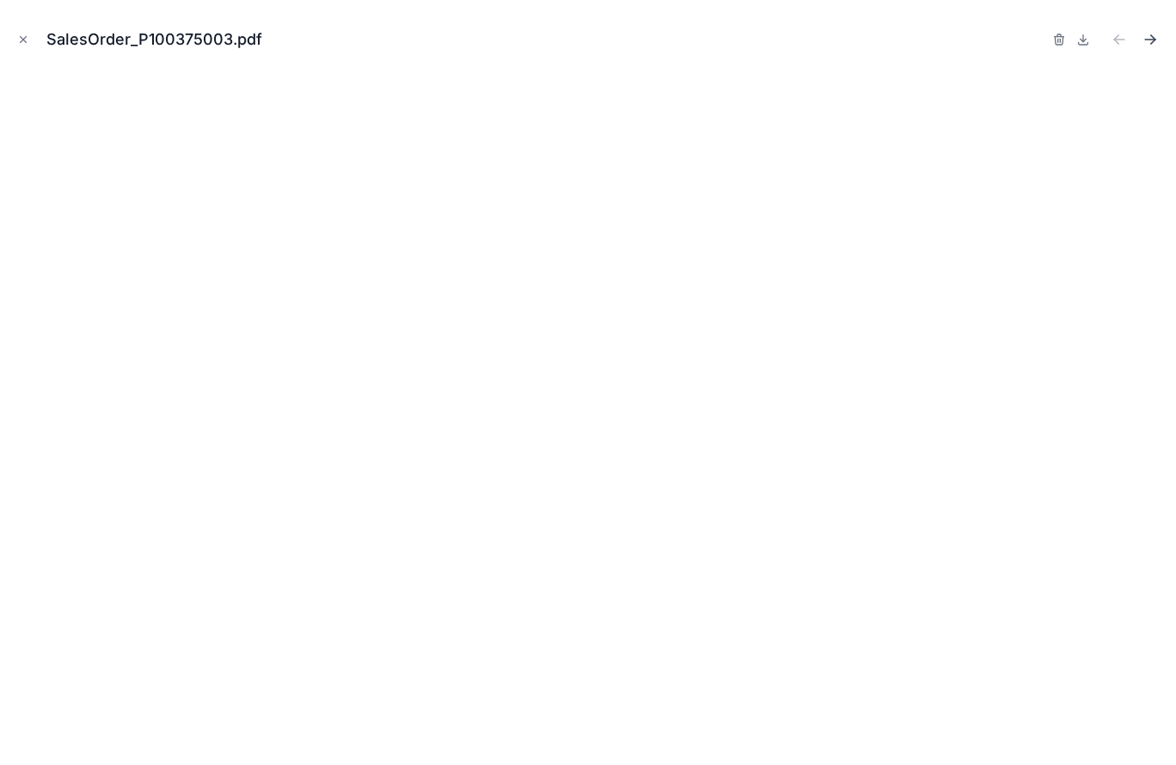
click at [1155, 37] on icon "Next file" at bounding box center [1149, 39] width 17 height 17
click at [1114, 37] on icon "Previous file" at bounding box center [1118, 39] width 17 height 17
click at [1152, 40] on icon "Next file" at bounding box center [1150, 40] width 10 height 0
click at [1125, 36] on icon "Previous file" at bounding box center [1118, 39] width 17 height 17
click at [1150, 37] on icon "Next file" at bounding box center [1149, 39] width 17 height 17
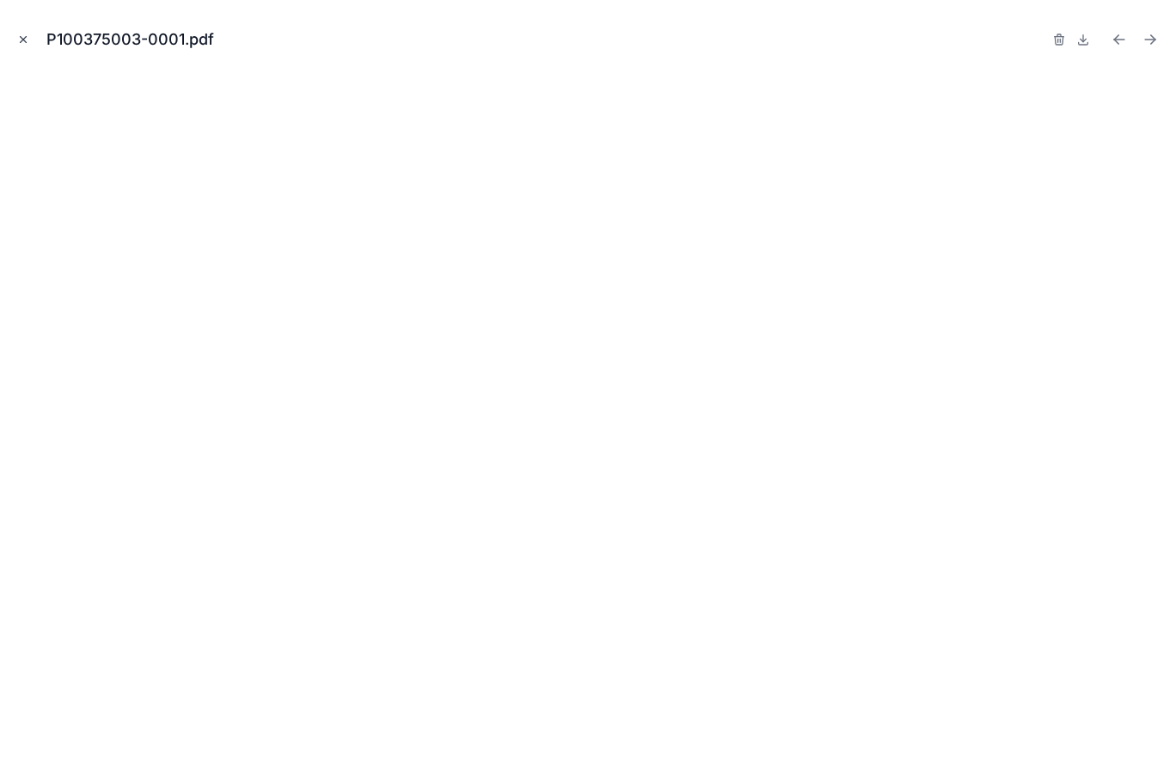
click at [27, 38] on icon "Close modal" at bounding box center [23, 40] width 12 height 12
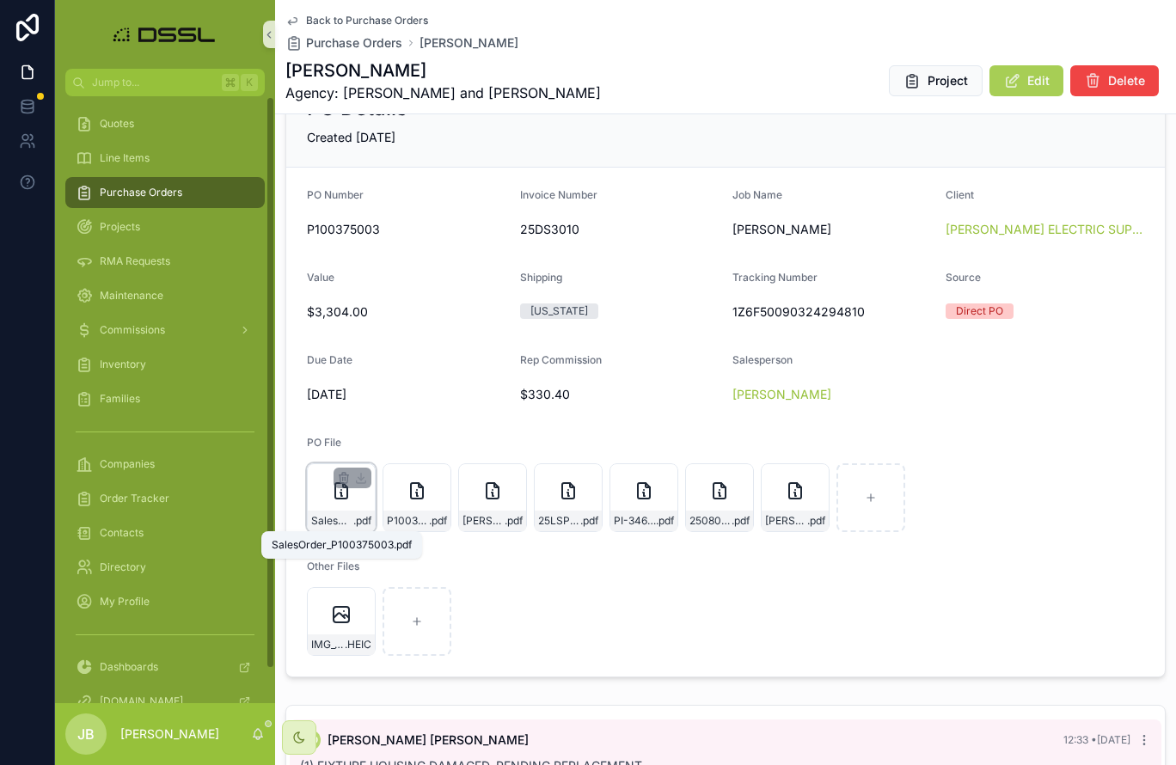
click at [336, 515] on span "SalesOrder_P100375003" at bounding box center [332, 521] width 42 height 14
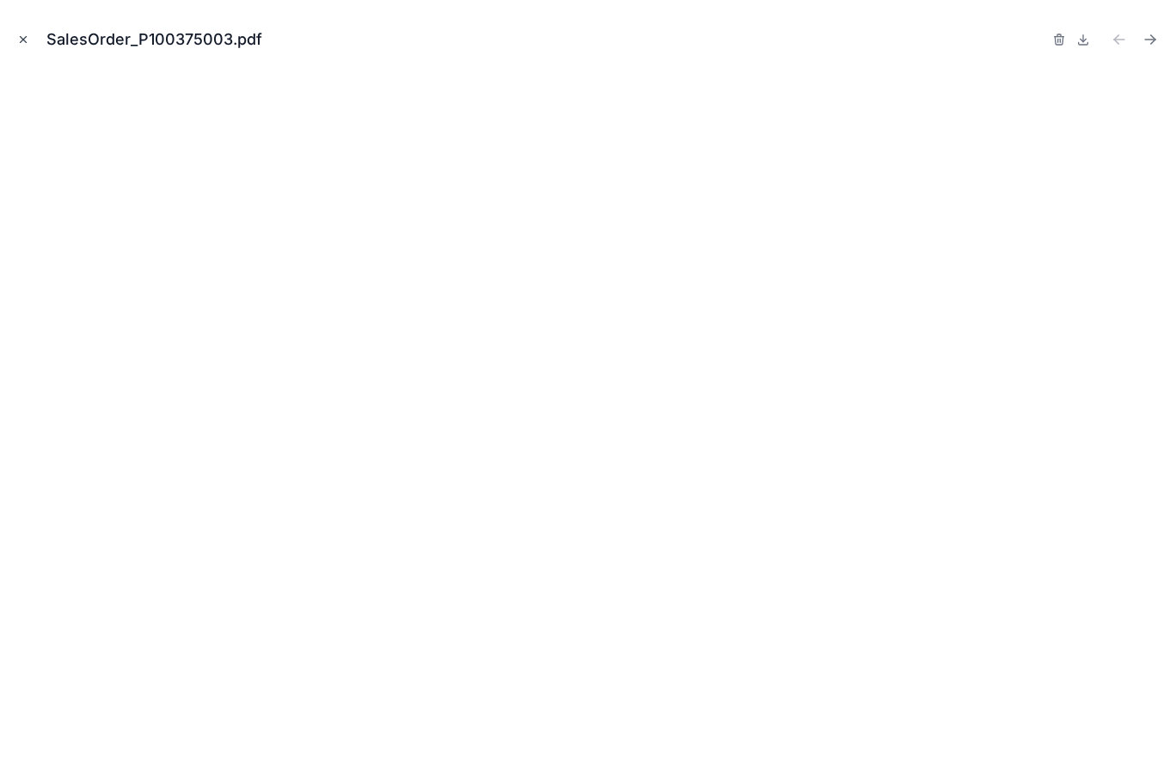
click at [21, 39] on icon "Close modal" at bounding box center [23, 40] width 12 height 12
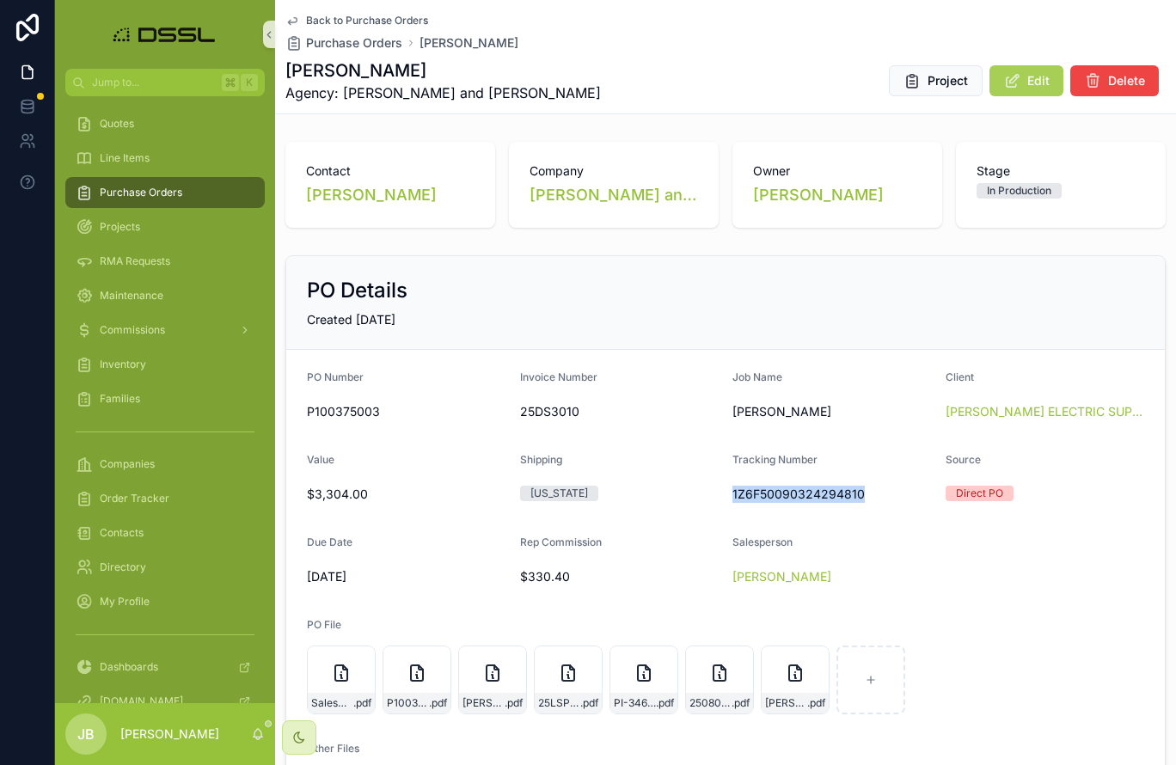
drag, startPoint x: 728, startPoint y: 491, endPoint x: 867, endPoint y: 493, distance: 139.3
click at [867, 493] on form "PO Number P100375003 Invoice Number 25DS3010 Job Name [PERSON_NAME] Client [PER…" at bounding box center [725, 604] width 878 height 509
copy span "1Z6F50090324294810"
click at [1036, 85] on span "Edit" at bounding box center [1038, 80] width 22 height 17
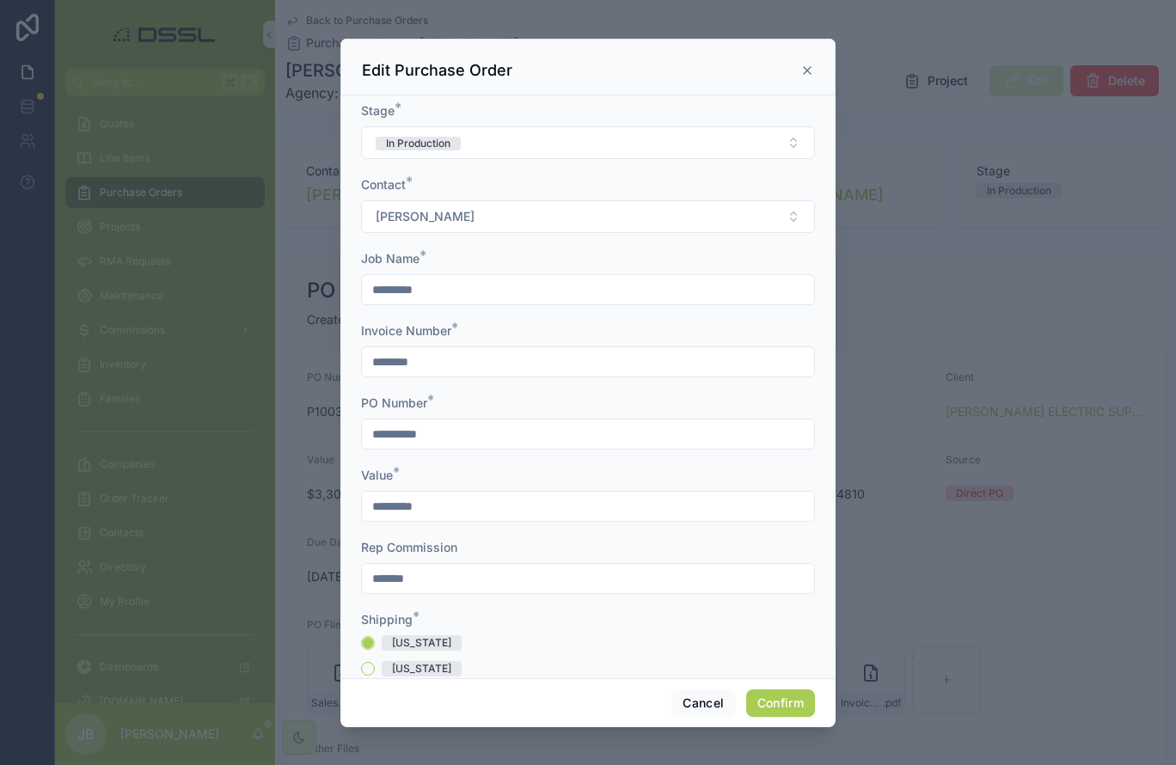
click at [459, 363] on input "********" at bounding box center [588, 362] width 452 height 24
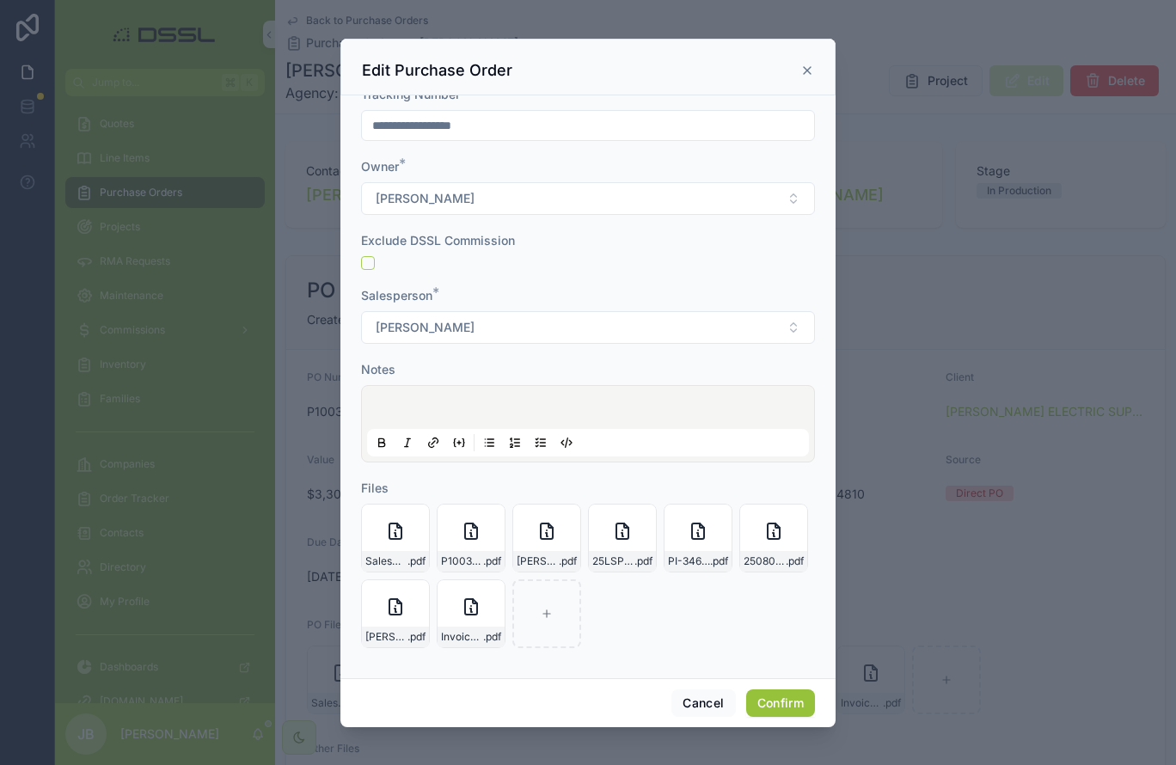
scroll to position [735, 0]
type input "**********"
click at [775, 609] on button "Confirm" at bounding box center [780, 703] width 69 height 28
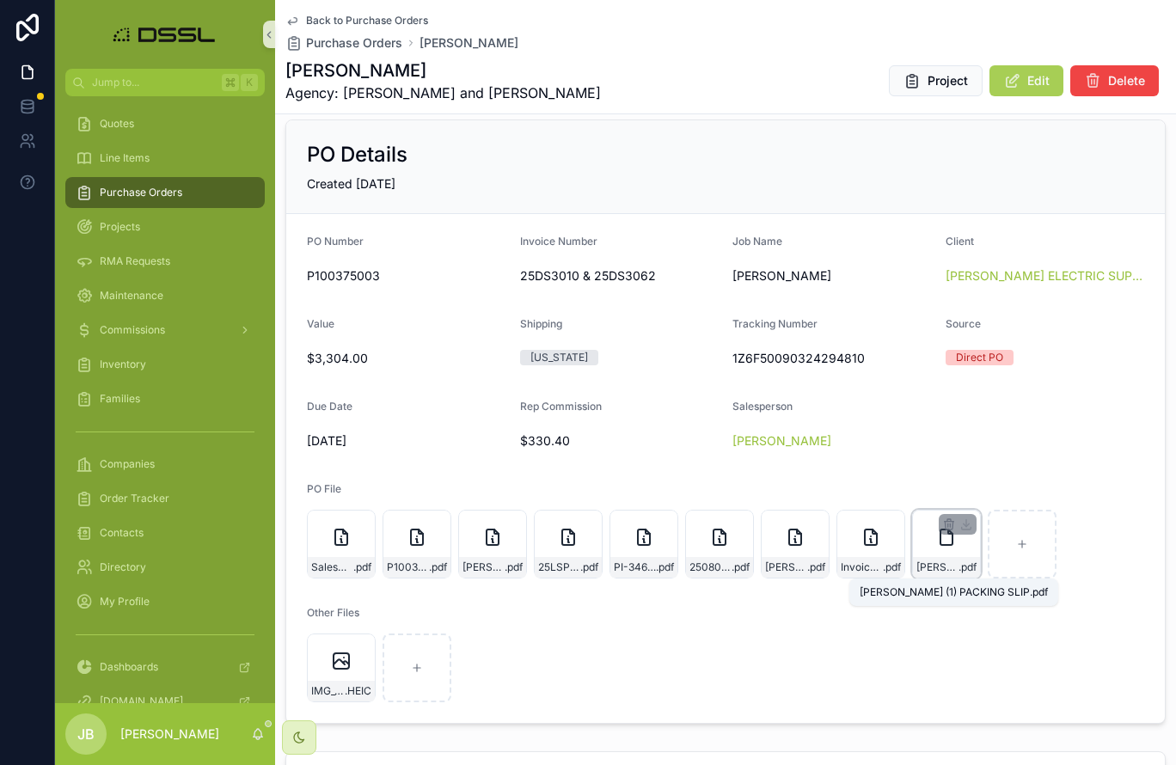
scroll to position [125, 0]
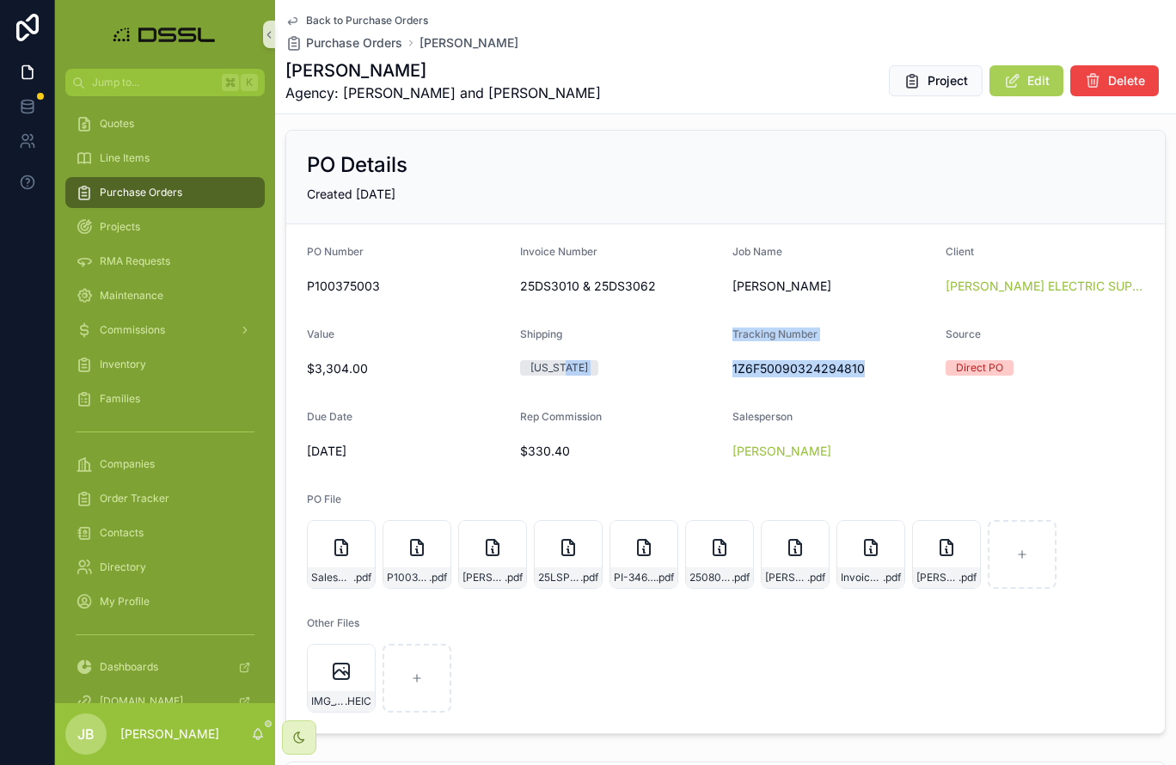
drag, startPoint x: 725, startPoint y: 367, endPoint x: 878, endPoint y: 368, distance: 152.1
click at [878, 368] on form "PO Number P100375003 Invoice Number 25DS3010 & 25DS3062 Job Name [PERSON_NAME] …" at bounding box center [725, 478] width 878 height 509
drag, startPoint x: 863, startPoint y: 379, endPoint x: 762, endPoint y: 370, distance: 100.9
click at [863, 379] on div "1Z6F50090324294810" at bounding box center [831, 369] width 199 height 28
drag, startPoint x: 730, startPoint y: 369, endPoint x: 863, endPoint y: 366, distance: 133.2
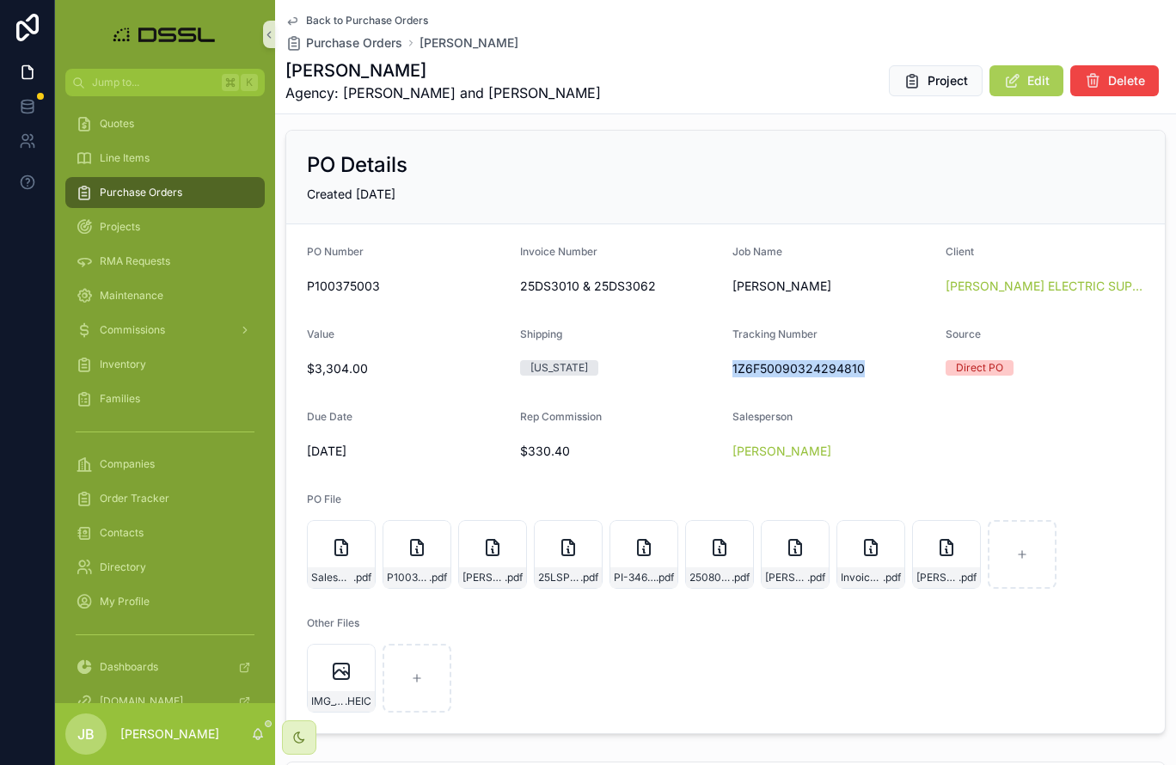
click at [863, 366] on form "PO Number P100375003 Invoice Number 25DS3010 & 25DS3062 Job Name [PERSON_NAME] …" at bounding box center [725, 478] width 878 height 509
copy span "1Z6F50090324294810"
click at [341, 570] on div "SalesOrder_P100375003 .pdf" at bounding box center [341, 577] width 67 height 21
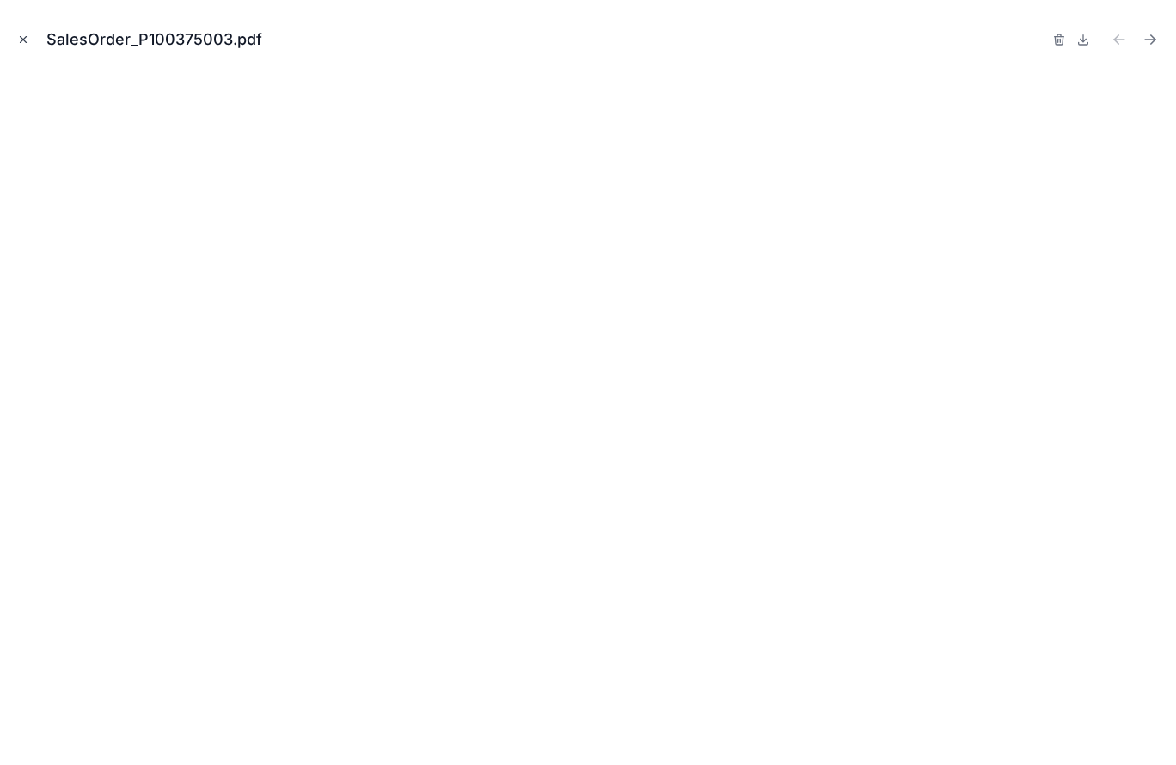
click at [20, 39] on icon "Close modal" at bounding box center [23, 40] width 12 height 12
